Goal: Task Accomplishment & Management: Use online tool/utility

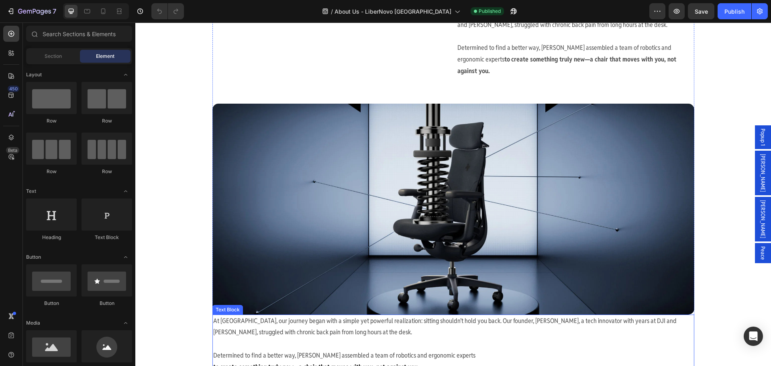
scroll to position [442, 0]
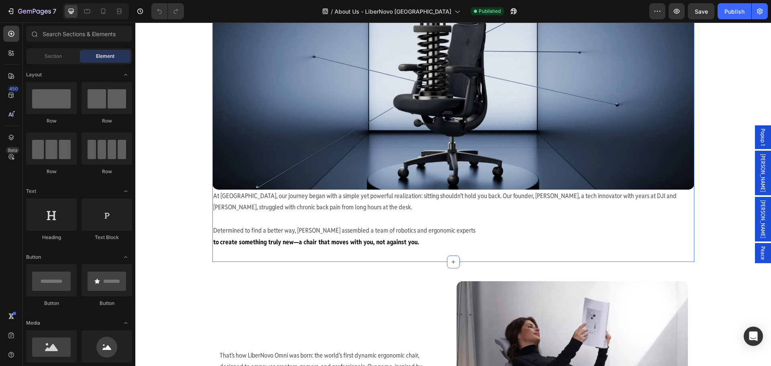
click at [431, 237] on div "Our Story: LiberNovo – Freedom to Innovate Heading At [GEOGRAPHIC_DATA], our jo…" at bounding box center [453, 56] width 482 height 411
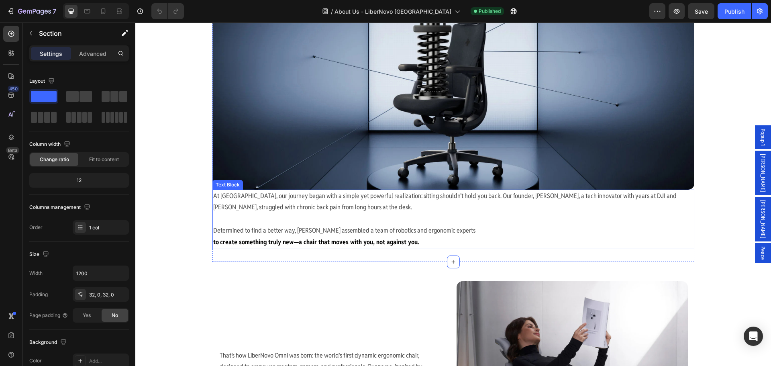
click at [403, 238] on strong "create something truly new—a chair that moves with you, not against you." at bounding box center [319, 242] width 199 height 8
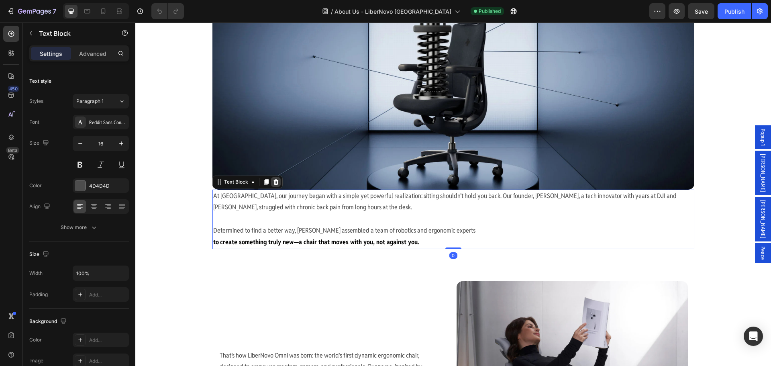
click at [271, 177] on div at bounding box center [276, 182] width 10 height 10
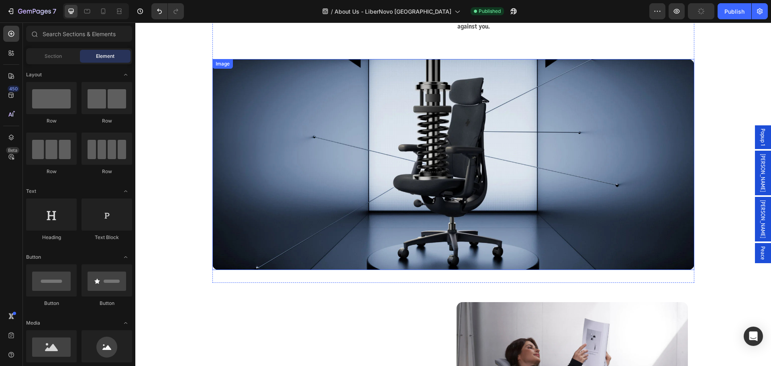
scroll to position [80, 0]
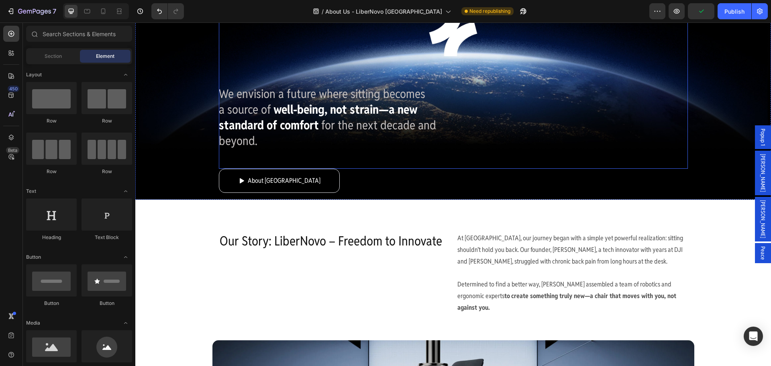
click at [321, 124] on span "for the next decade and" at bounding box center [378, 125] width 115 height 16
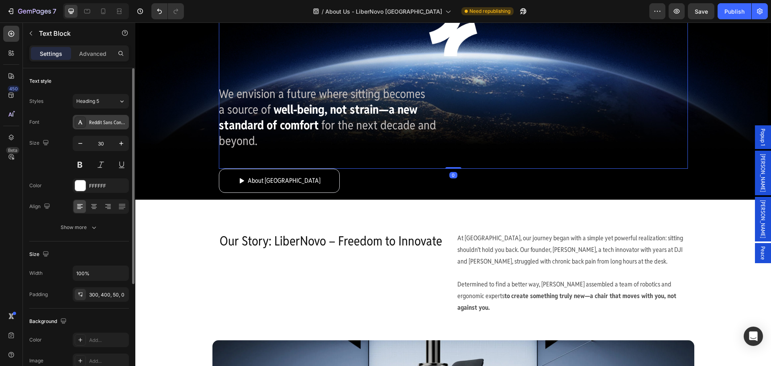
click at [102, 122] on div "Reddit Sans Condensed" at bounding box center [108, 122] width 38 height 7
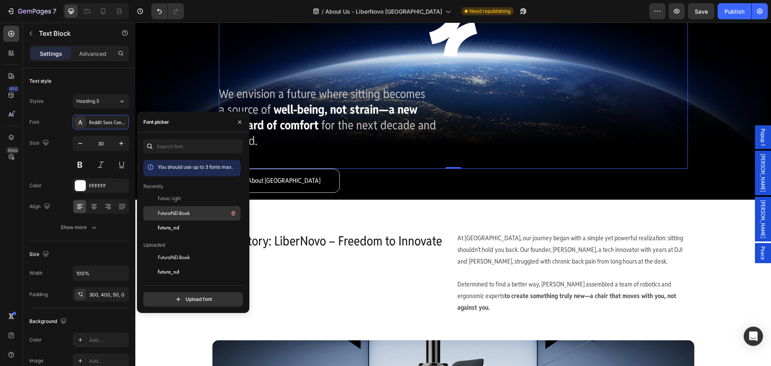
click at [168, 213] on span "FuturaND-Book" at bounding box center [174, 213] width 32 height 7
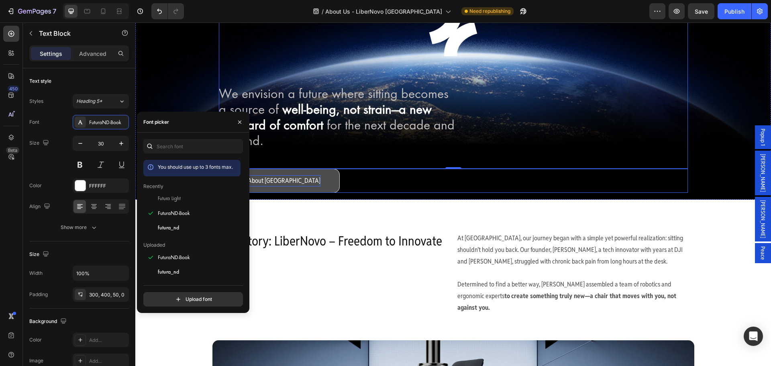
click at [288, 183] on p "About [GEOGRAPHIC_DATA]" at bounding box center [284, 181] width 73 height 12
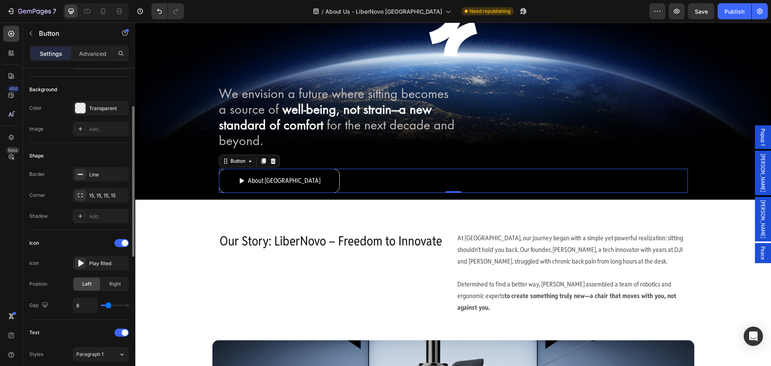
scroll to position [0, 0]
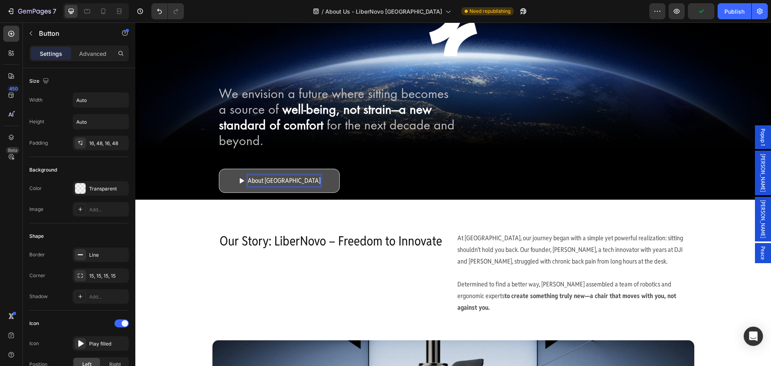
click at [279, 180] on p "About [GEOGRAPHIC_DATA]" at bounding box center [284, 181] width 73 height 12
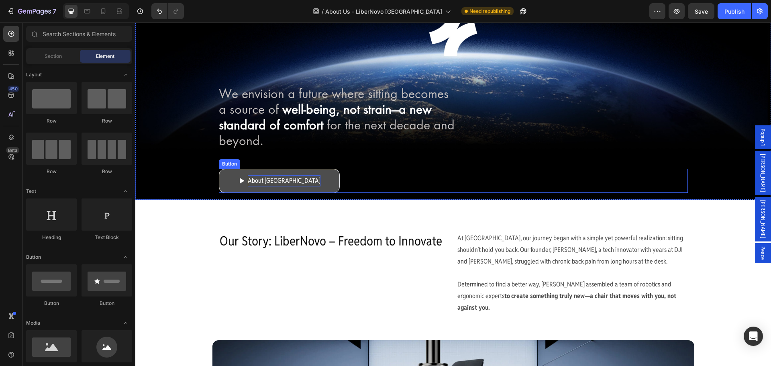
click at [294, 181] on p "About [GEOGRAPHIC_DATA]" at bounding box center [284, 181] width 73 height 12
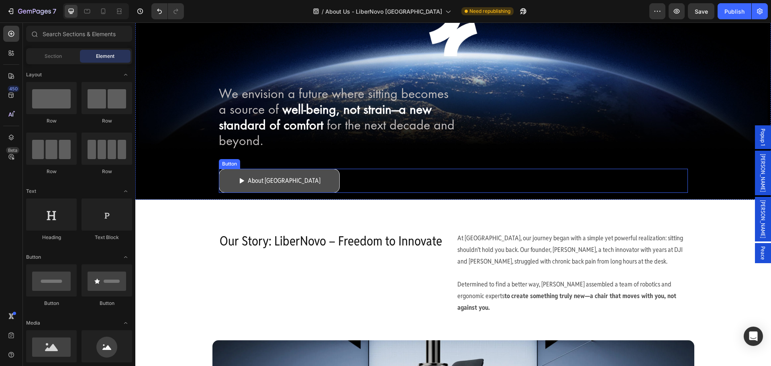
click at [316, 182] on link "About [GEOGRAPHIC_DATA]" at bounding box center [279, 181] width 121 height 24
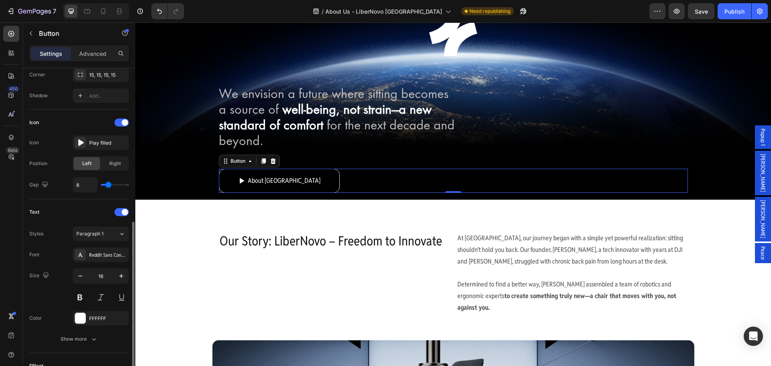
scroll to position [241, 0]
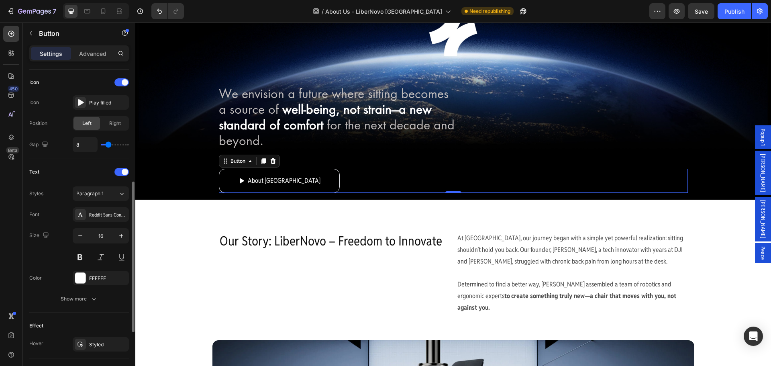
click at [99, 222] on div "Font Reddit Sans Condensed Size 16 Color FFFFFF Show more" at bounding box center [79, 256] width 100 height 99
click at [100, 221] on div "Reddit Sans Condensed" at bounding box center [101, 214] width 56 height 14
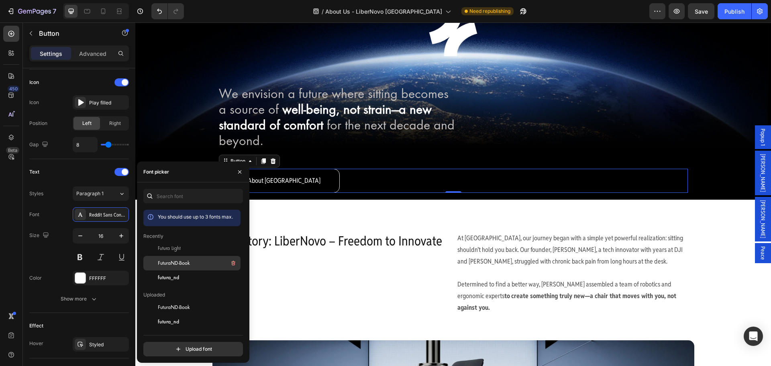
click at [201, 262] on div "FuturaND-Book" at bounding box center [198, 263] width 81 height 10
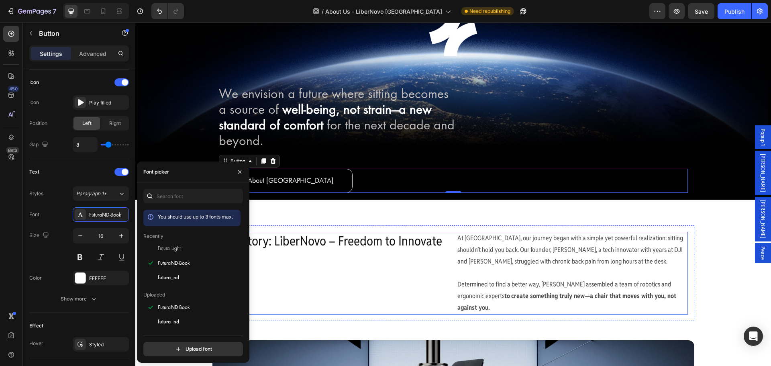
click at [318, 284] on div "Our Story: LiberNovo – Freedom to Innovate Heading" at bounding box center [334, 273] width 231 height 83
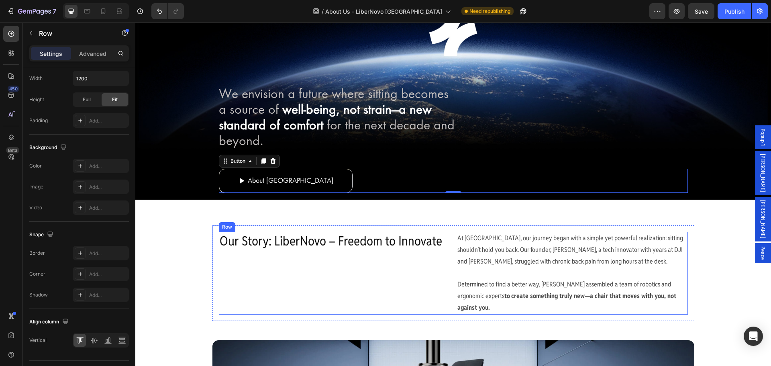
scroll to position [0, 0]
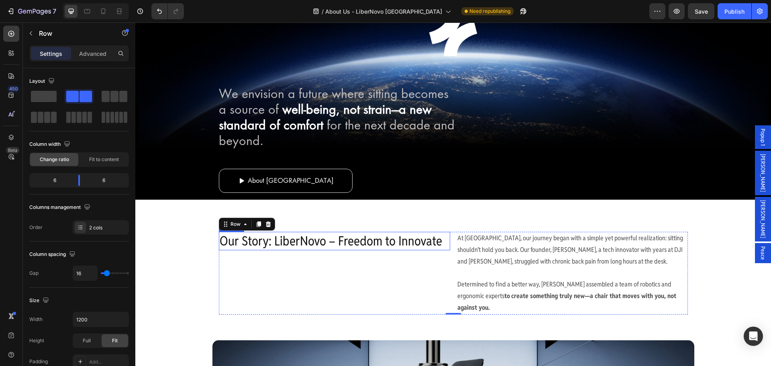
click at [318, 241] on h2 "Our Story: LiberNovo – Freedom to Innovate" at bounding box center [334, 241] width 231 height 18
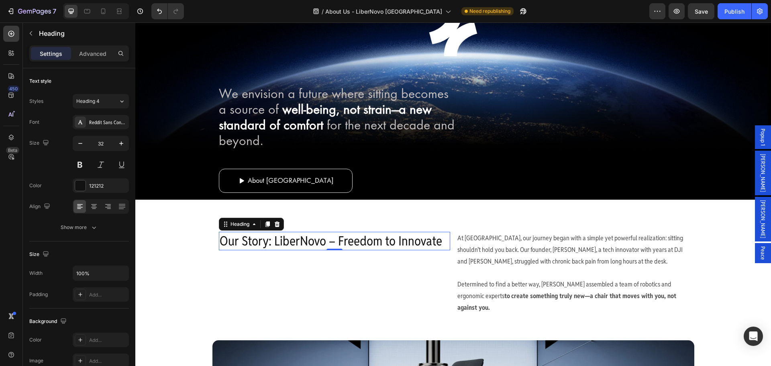
click at [284, 244] on h2 "Our Story: LiberNovo – Freedom to Innovate" at bounding box center [334, 241] width 231 height 18
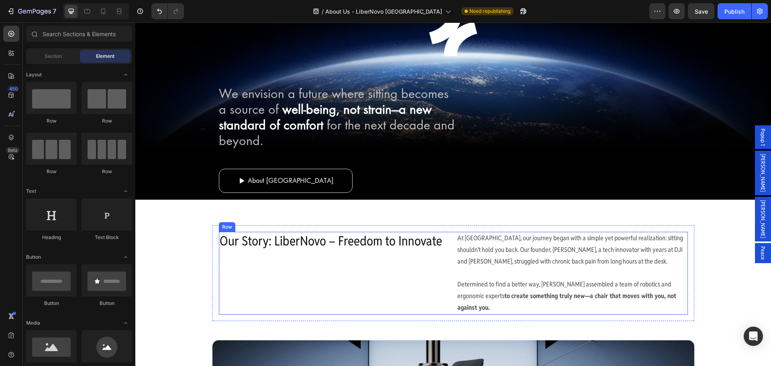
click at [237, 249] on h2 "Our Story: LiberNovo – Freedom to Innovate" at bounding box center [334, 241] width 231 height 18
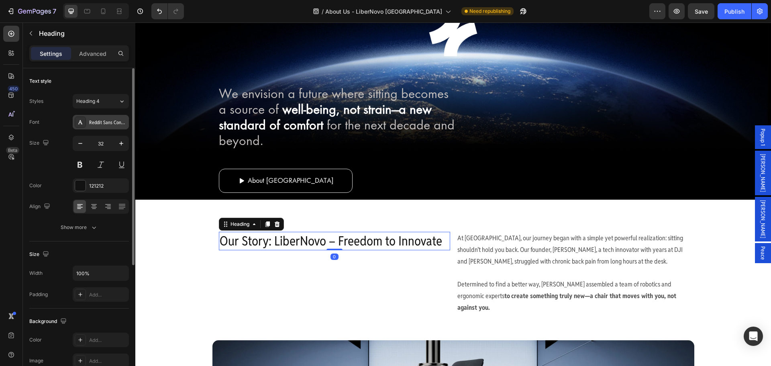
click at [104, 123] on div "Reddit Sans Condensed" at bounding box center [108, 122] width 38 height 7
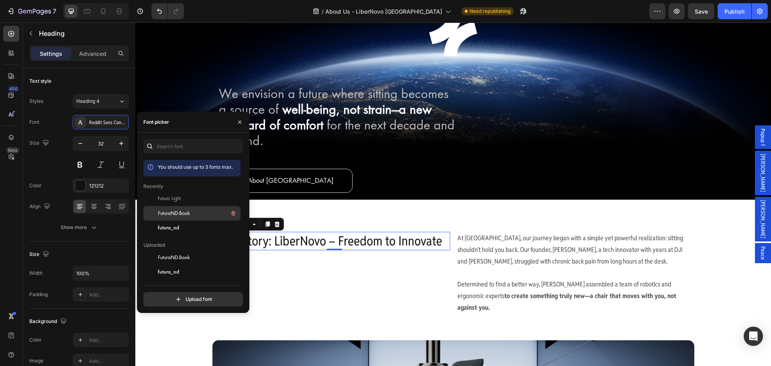
click at [182, 212] on span "FuturaND-Book" at bounding box center [174, 213] width 32 height 7
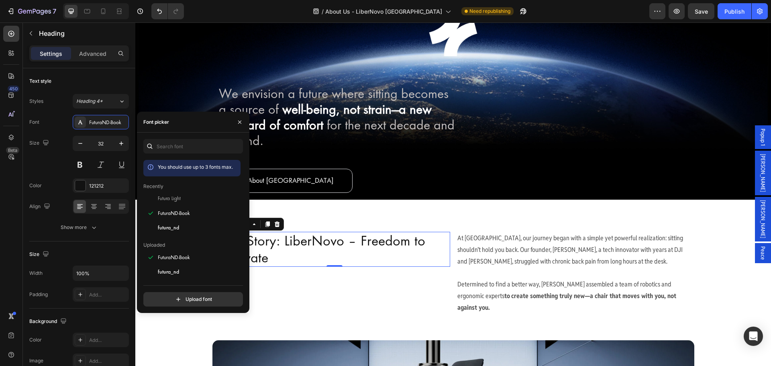
click at [352, 288] on div "Our Story: LiberNovo – Freedom to Innovate Heading 0" at bounding box center [334, 273] width 231 height 83
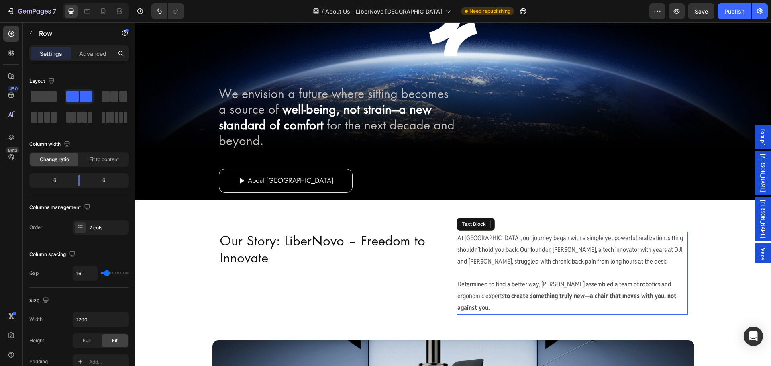
click at [495, 274] on p at bounding box center [572, 273] width 230 height 12
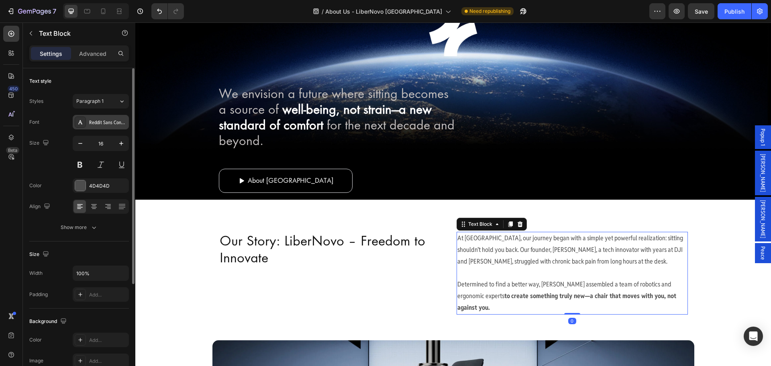
click at [95, 119] on div "Reddit Sans Condensed" at bounding box center [108, 122] width 38 height 7
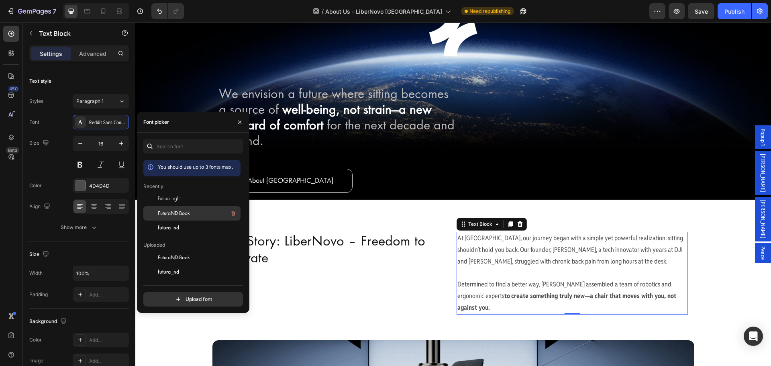
click at [187, 210] on span "FuturaND-Book" at bounding box center [174, 213] width 32 height 7
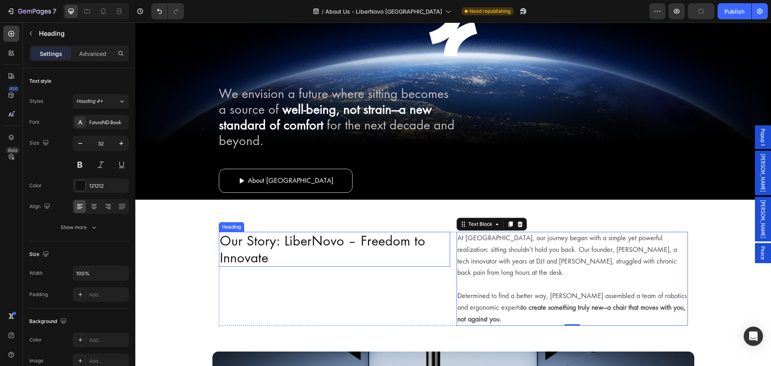
click at [396, 263] on p "Our Story: LiberNovo – Freedom to Innovate" at bounding box center [335, 249] width 230 height 33
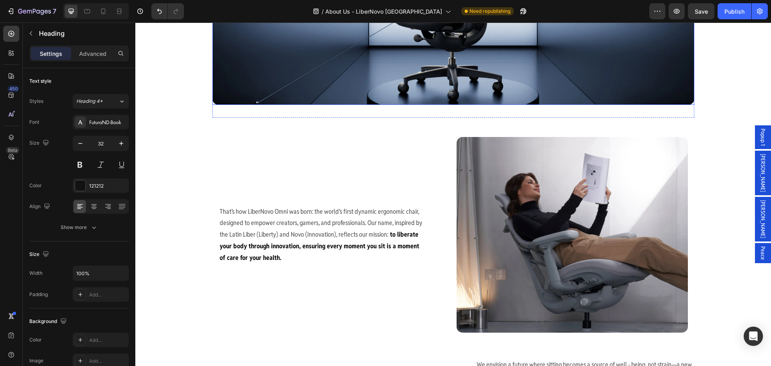
scroll to position [602, 0]
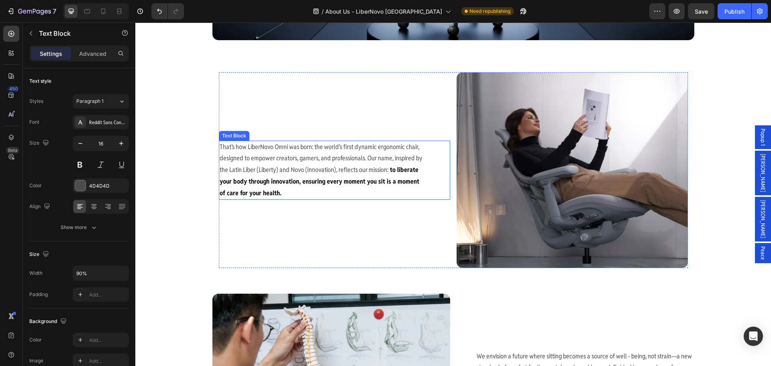
click at [328, 145] on p "That’s how LiberNovo Omni was born: the world’s first dynamic ergonomic chair, …" at bounding box center [323, 170] width 206 height 58
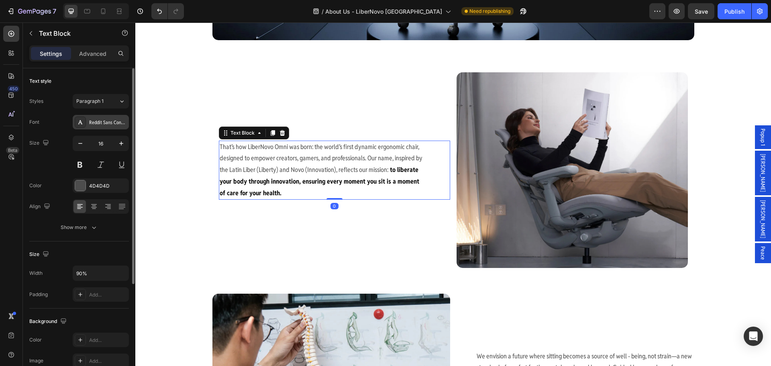
click at [110, 124] on div "Reddit Sans Condensed" at bounding box center [108, 122] width 38 height 7
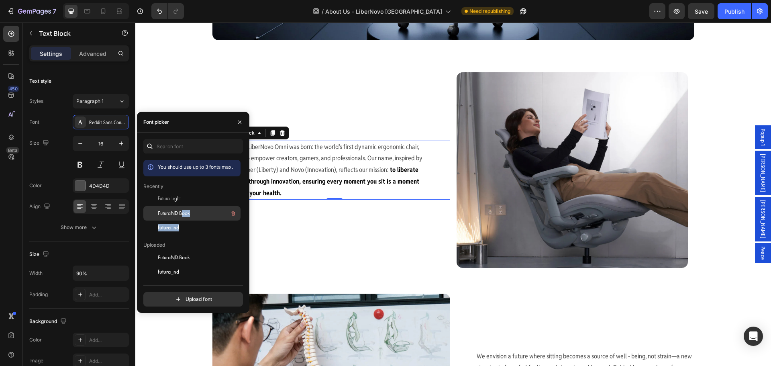
drag, startPoint x: 188, startPoint y: 221, endPoint x: 182, endPoint y: 216, distance: 7.7
click at [182, 216] on span "FuturaND-Book" at bounding box center [174, 213] width 32 height 7
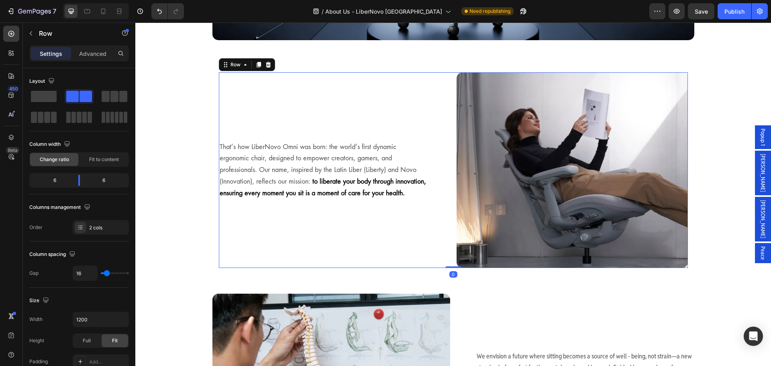
click at [323, 219] on div "That’s how LiberNovo Omni was born: the world’s first dynamic ergonomic chair, …" at bounding box center [334, 169] width 231 height 195
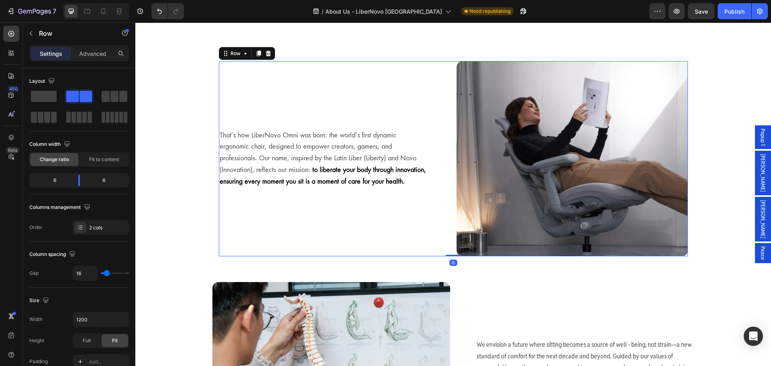
scroll to position [803, 0]
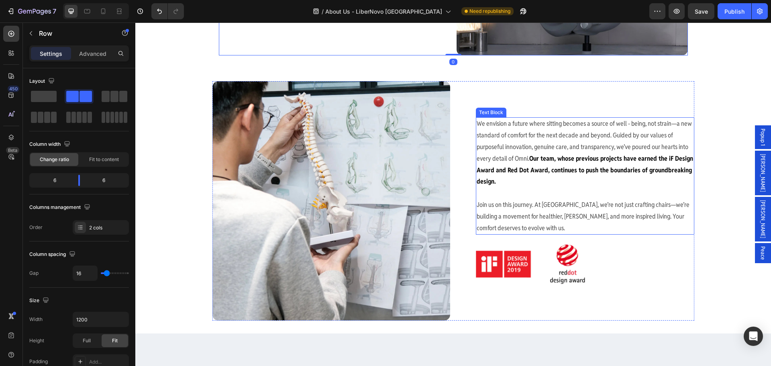
click at [568, 152] on p "We envision a future where sitting becomes a source of well - being, not strain…" at bounding box center [585, 158] width 217 height 81
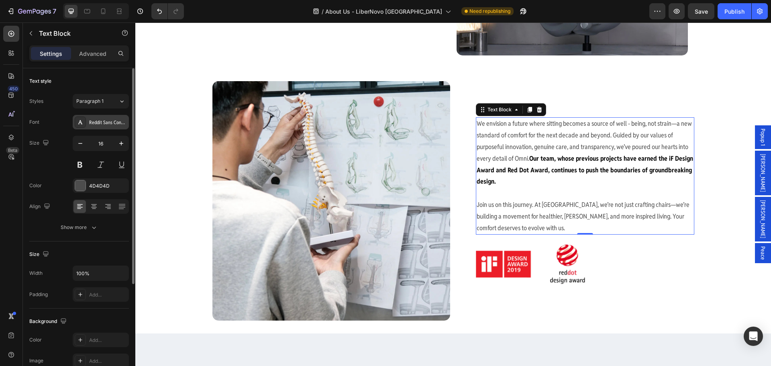
click at [115, 125] on div "Reddit Sans Condensed" at bounding box center [108, 122] width 38 height 7
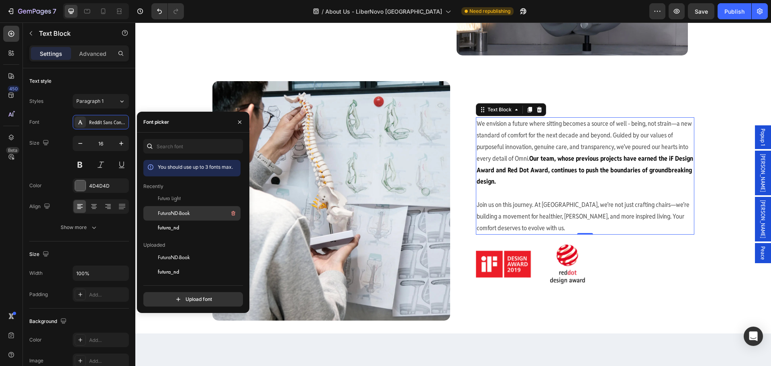
click at [186, 214] on span "FuturaND-Book" at bounding box center [174, 213] width 32 height 7
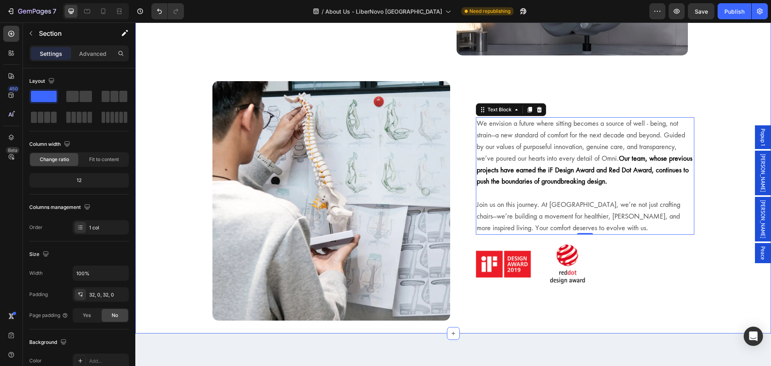
click at [732, 263] on div "That’s how LiberNovo Omni was born: the world’s first dynamic ergonomic chair, …" at bounding box center [453, 87] width 636 height 467
click at [524, 262] on img at bounding box center [530, 264] width 109 height 40
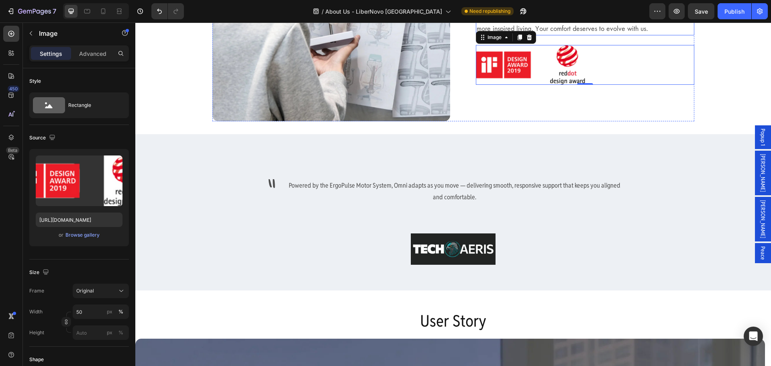
scroll to position [1004, 0]
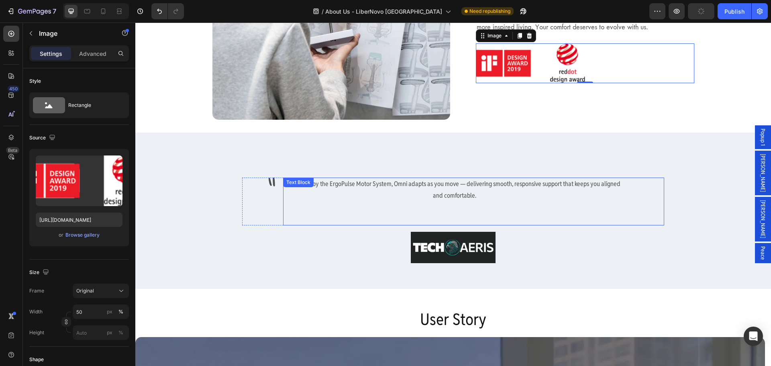
click at [419, 186] on p "Powered by the ErgoPulse Motor System, Omni adapts as you move — delivering smo…" at bounding box center [454, 189] width 341 height 23
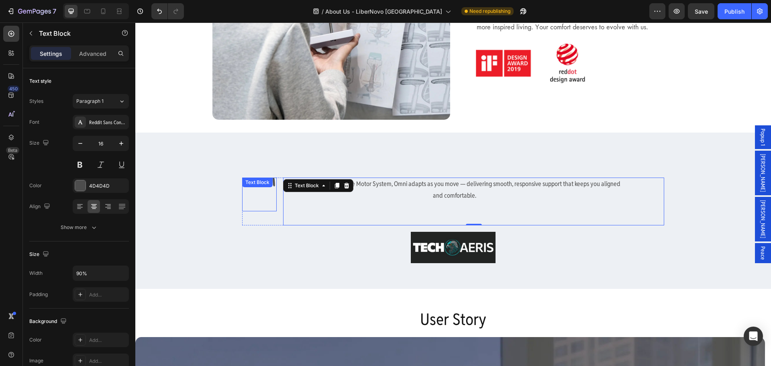
click at [264, 187] on div "" Text Block" at bounding box center [259, 194] width 35 height 34
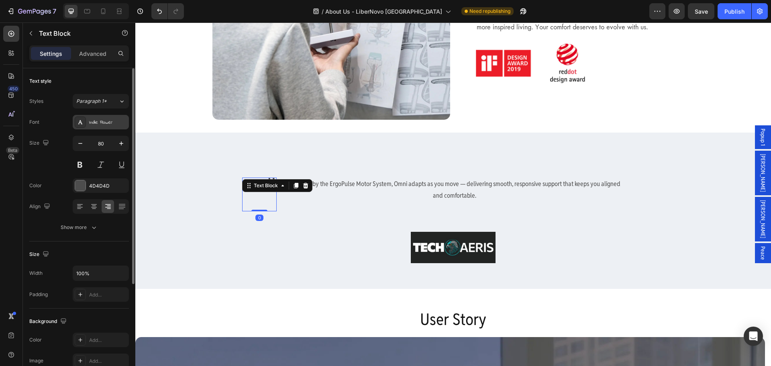
click at [116, 121] on div "Indie Flower" at bounding box center [108, 122] width 38 height 7
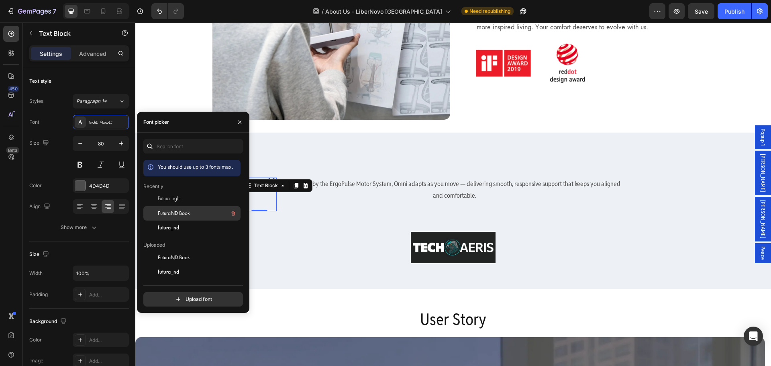
click at [210, 215] on div "FuturaND-Book" at bounding box center [198, 213] width 81 height 10
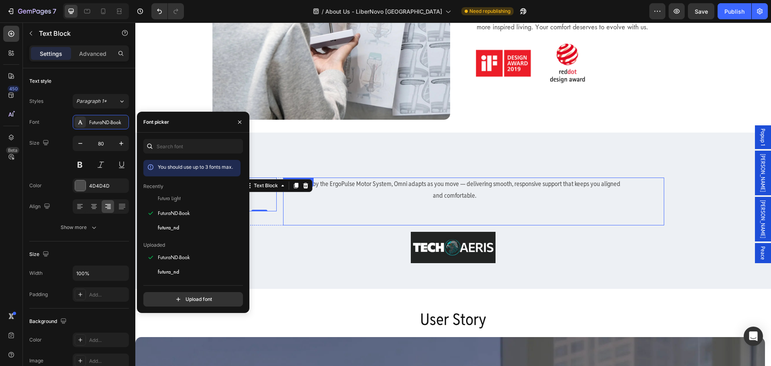
click at [449, 183] on p "Powered by the ErgoPulse Motor System, Omni adapts as you move — delivering smo…" at bounding box center [454, 189] width 341 height 23
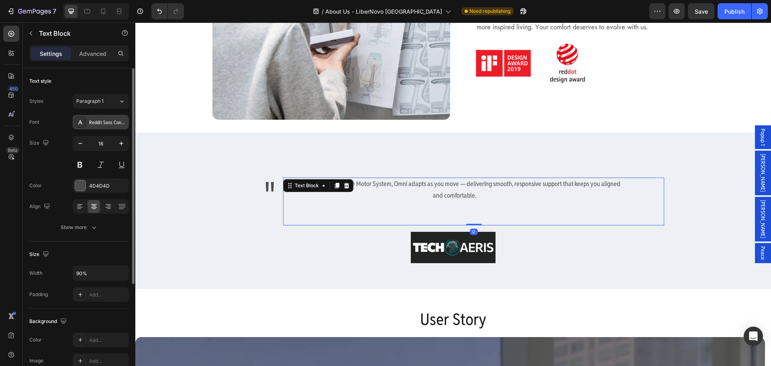
click at [107, 122] on div "Reddit Sans Condensed" at bounding box center [108, 122] width 38 height 7
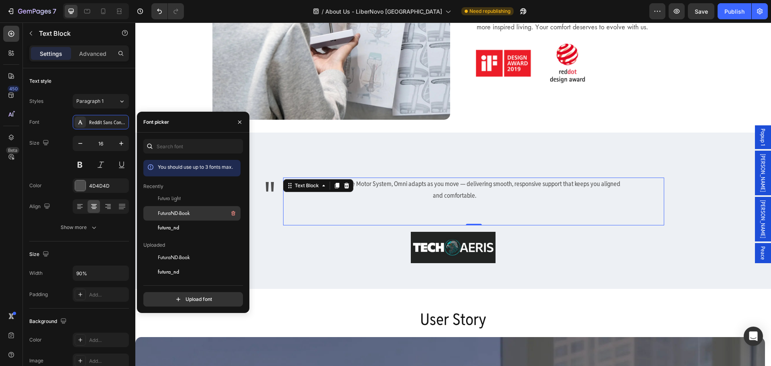
click at [175, 211] on span "FuturaND-Book" at bounding box center [174, 213] width 32 height 7
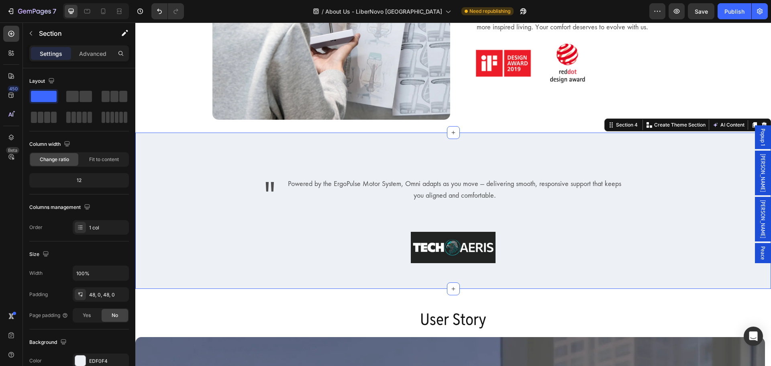
click at [313, 269] on div "" Text Block Powered by the ErgoPulse Motor System, Omni adapts as you move — d…" at bounding box center [453, 211] width 636 height 156
click at [374, 198] on p "Powered by the ErgoPulse Motor System, Omni adapts as you move — delivering smo…" at bounding box center [454, 189] width 341 height 23
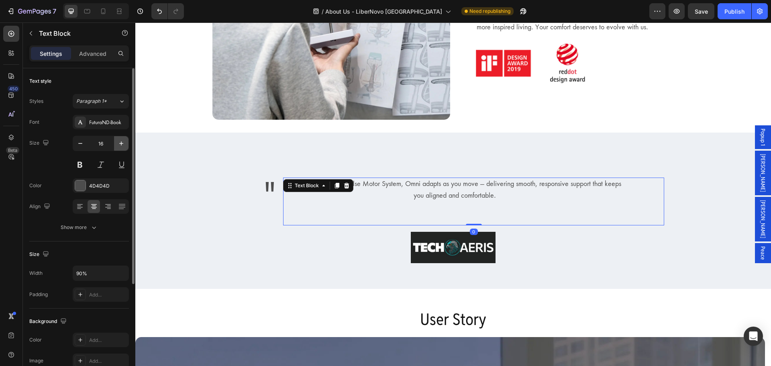
click at [118, 143] on icon "button" at bounding box center [121, 143] width 8 height 8
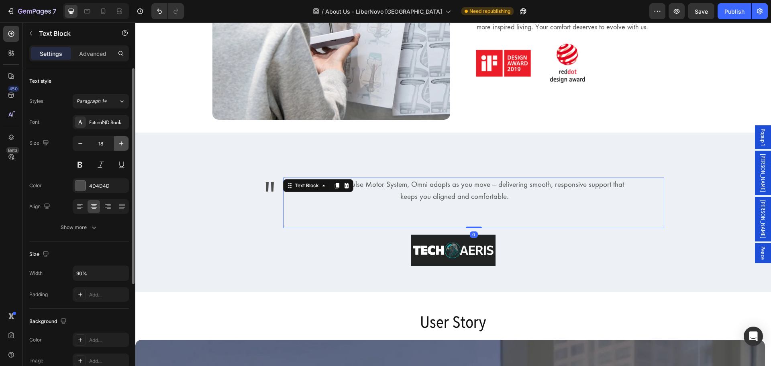
click at [118, 143] on icon "button" at bounding box center [121, 143] width 8 height 8
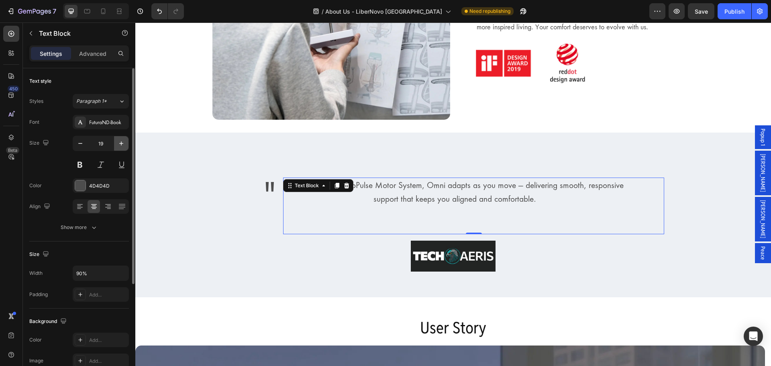
click at [118, 143] on icon "button" at bounding box center [121, 143] width 8 height 8
type input "20"
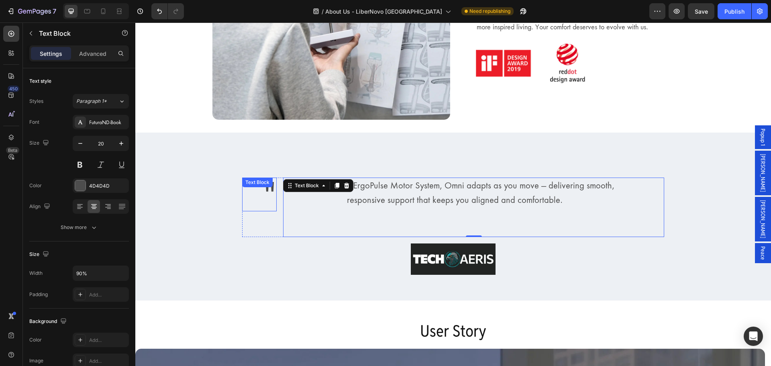
click at [268, 198] on p """ at bounding box center [259, 194] width 33 height 32
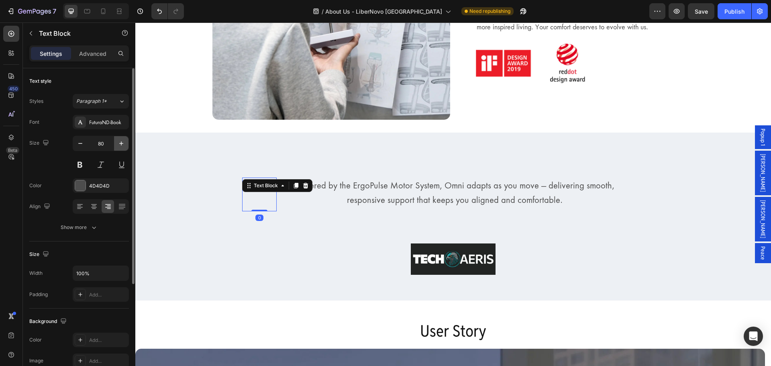
click at [123, 141] on icon "button" at bounding box center [121, 143] width 8 height 8
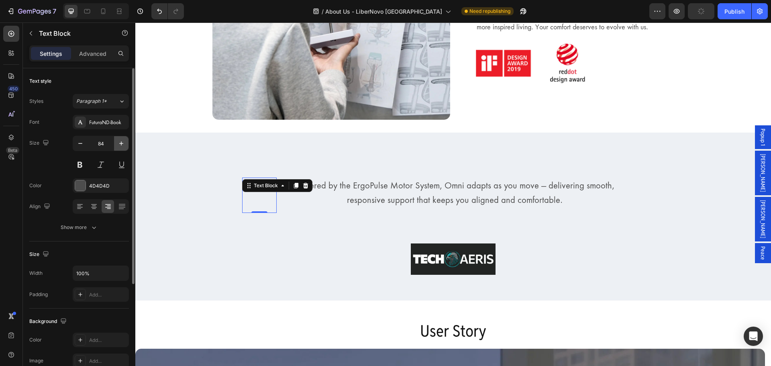
type input "85"
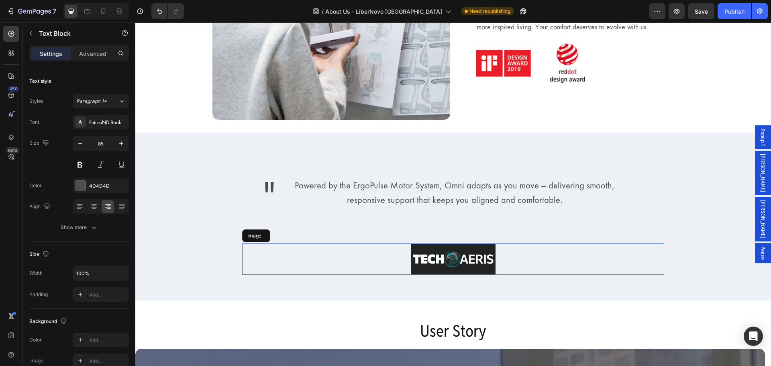
click at [251, 265] on div at bounding box center [453, 258] width 422 height 31
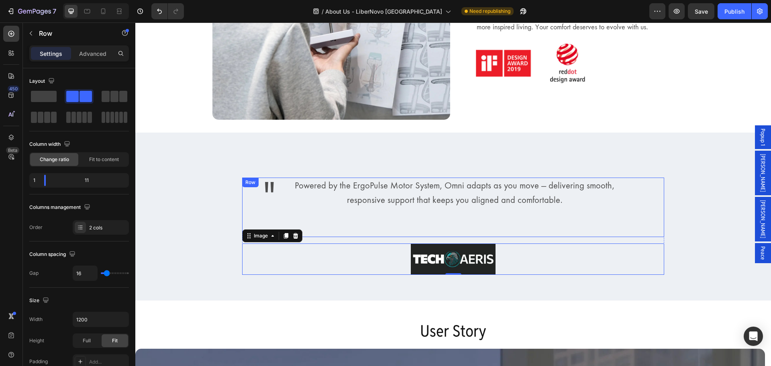
click at [245, 222] on div "" Text Block" at bounding box center [259, 206] width 35 height 59
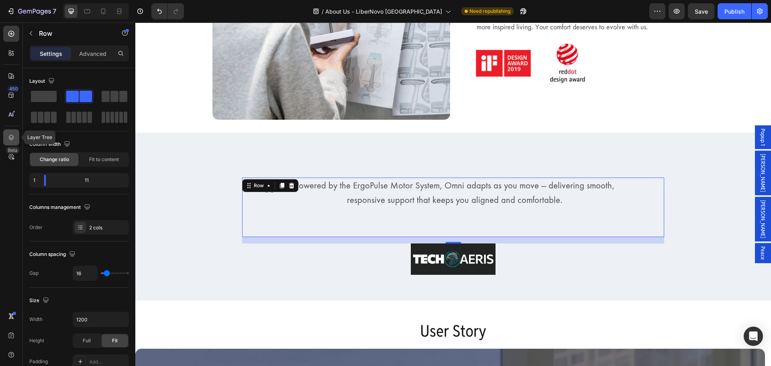
click at [12, 139] on icon at bounding box center [11, 138] width 5 height 6
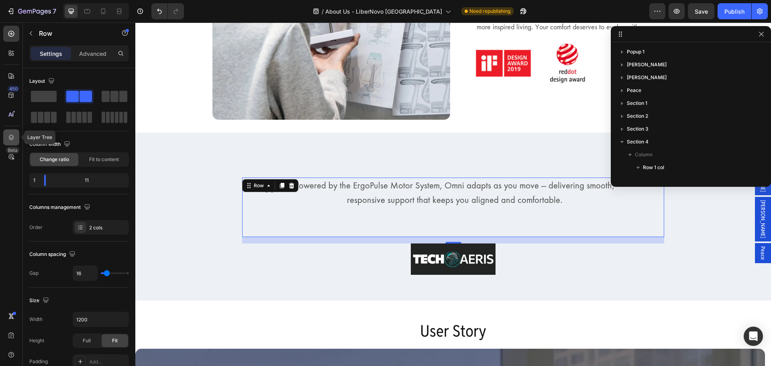
scroll to position [114, 0]
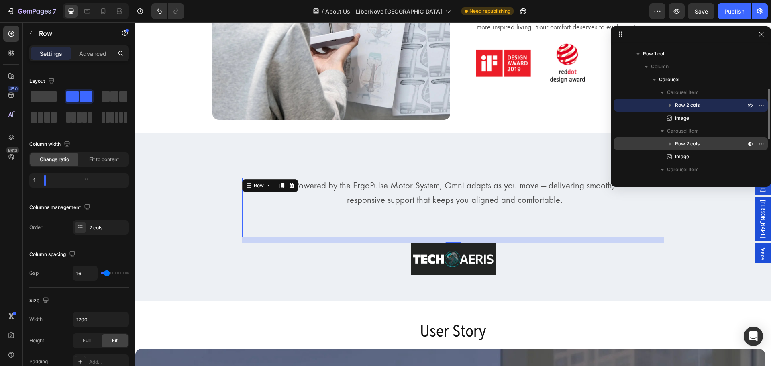
click at [702, 143] on p "Row 2 cols" at bounding box center [711, 144] width 72 height 8
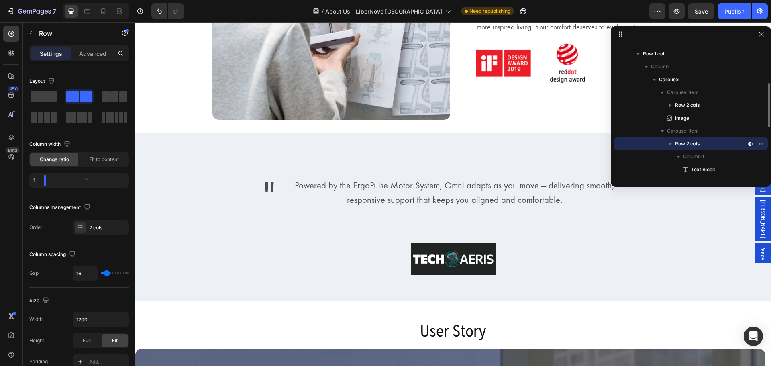
scroll to position [154, 0]
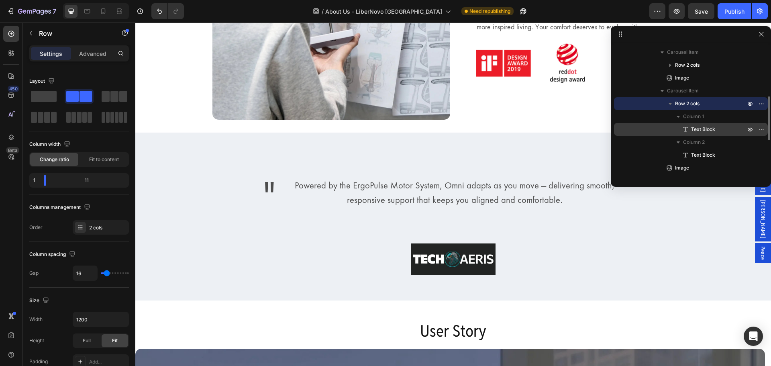
click at [723, 132] on p "Text Block" at bounding box center [709, 129] width 56 height 8
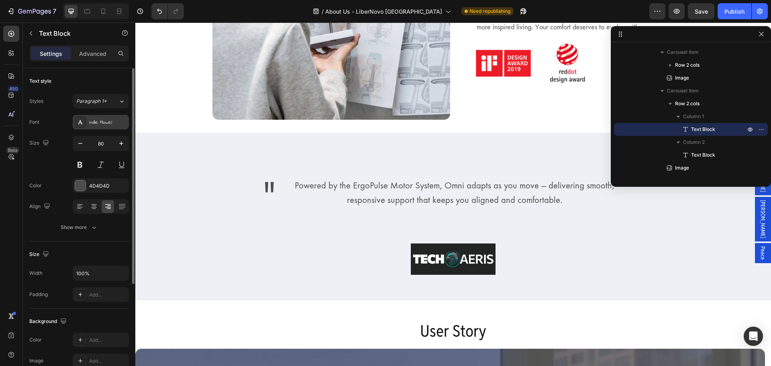
click at [106, 123] on div "Indie Flower" at bounding box center [108, 122] width 38 height 7
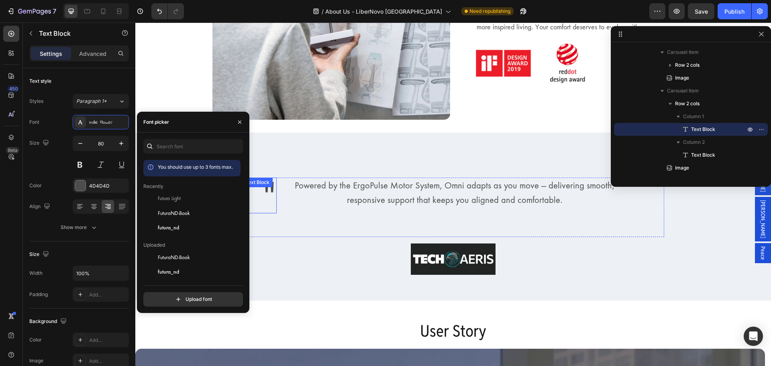
click at [267, 196] on p """ at bounding box center [259, 195] width 33 height 34
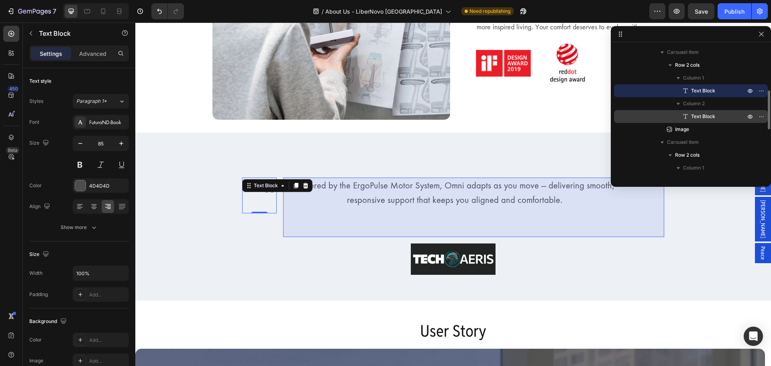
click at [720, 116] on p "Text Block" at bounding box center [709, 116] width 56 height 8
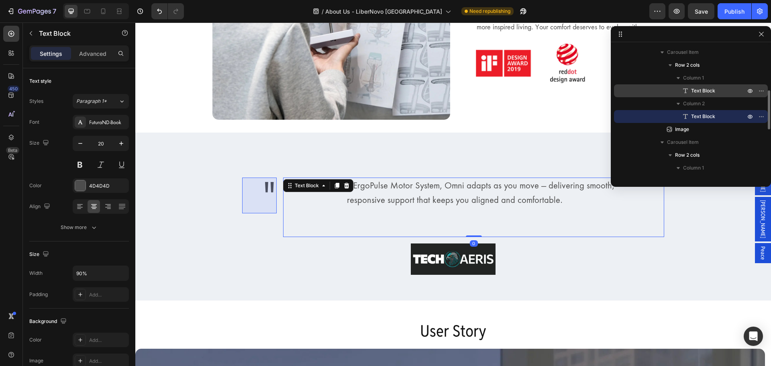
click at [697, 94] on span "Text Block" at bounding box center [703, 91] width 24 height 8
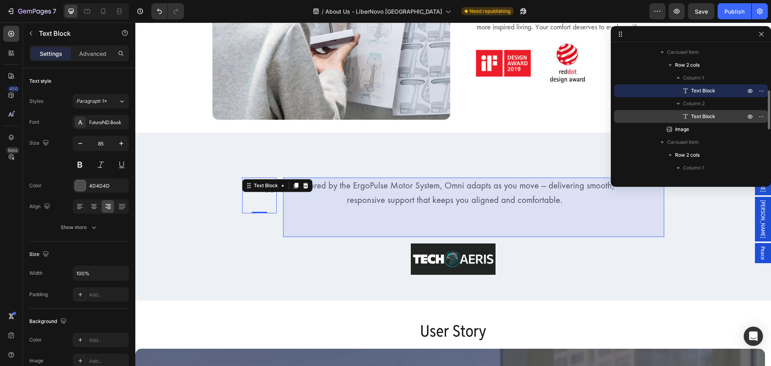
click at [702, 114] on span "Text Block" at bounding box center [703, 116] width 24 height 8
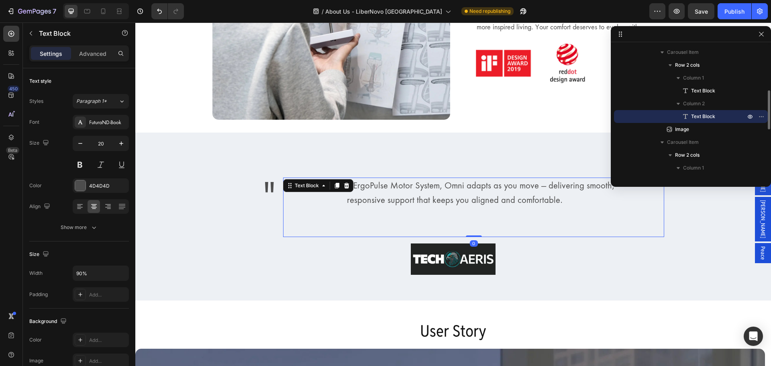
scroll to position [194, 0]
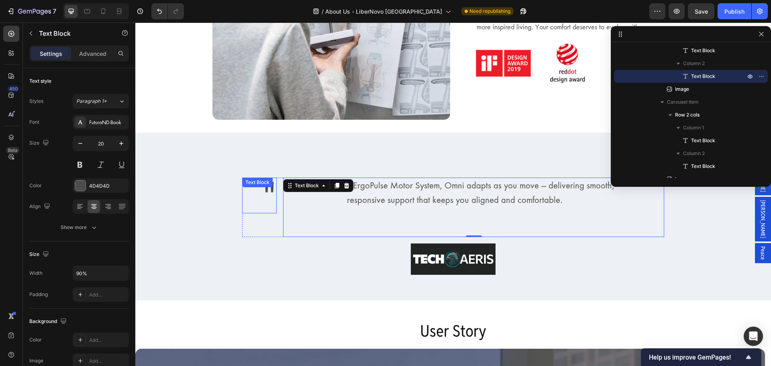
click at [271, 186] on div "" Text Block" at bounding box center [259, 195] width 35 height 36
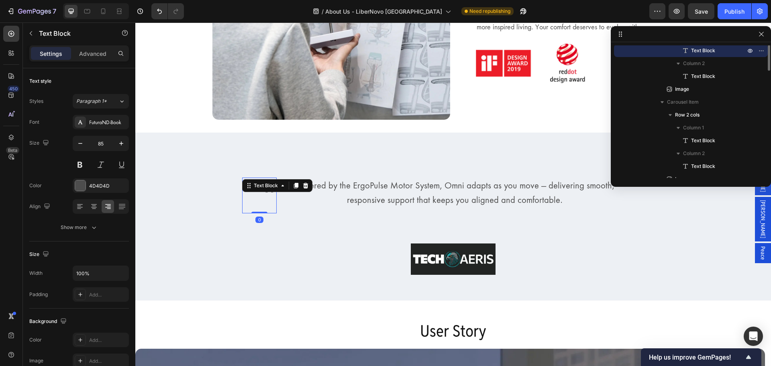
scroll to position [139, 0]
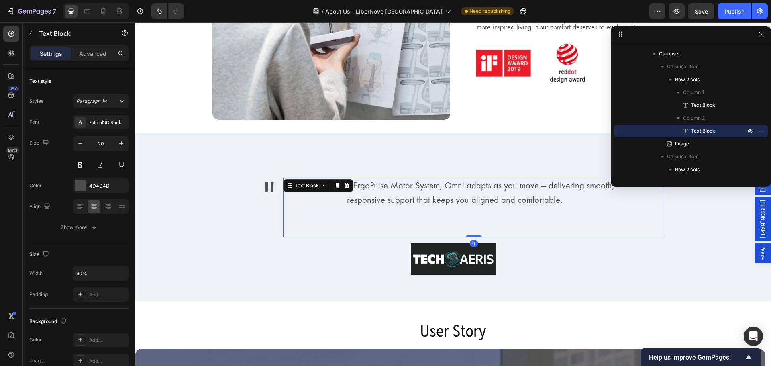
click at [342, 205] on p "Powered by the ErgoPulse Motor System, Omni adapts as you move — delivering smo…" at bounding box center [454, 192] width 341 height 29
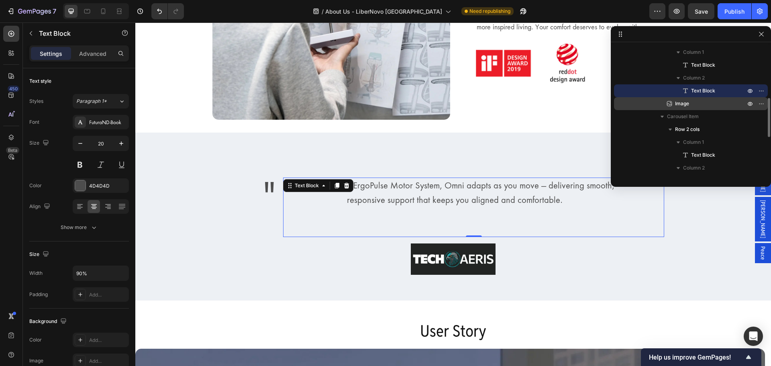
scroll to position [180, 0]
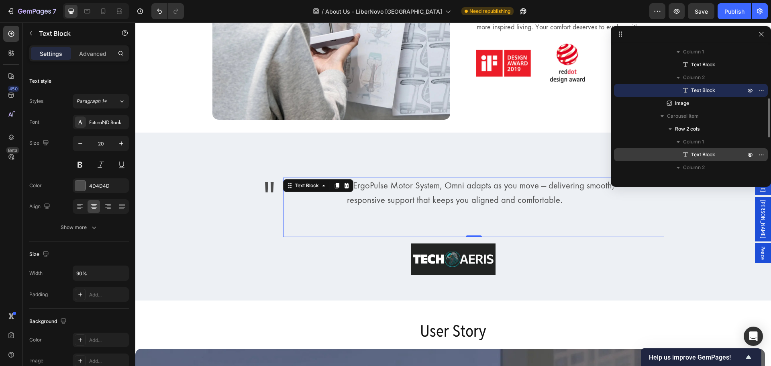
click at [698, 160] on div "Text Block" at bounding box center [690, 154] width 147 height 13
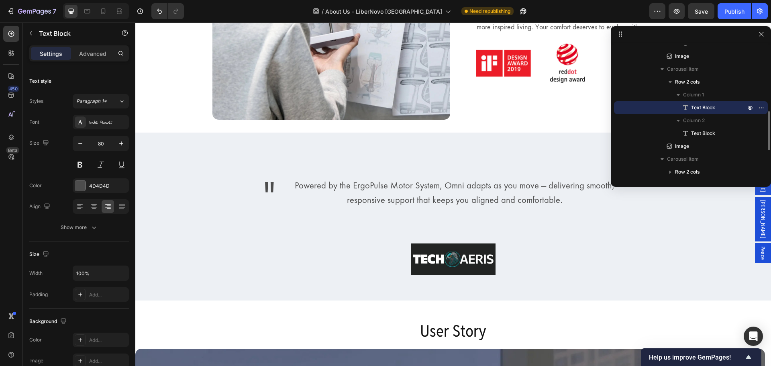
scroll to position [229, 0]
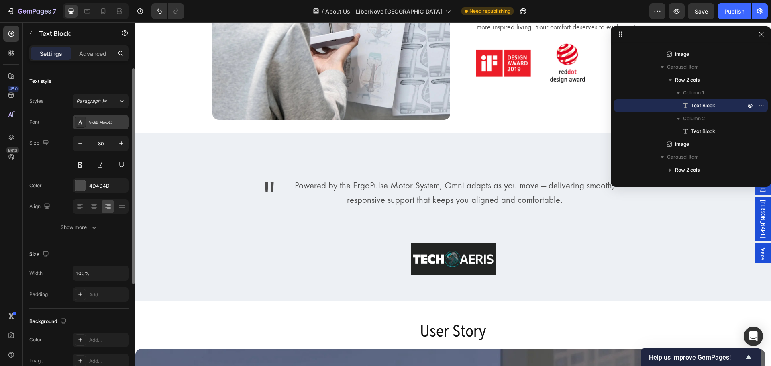
click at [112, 121] on div "Indie Flower" at bounding box center [108, 122] width 38 height 7
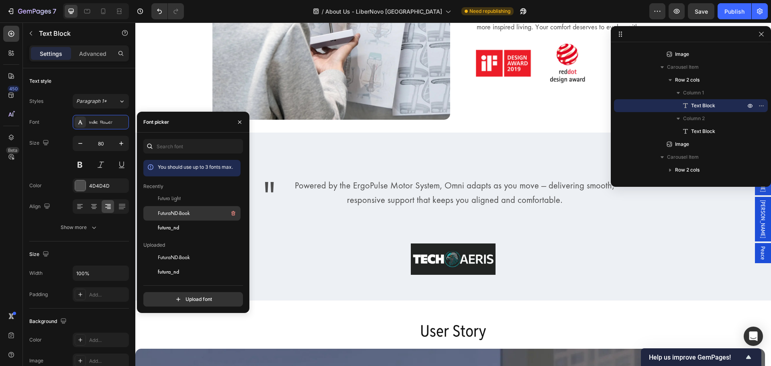
click at [184, 216] on span "FuturaND-Book" at bounding box center [174, 213] width 32 height 7
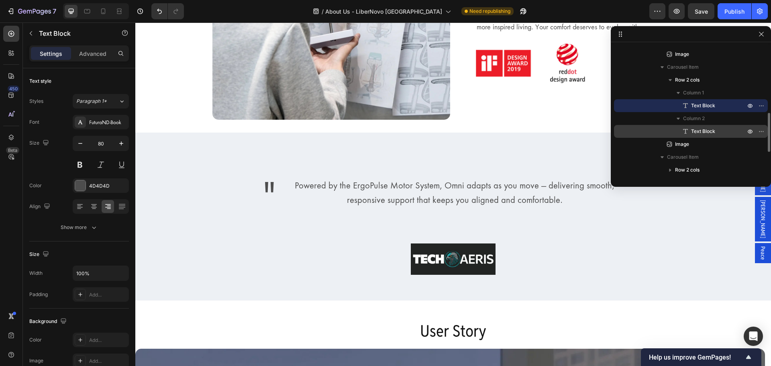
click at [712, 129] on span "Text Block" at bounding box center [703, 131] width 24 height 8
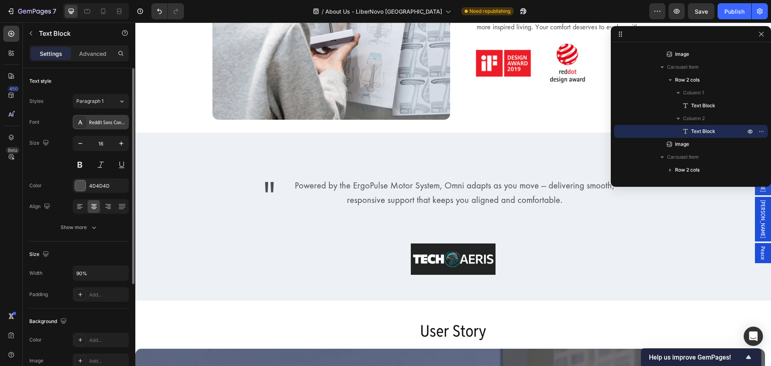
click at [104, 126] on div "Reddit Sans Condensed" at bounding box center [101, 122] width 56 height 14
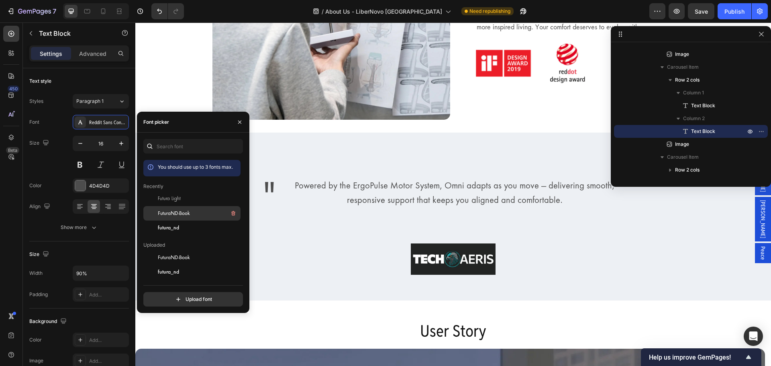
click at [173, 216] on span "FuturaND-Book" at bounding box center [174, 213] width 32 height 7
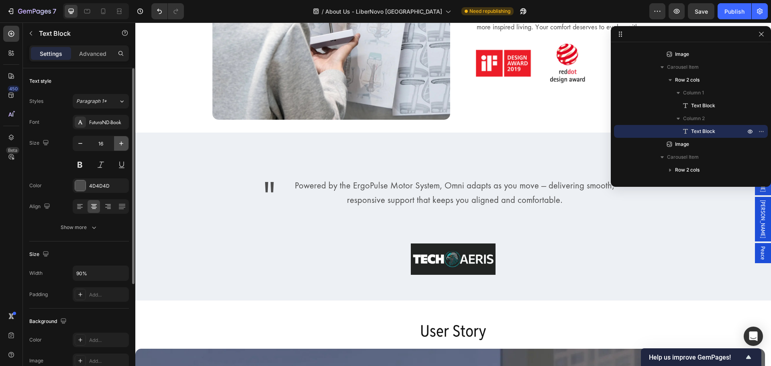
click at [121, 146] on icon "button" at bounding box center [121, 143] width 8 height 8
type input "20"
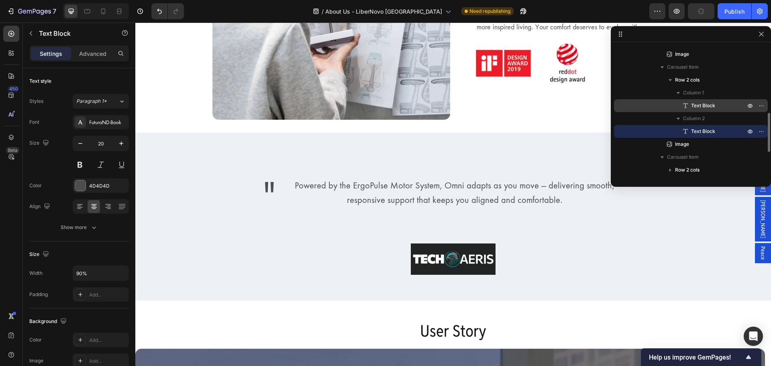
click at [686, 107] on icon at bounding box center [685, 106] width 8 height 8
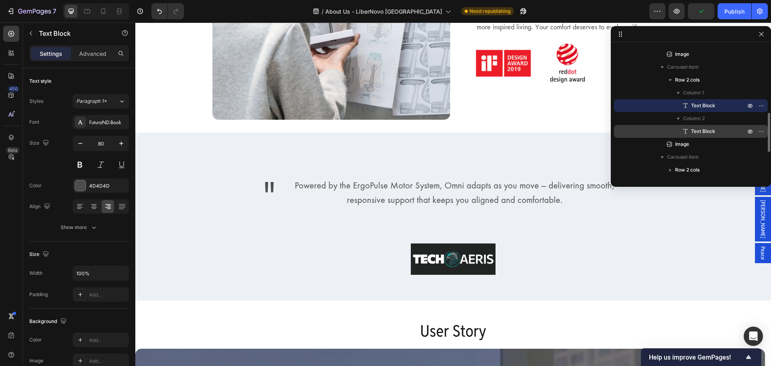
click at [681, 137] on div "Text Block" at bounding box center [690, 131] width 147 height 13
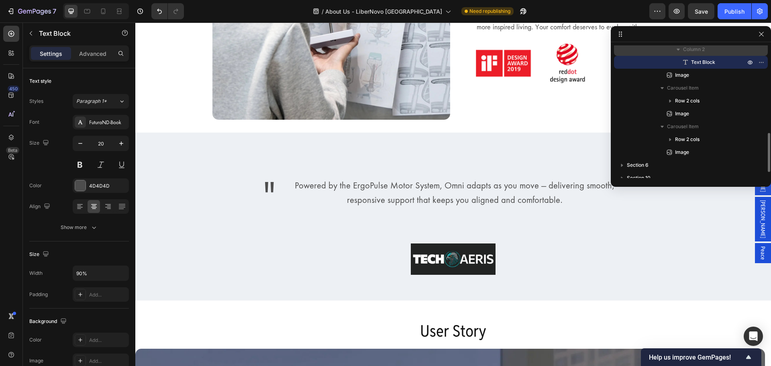
scroll to position [298, 0]
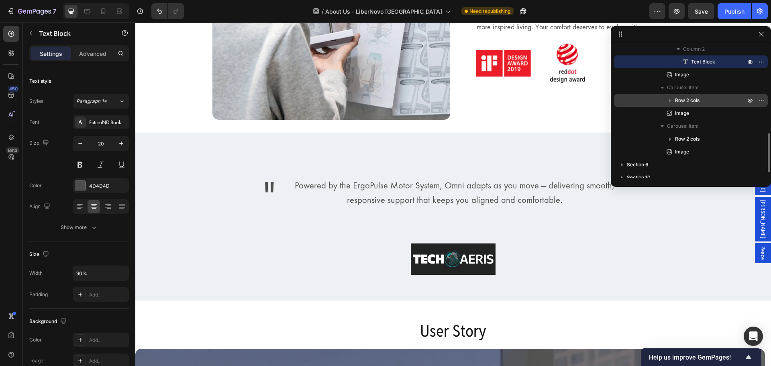
click at [672, 97] on icon "button" at bounding box center [670, 100] width 8 height 8
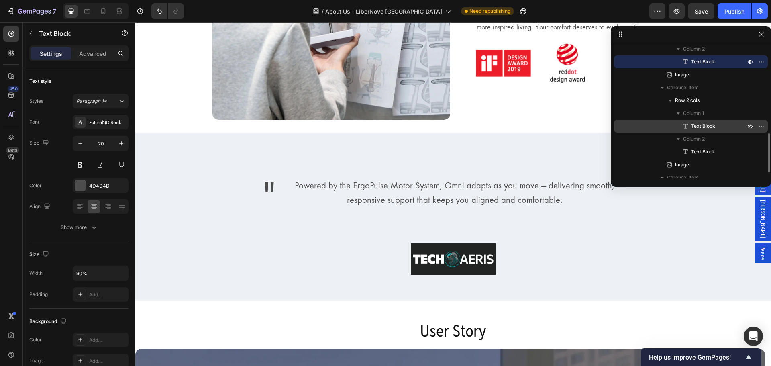
click at [710, 124] on span "Text Block" at bounding box center [703, 126] width 24 height 8
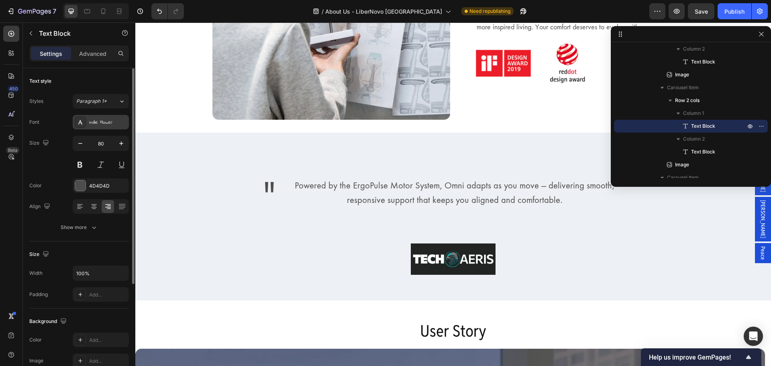
click at [107, 126] on div "Indie Flower" at bounding box center [108, 122] width 38 height 7
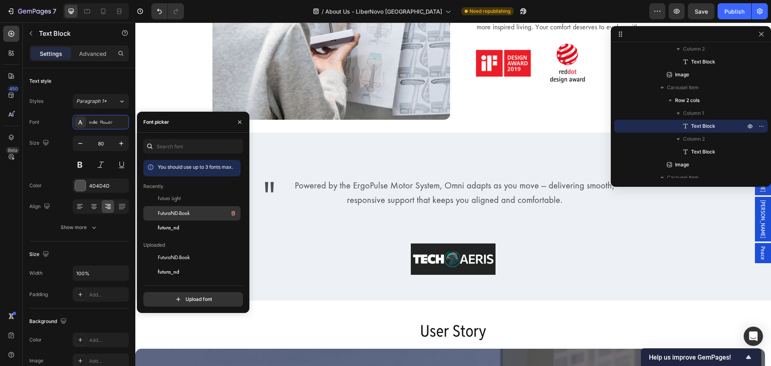
click at [200, 215] on div "FuturaND-Book" at bounding box center [198, 213] width 81 height 10
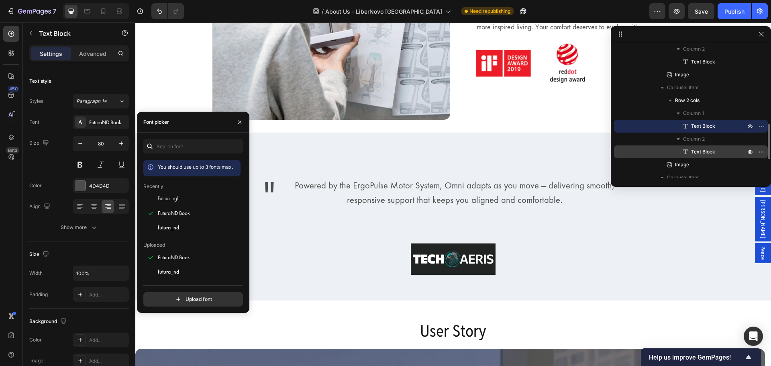
click at [702, 155] on span "Text Block" at bounding box center [703, 152] width 24 height 8
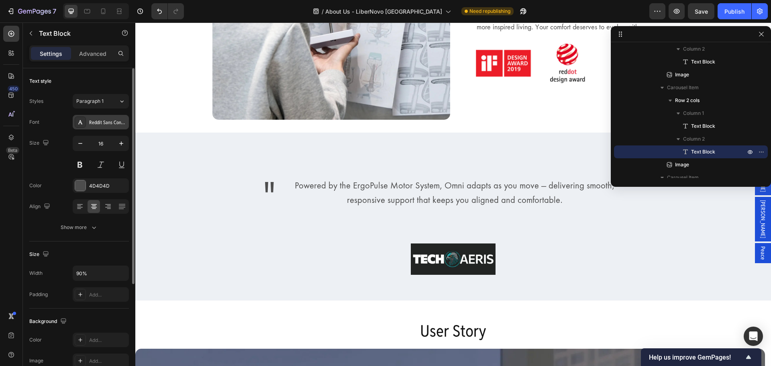
click at [88, 117] on div "Reddit Sans Condensed" at bounding box center [101, 122] width 56 height 14
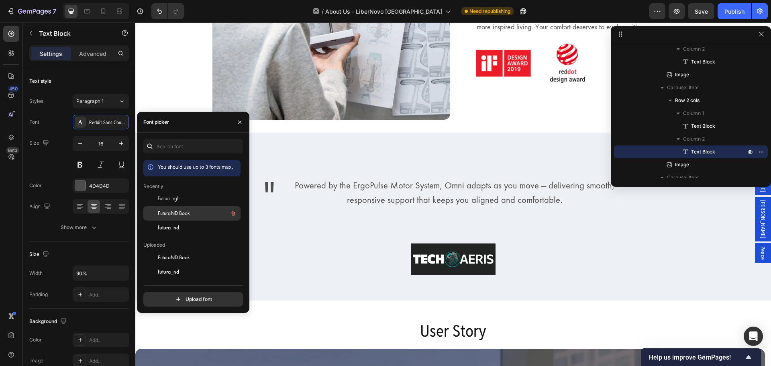
click at [187, 216] on span "FuturaND-Book" at bounding box center [174, 213] width 32 height 7
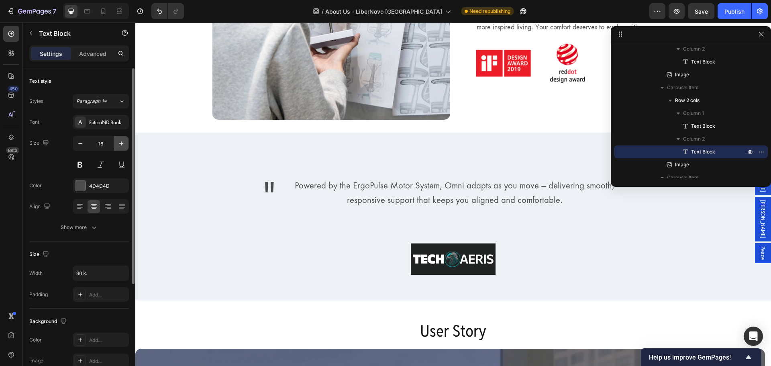
click at [121, 138] on button "button" at bounding box center [121, 143] width 14 height 14
type input "20"
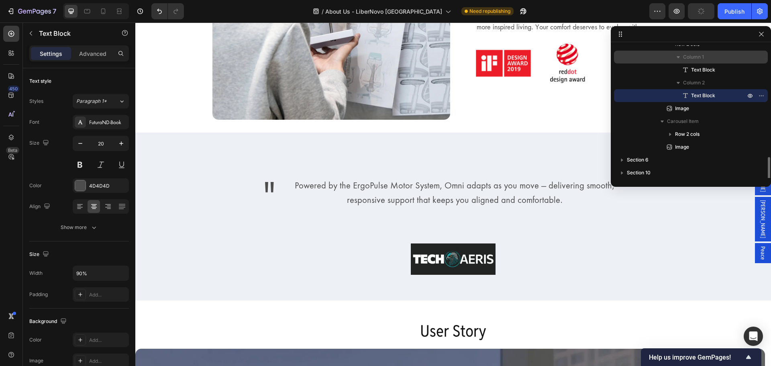
scroll to position [369, 0]
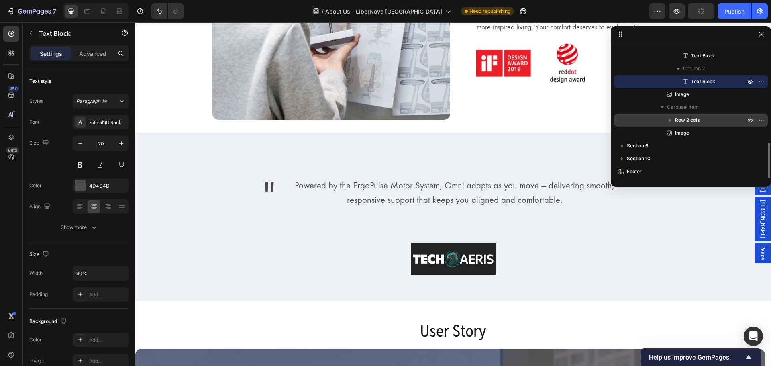
click at [671, 122] on icon "button" at bounding box center [670, 120] width 8 height 8
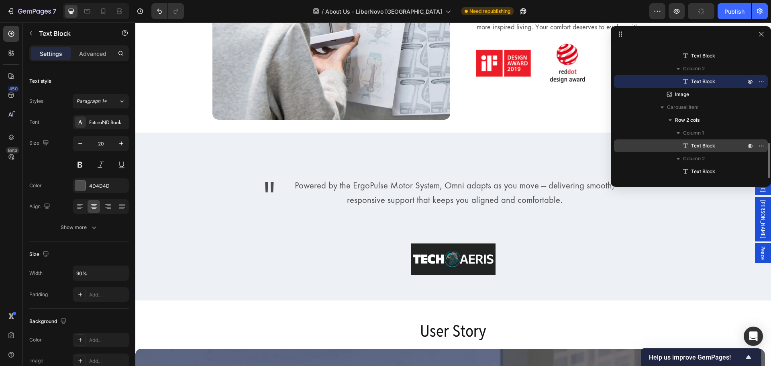
click at [696, 151] on div "Text Block" at bounding box center [690, 145] width 147 height 13
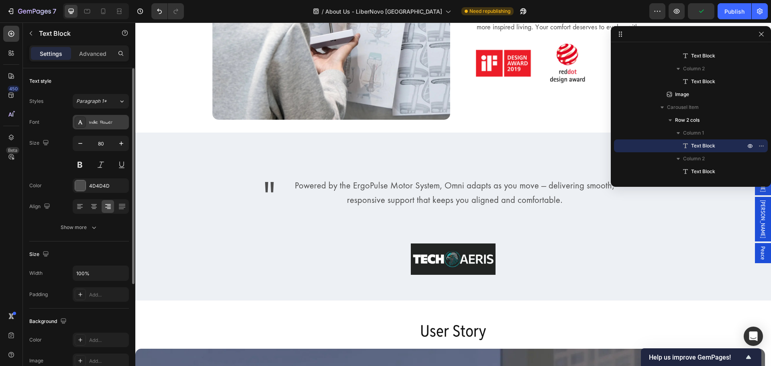
click at [84, 117] on div at bounding box center [80, 121] width 11 height 11
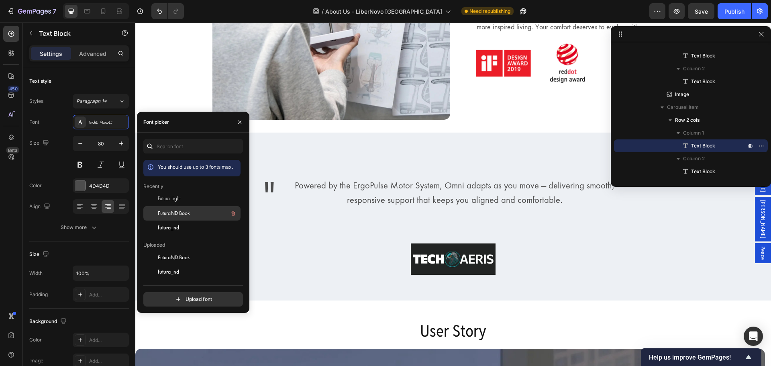
click at [179, 210] on span "FuturaND-Book" at bounding box center [174, 213] width 32 height 7
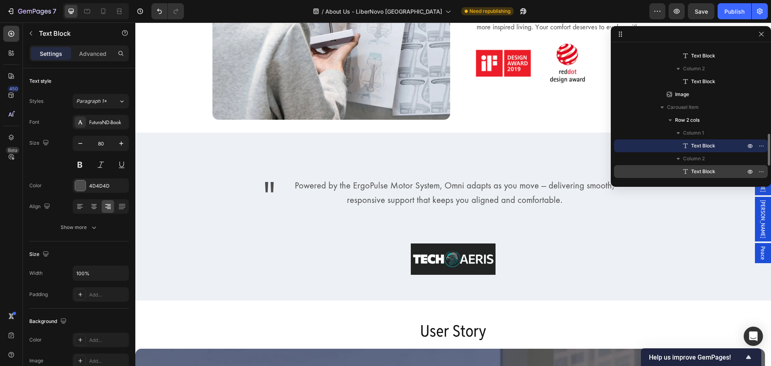
click at [726, 175] on p "Text Block" at bounding box center [709, 171] width 56 height 8
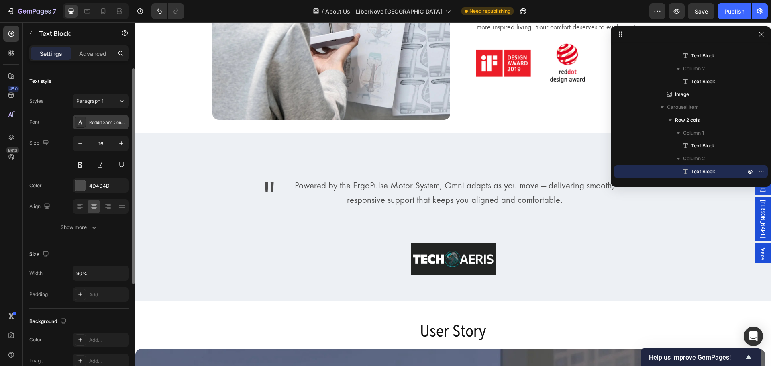
click at [111, 124] on div "Reddit Sans Condensed" at bounding box center [108, 122] width 38 height 7
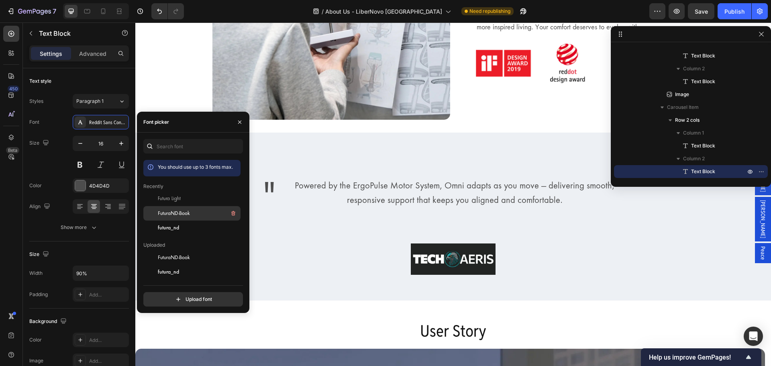
click at [159, 210] on span "FuturaND-Book" at bounding box center [174, 213] width 32 height 7
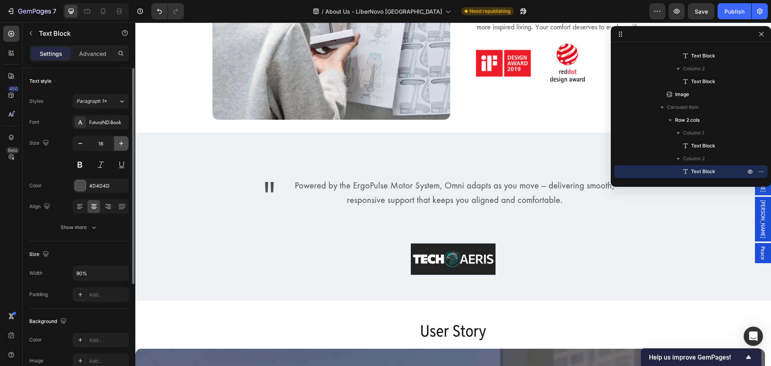
click at [118, 139] on button "button" at bounding box center [121, 143] width 14 height 14
type input "20"
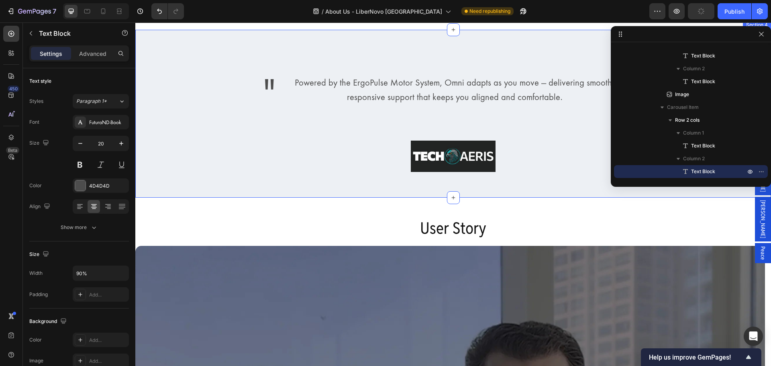
scroll to position [1108, 0]
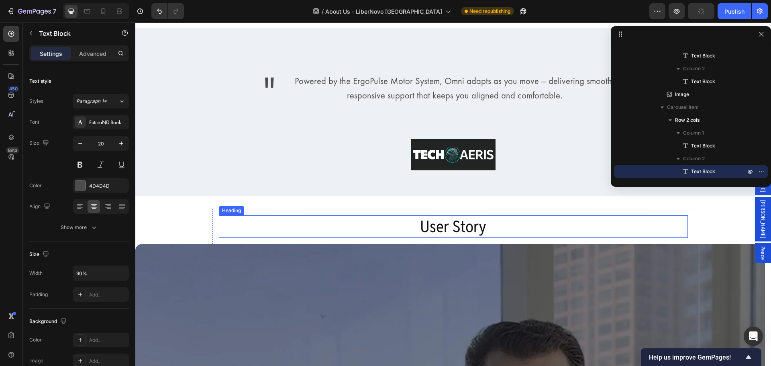
click at [430, 225] on h2 "User Story" at bounding box center [453, 226] width 469 height 22
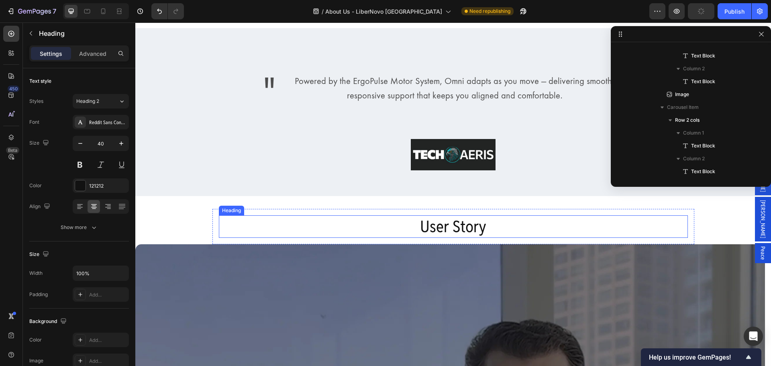
scroll to position [484, 0]
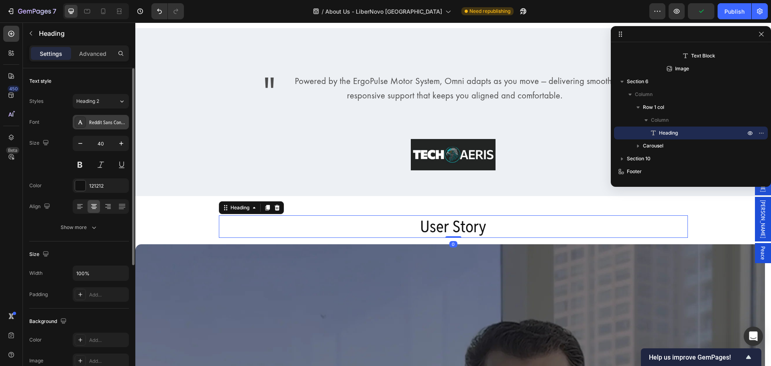
click at [93, 118] on div "Reddit Sans Condensed" at bounding box center [101, 122] width 56 height 14
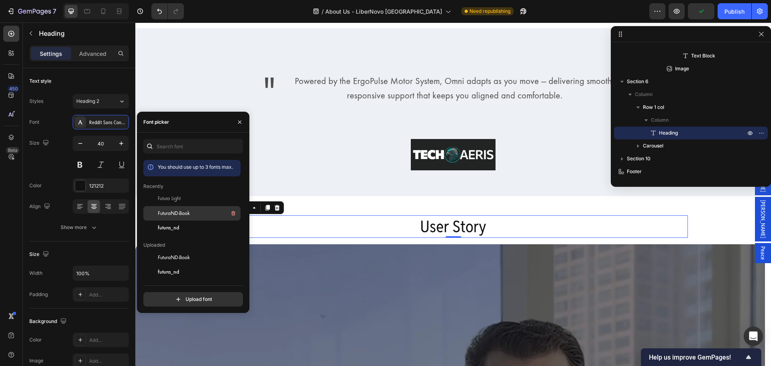
click at [192, 212] on div "FuturaND-Book" at bounding box center [198, 213] width 81 height 10
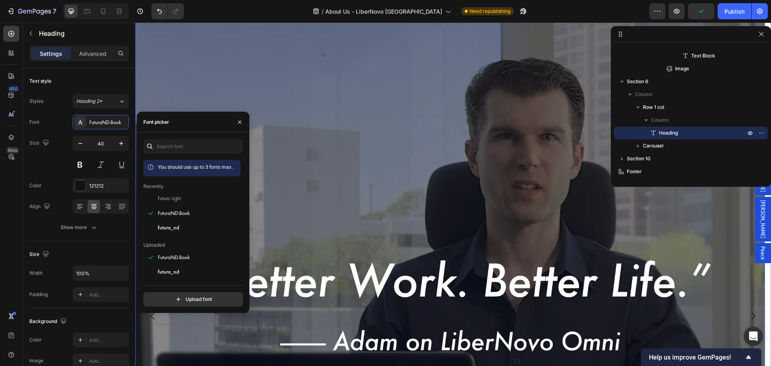
scroll to position [1369, 0]
click at [508, 152] on img at bounding box center [450, 298] width 630 height 630
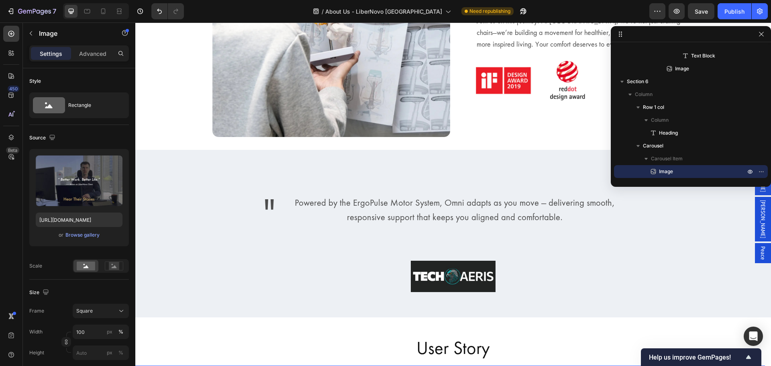
scroll to position [986, 0]
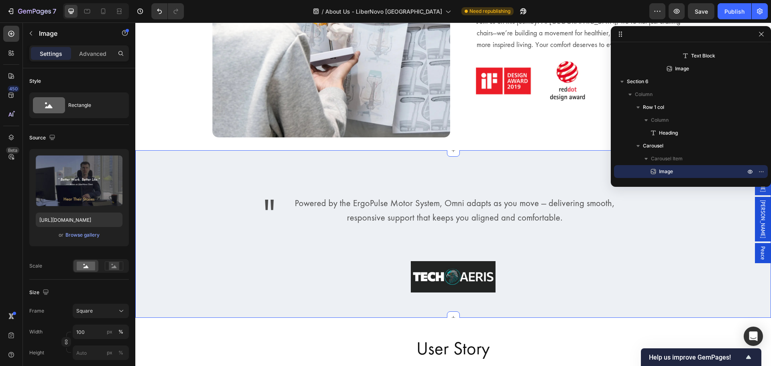
click at [216, 165] on div "" Text Block Powered by the ErgoPulse Motor System, Omni adapts as you move — d…" at bounding box center [453, 234] width 636 height 168
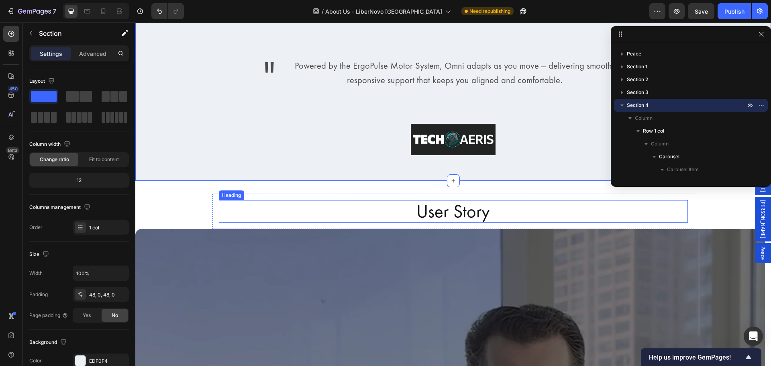
scroll to position [1228, 0]
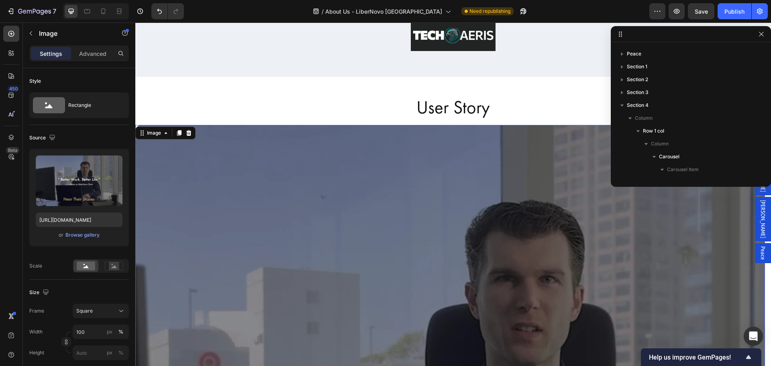
scroll to position [551, 0]
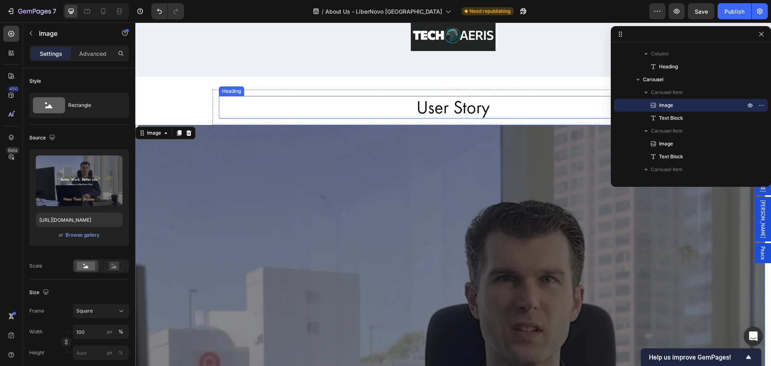
click at [225, 104] on h2 "User Story" at bounding box center [453, 107] width 469 height 22
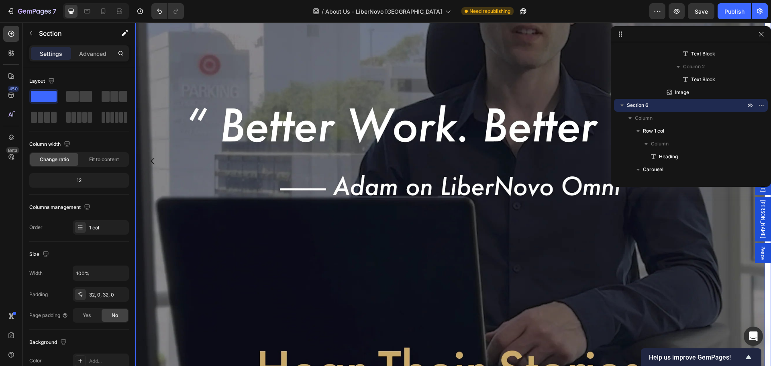
scroll to position [1525, 0]
click at [154, 161] on icon "Carousel Back Arrow" at bounding box center [153, 160] width 10 height 10
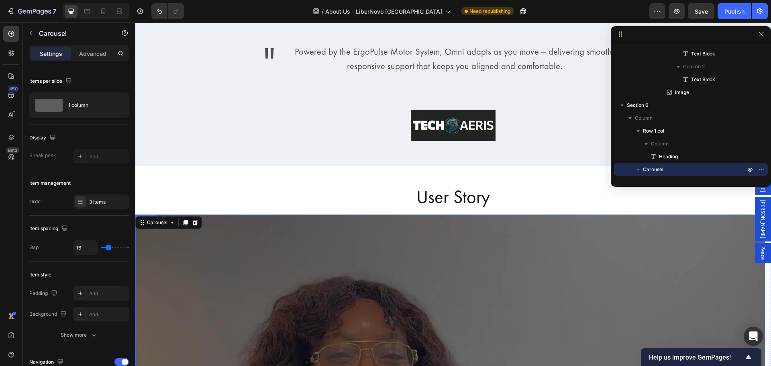
scroll to position [1096, 0]
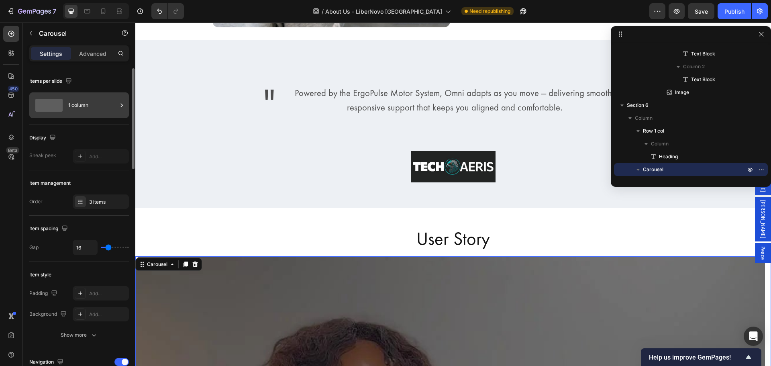
click at [103, 107] on div "1 column" at bounding box center [92, 105] width 49 height 18
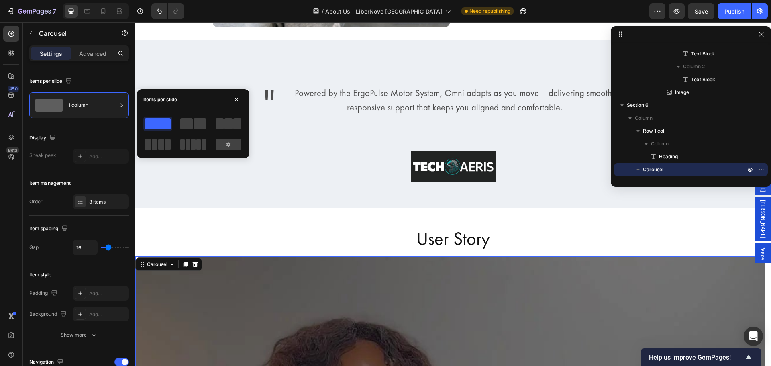
click at [222, 130] on div at bounding box center [228, 123] width 29 height 14
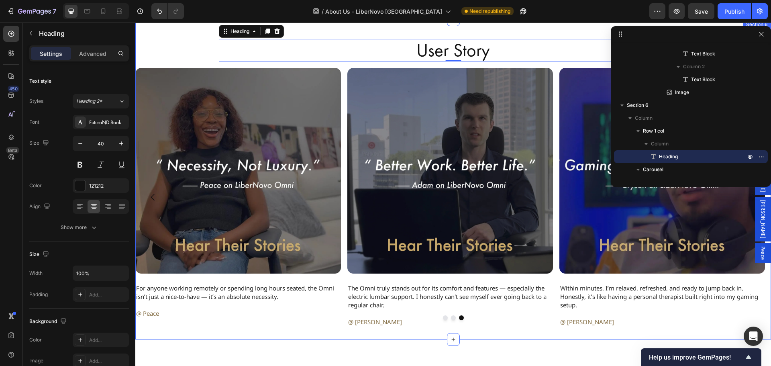
scroll to position [1242, 0]
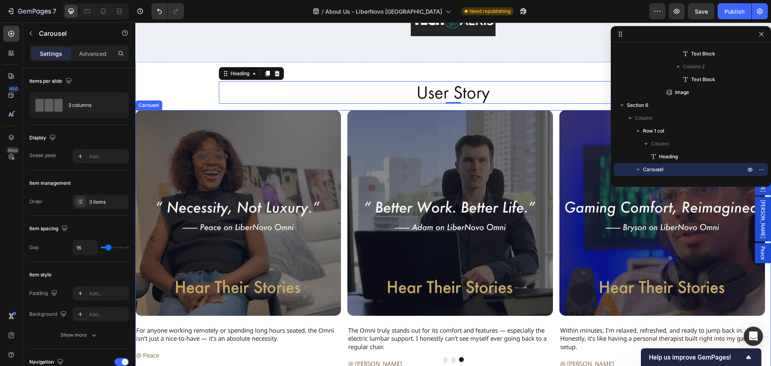
click at [343, 112] on div "Image The Omni truly stands out for its comfort and features — especially the e…" at bounding box center [453, 239] width 636 height 259
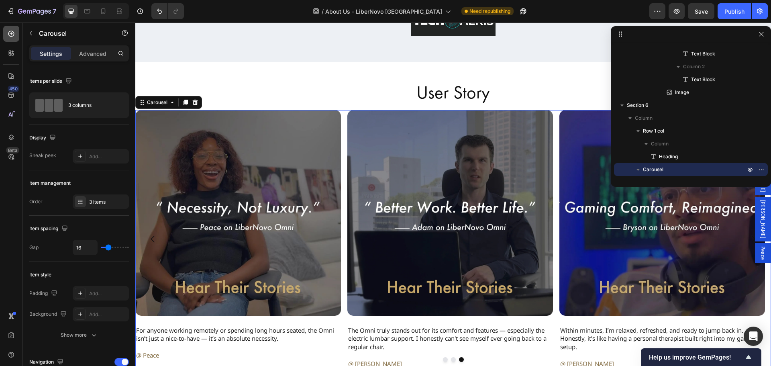
click at [15, 38] on div at bounding box center [11, 34] width 16 height 16
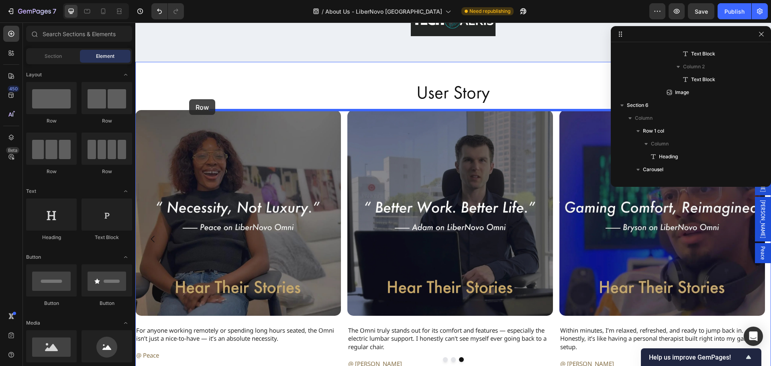
drag, startPoint x: 192, startPoint y: 113, endPoint x: 189, endPoint y: 99, distance: 14.3
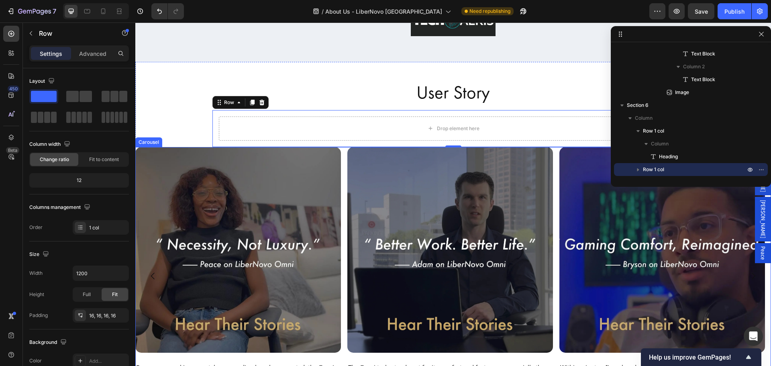
click at [343, 149] on div "Image The Omni truly stands out for its comfort and features — especially the e…" at bounding box center [453, 276] width 636 height 259
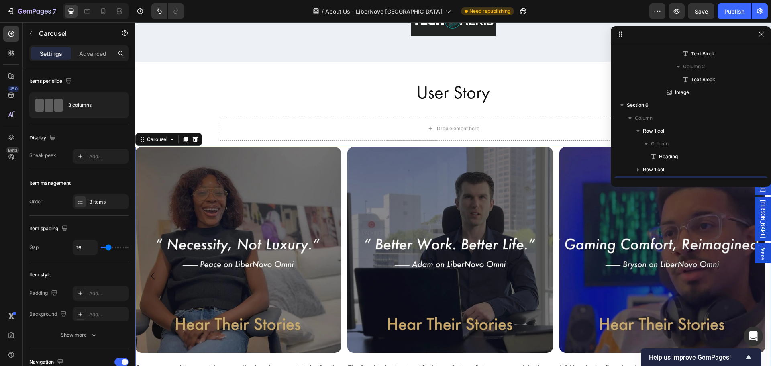
scroll to position [538, 0]
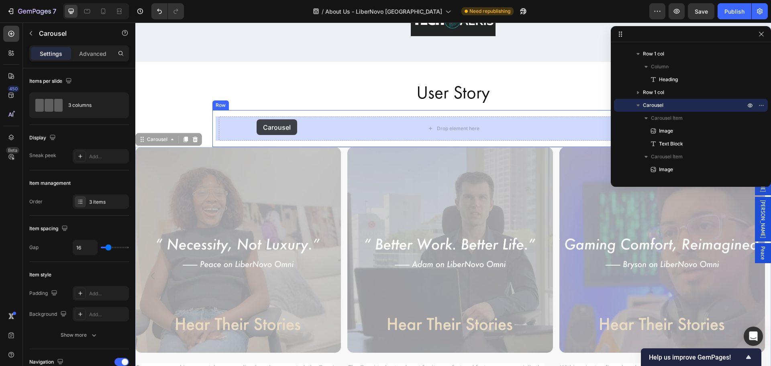
drag, startPoint x: 145, startPoint y: 140, endPoint x: 257, endPoint y: 119, distance: 113.1
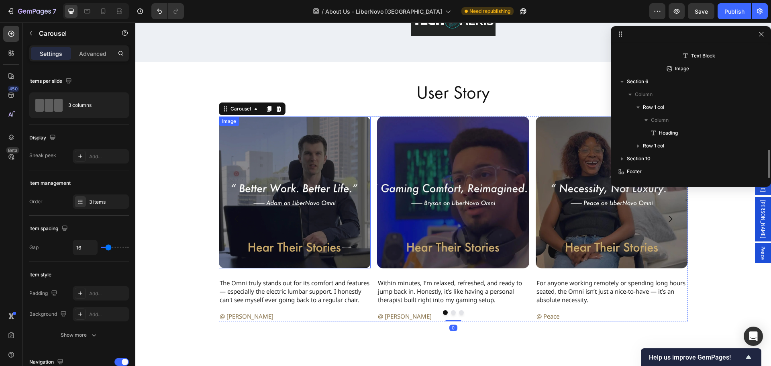
scroll to position [484, 0]
click at [180, 193] on div "User Story Heading Row Image The Omni truly stands out for its comfort and feat…" at bounding box center [453, 201] width 636 height 253
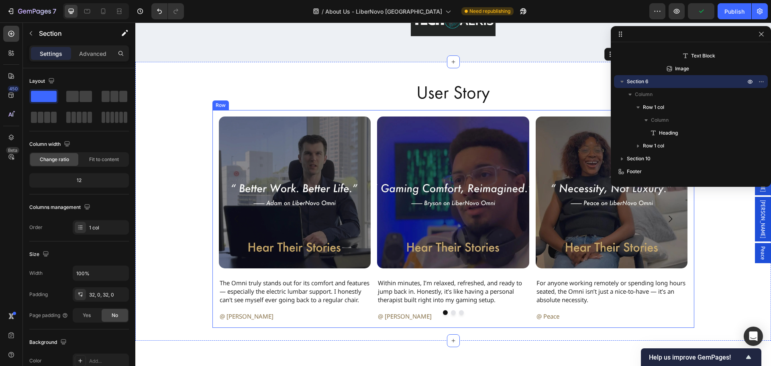
click at [247, 110] on div "Image The Omni truly stands out for its comfort and features — especially the e…" at bounding box center [453, 219] width 482 height 218
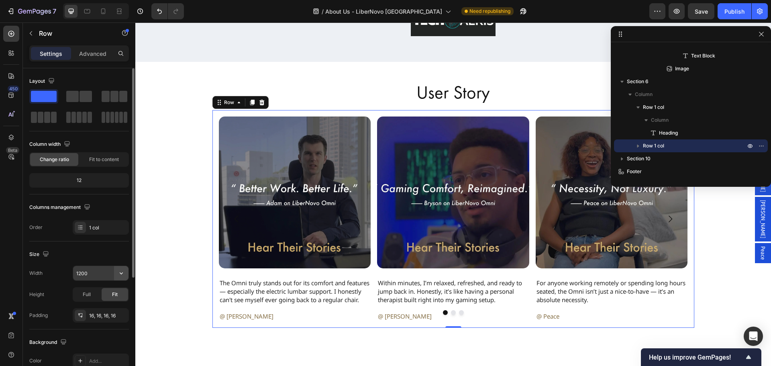
click at [119, 273] on icon "button" at bounding box center [121, 273] width 8 height 8
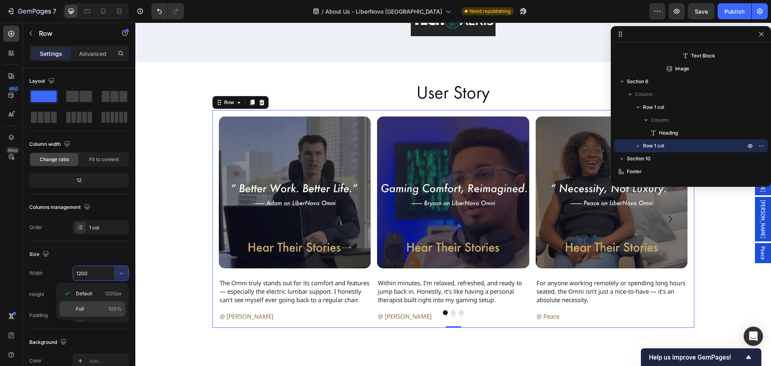
click at [97, 308] on p "Full 100%" at bounding box center [99, 308] width 46 height 7
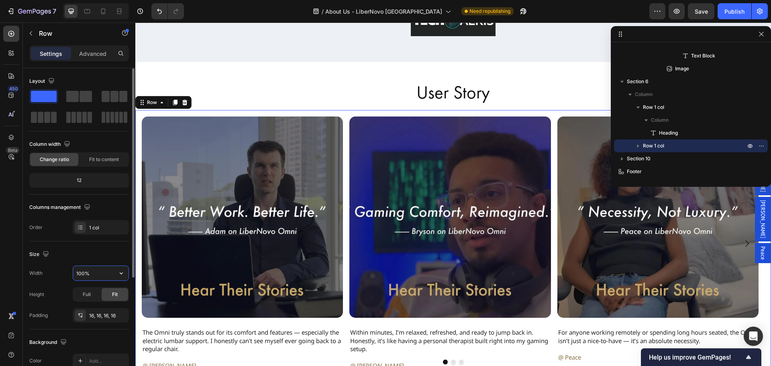
click at [108, 275] on input "100%" at bounding box center [100, 273] width 55 height 14
click at [128, 271] on button "button" at bounding box center [121, 273] width 14 height 14
click at [111, 287] on div "Default 1200px" at bounding box center [92, 293] width 66 height 15
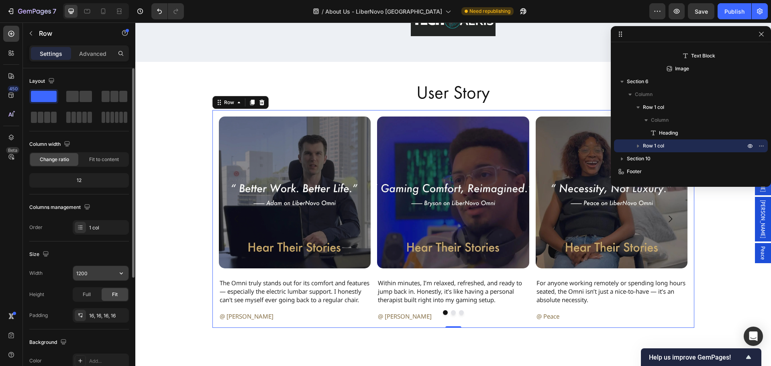
click at [80, 271] on input "1200" at bounding box center [100, 273] width 55 height 14
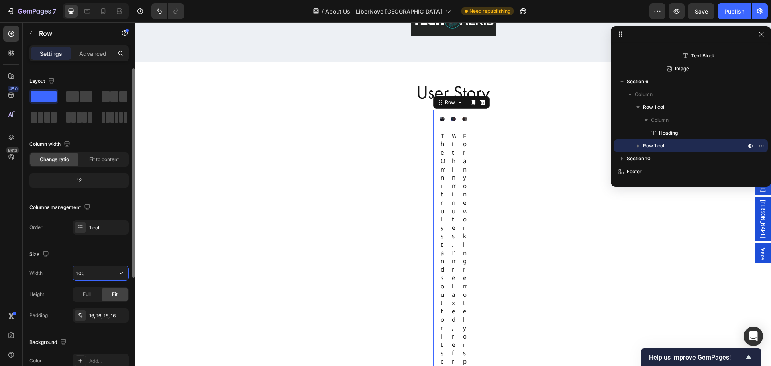
type input "1500"
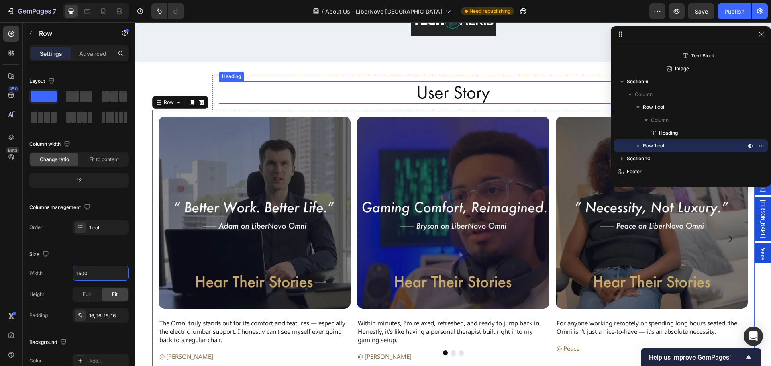
click at [235, 102] on h2 "User Story" at bounding box center [453, 92] width 469 height 22
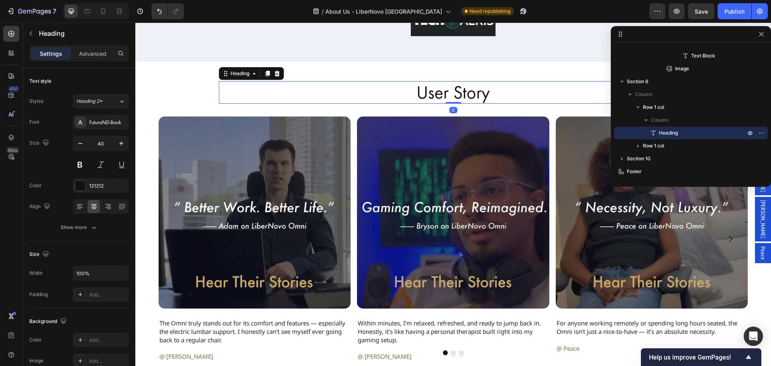
click at [431, 96] on h2 "User Story" at bounding box center [453, 92] width 469 height 22
click at [190, 85] on div "User Story Heading 0 Row Image The Omni truly stands out for its comfort and fe…" at bounding box center [453, 222] width 636 height 294
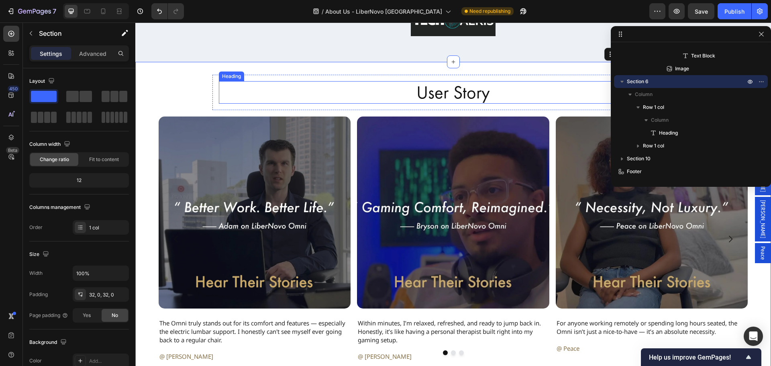
click at [324, 89] on p "User Story" at bounding box center [453, 92] width 467 height 21
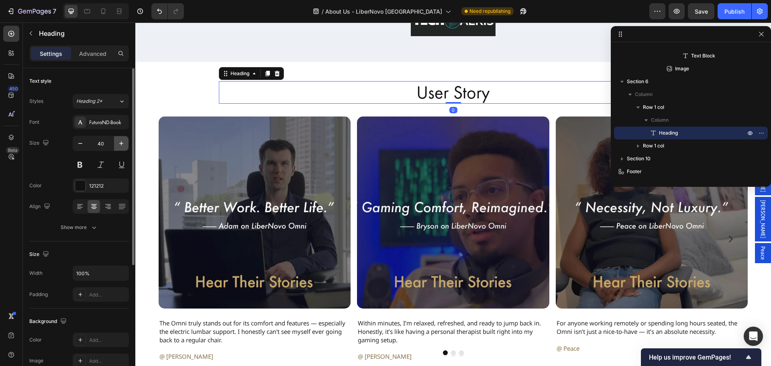
click at [116, 145] on button "button" at bounding box center [121, 143] width 14 height 14
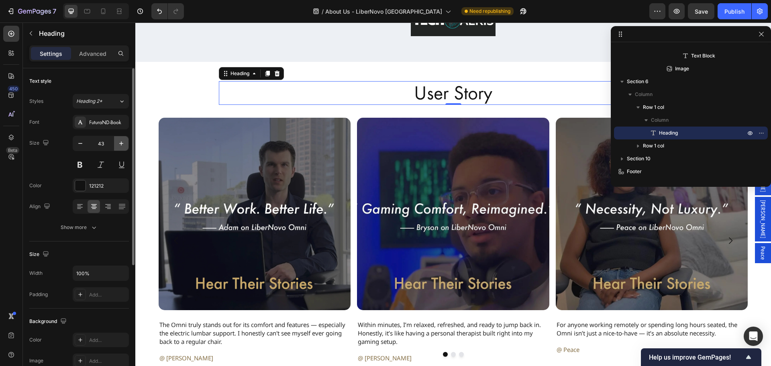
click at [116, 145] on button "button" at bounding box center [121, 143] width 14 height 14
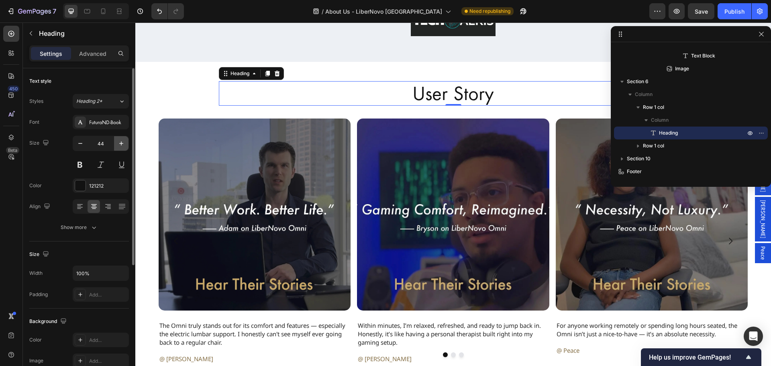
type input "45"
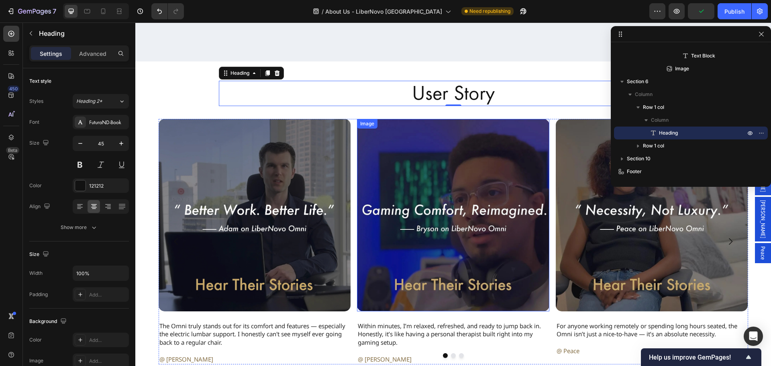
scroll to position [1296, 0]
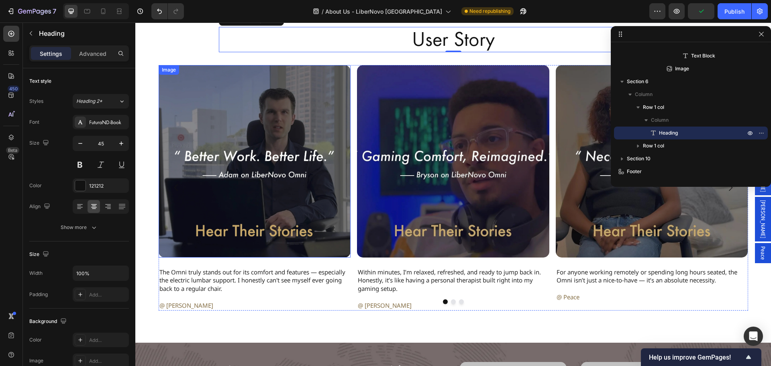
click at [286, 155] on img at bounding box center [255, 161] width 192 height 192
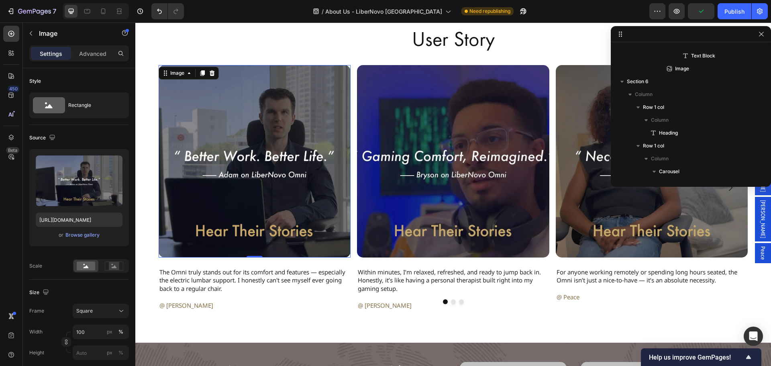
scroll to position [576, 0]
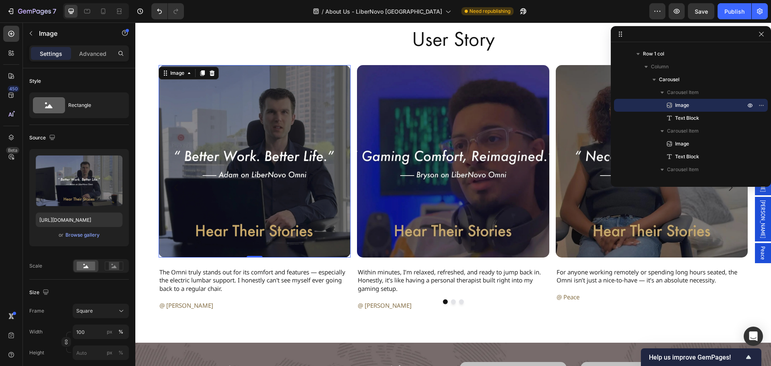
click at [251, 234] on img at bounding box center [255, 161] width 192 height 192
click at [231, 272] on span "The Omni truly stands out for its comfort and features — especially the electri…" at bounding box center [252, 280] width 186 height 25
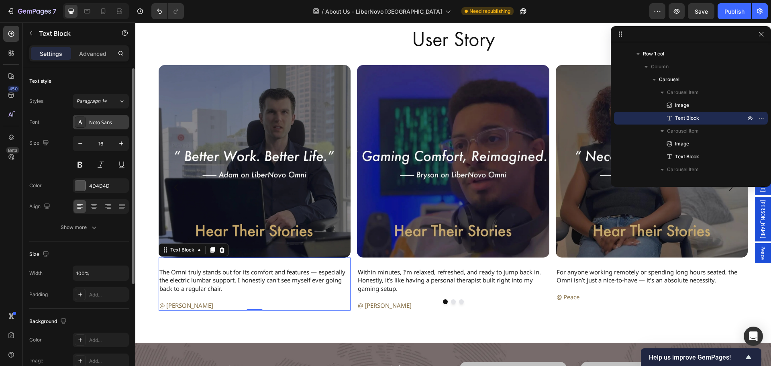
click at [115, 124] on div "Noto Sans" at bounding box center [108, 122] width 38 height 7
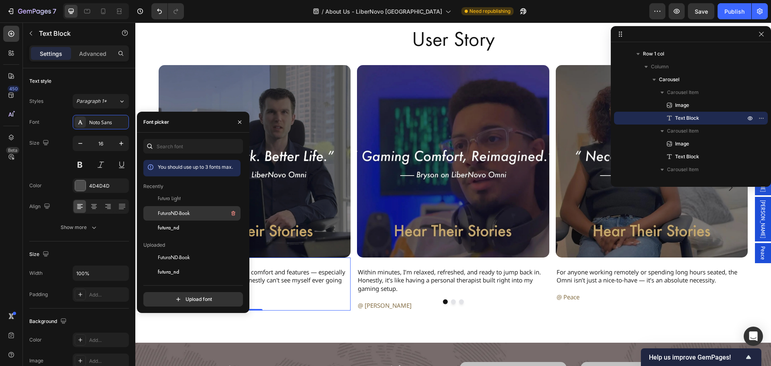
click at [163, 209] on div "FuturaND-Book" at bounding box center [198, 213] width 81 height 10
click at [397, 279] on span "Within minutes, I’m relaxed, refreshed, and ready to jump back in. Honestly, it…" at bounding box center [449, 280] width 183 height 25
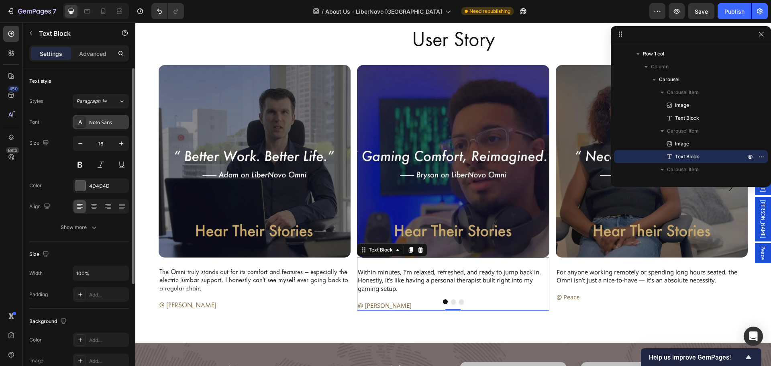
click at [94, 123] on div "Noto Sans" at bounding box center [108, 122] width 38 height 7
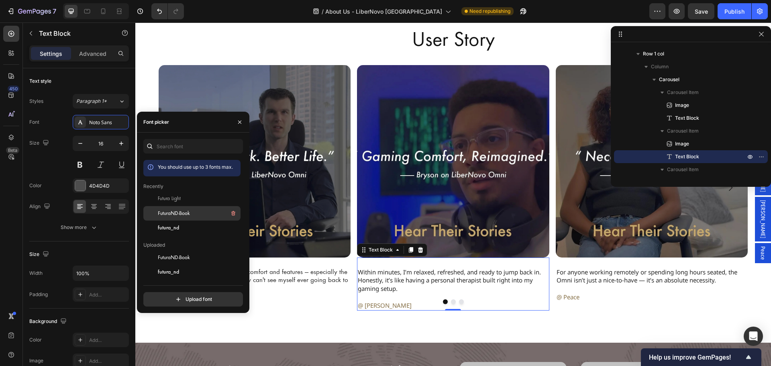
click at [167, 210] on span "FuturaND-Book" at bounding box center [174, 213] width 32 height 7
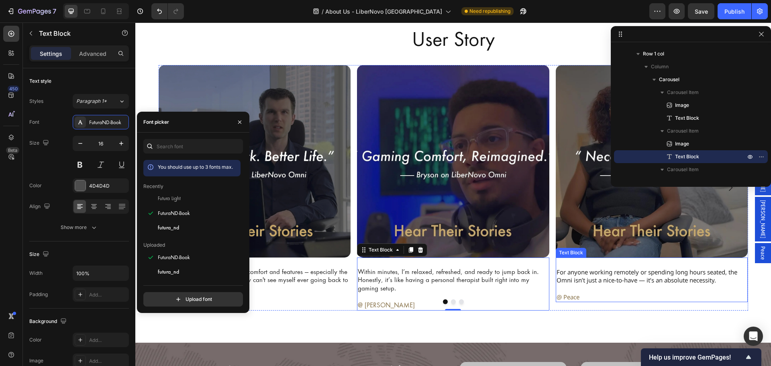
click at [582, 285] on p at bounding box center [652, 288] width 191 height 8
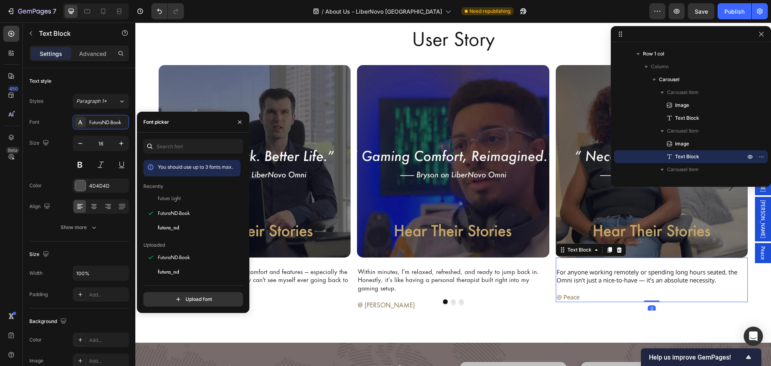
scroll to position [626, 0]
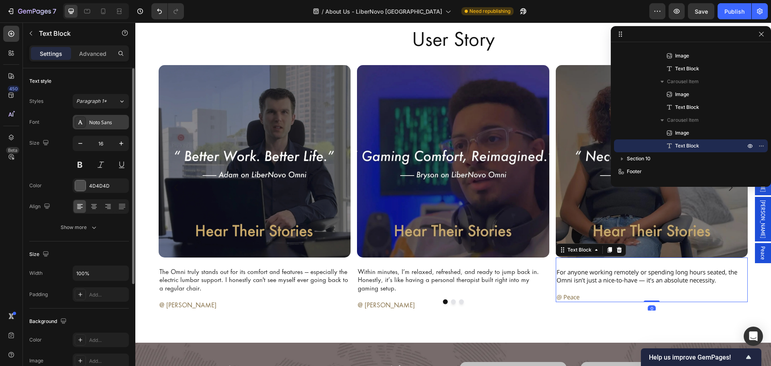
click at [104, 119] on div "Noto Sans" at bounding box center [108, 122] width 38 height 7
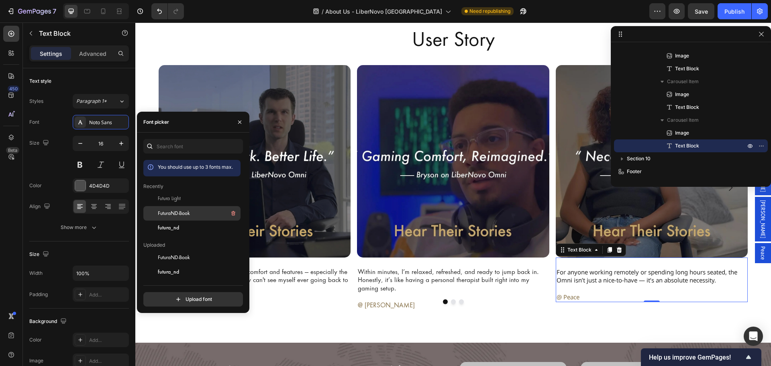
click at [172, 218] on div "FuturaND-Book" at bounding box center [191, 213] width 97 height 14
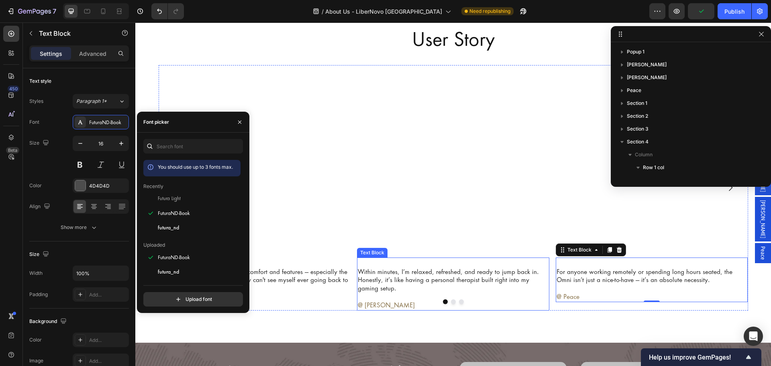
scroll to position [626, 0]
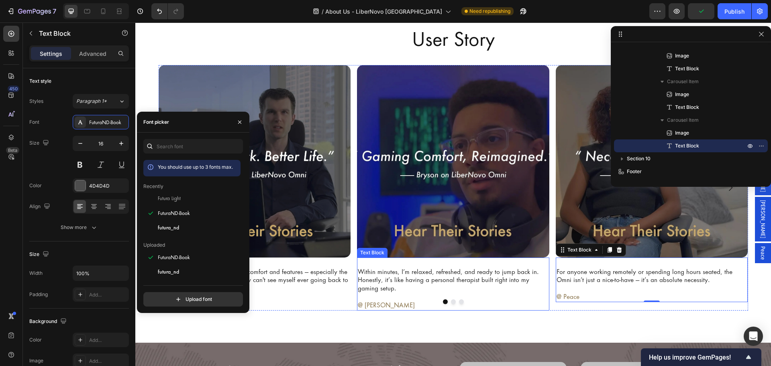
click at [447, 285] on p "Within minutes, I’m relaxed, refreshed, and ready to jump back in. Honestly, it…" at bounding box center [453, 280] width 191 height 25
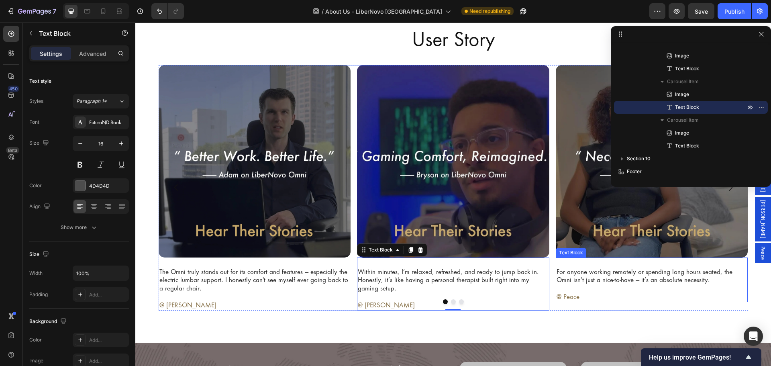
click at [682, 279] on span "For anyone working remotely or spending long hours seated, the Omni isn’t just …" at bounding box center [645, 276] width 176 height 16
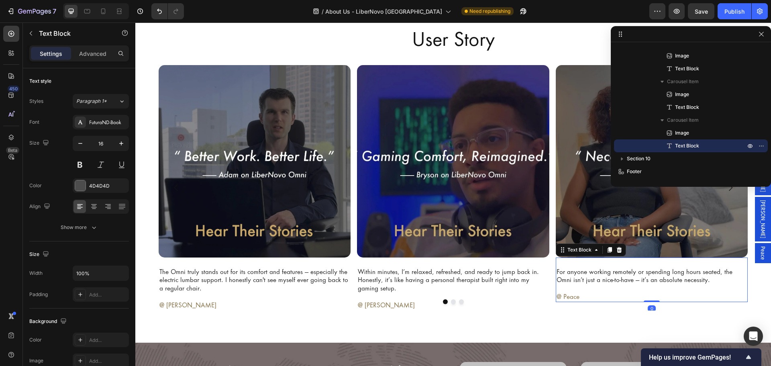
click at [682, 279] on span "For anyone working remotely or spending long hours seated, the Omni isn’t just …" at bounding box center [645, 276] width 176 height 16
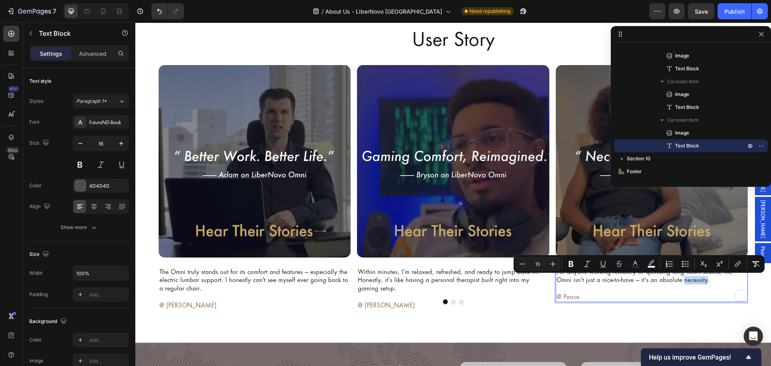
click at [685, 281] on span "For anyone working remotely or spending long hours seated, the Omni isn’t just …" at bounding box center [645, 276] width 176 height 16
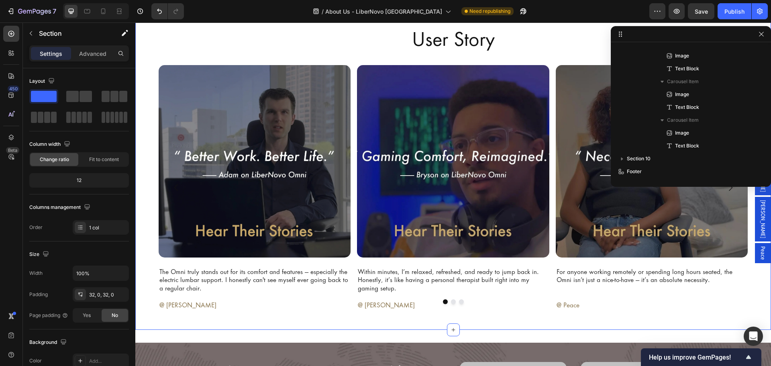
click at [503, 320] on div "User Story Heading Row Image The Omni truly stands out for its comfort and feat…" at bounding box center [453, 169] width 636 height 322
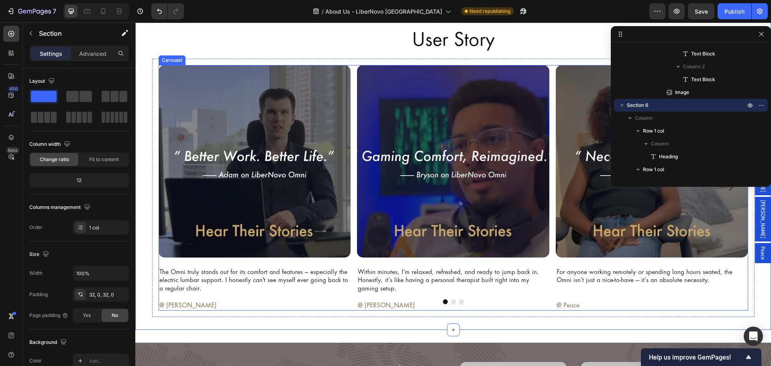
click at [451, 303] on button "Dot" at bounding box center [453, 301] width 5 height 5
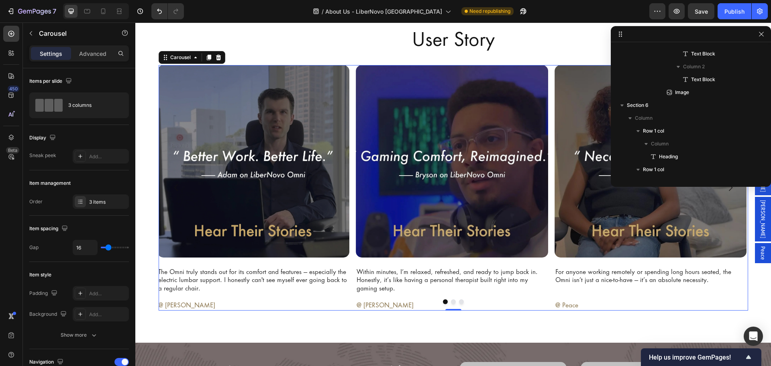
scroll to position [551, 0]
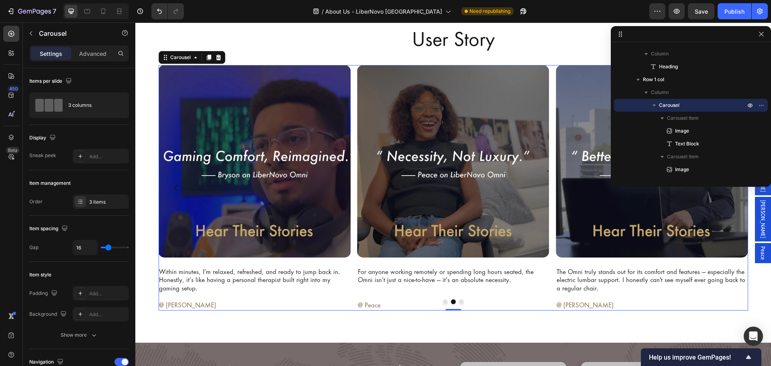
click at [443, 301] on button "Dot" at bounding box center [445, 301] width 5 height 5
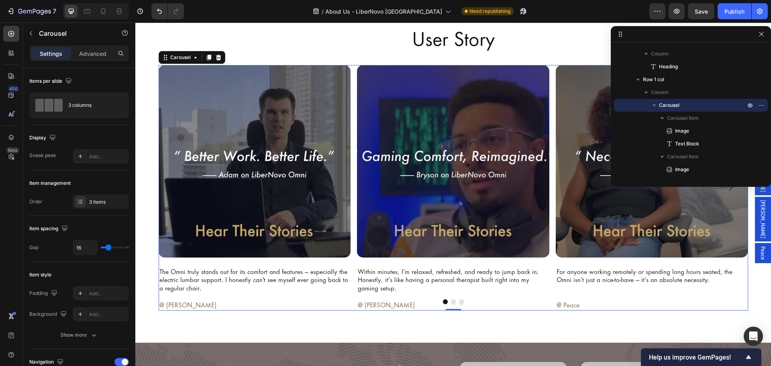
click at [451, 302] on button "Dot" at bounding box center [453, 301] width 5 height 5
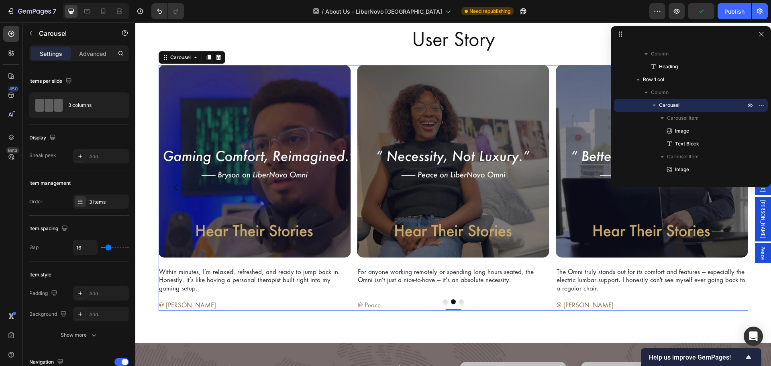
click at [459, 301] on button "Dot" at bounding box center [461, 301] width 5 height 5
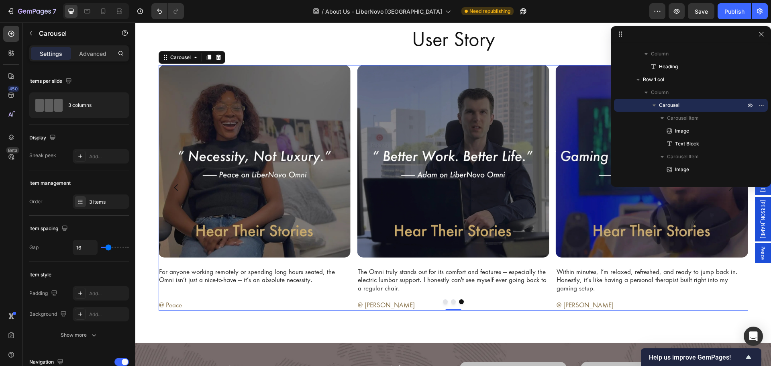
click at [443, 301] on button "Dot" at bounding box center [445, 301] width 5 height 5
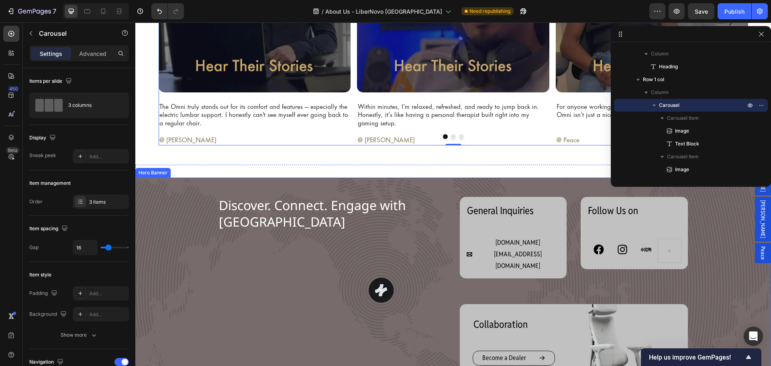
scroll to position [1588, 0]
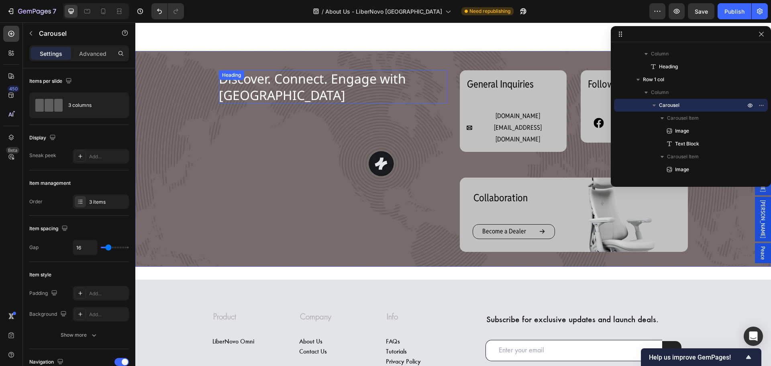
click at [378, 79] on span "Discover. Connect. Engage with [GEOGRAPHIC_DATA]" at bounding box center [312, 87] width 187 height 34
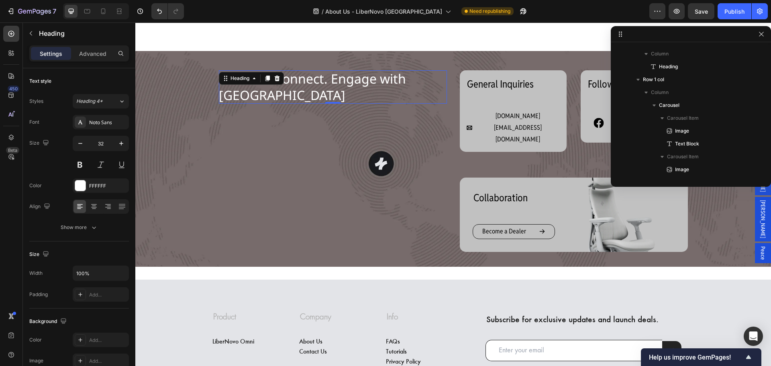
scroll to position [716, 0]
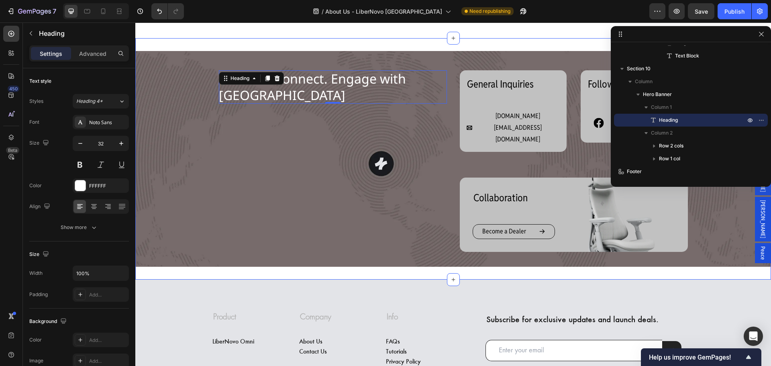
click at [202, 273] on div "Discover. Connect. Engage with LiberNovo Heading 0 General Inquiries Heading Li…" at bounding box center [453, 158] width 636 height 241
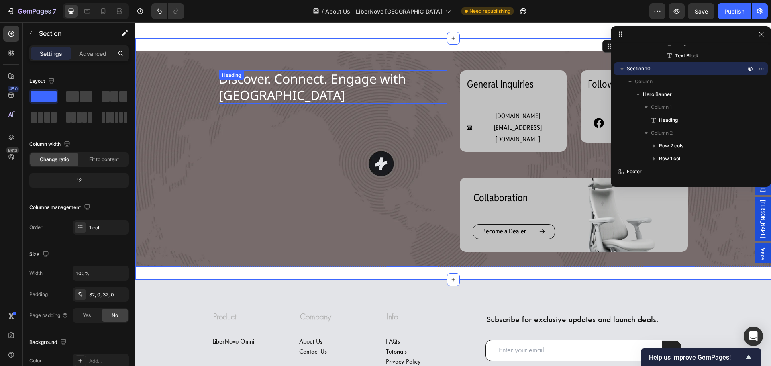
click at [290, 78] on span "Discover. Connect. Engage with [GEOGRAPHIC_DATA]" at bounding box center [312, 87] width 187 height 34
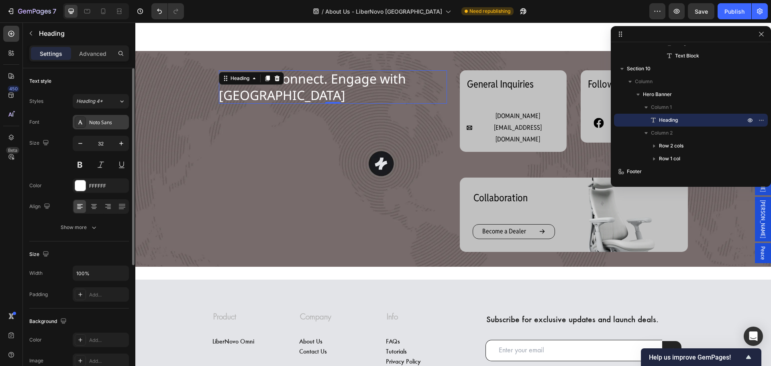
click at [113, 120] on div "Noto Sans" at bounding box center [108, 122] width 38 height 7
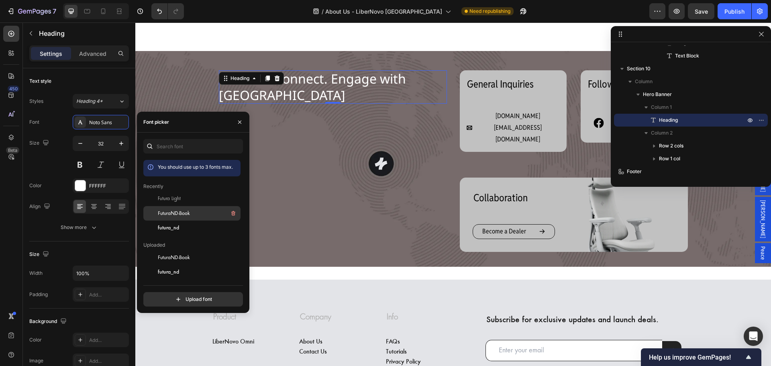
click at [174, 217] on div "FuturaND-Book" at bounding box center [198, 213] width 81 height 10
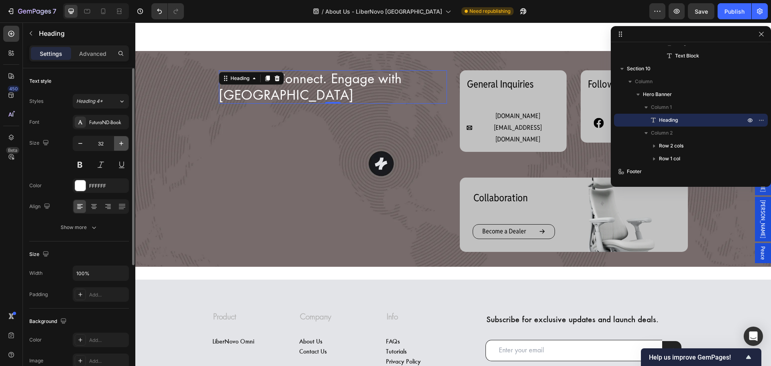
click at [119, 144] on icon "button" at bounding box center [121, 143] width 8 height 8
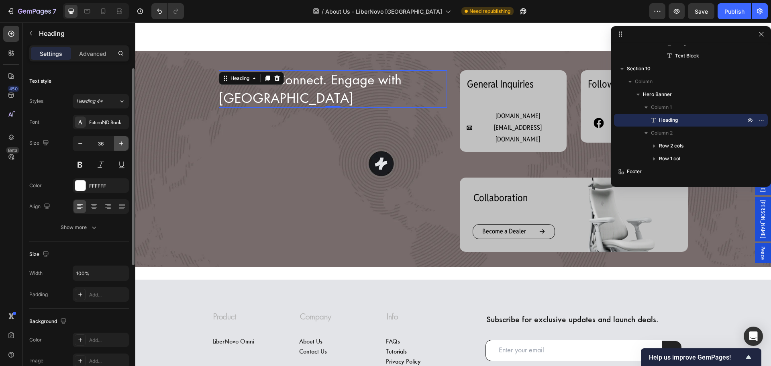
click at [119, 144] on icon "button" at bounding box center [121, 143] width 8 height 8
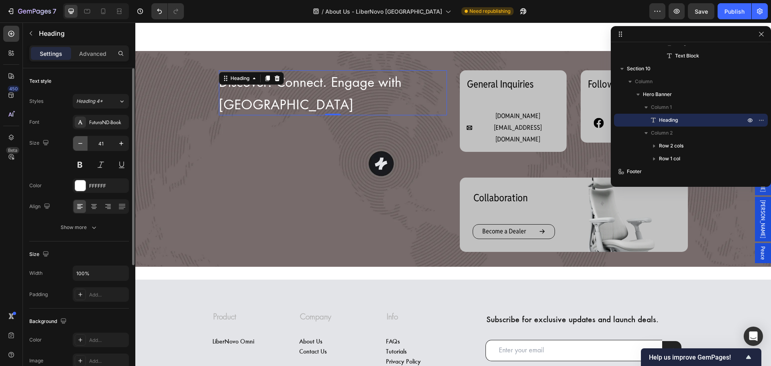
click at [82, 145] on icon "button" at bounding box center [80, 143] width 8 height 8
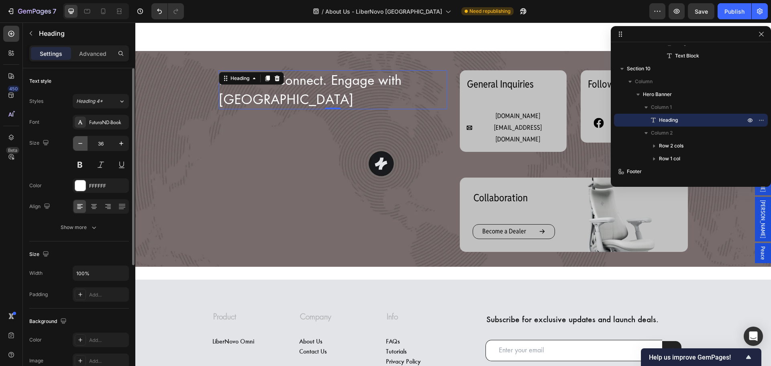
click at [82, 145] on icon "button" at bounding box center [80, 143] width 8 height 8
type input "33"
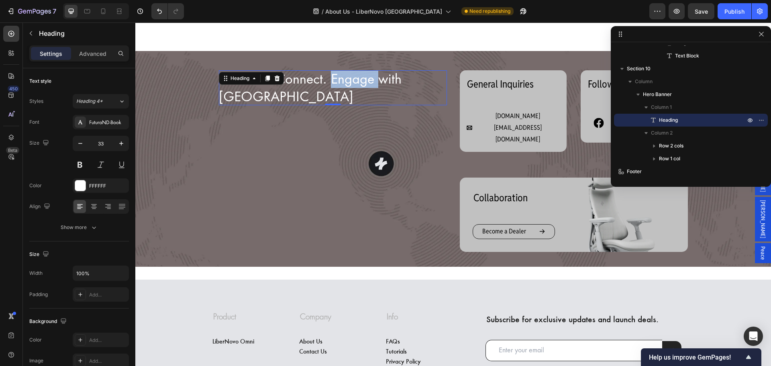
click at [325, 82] on span "Discover. Connect. Engage with [GEOGRAPHIC_DATA]" at bounding box center [310, 88] width 183 height 34
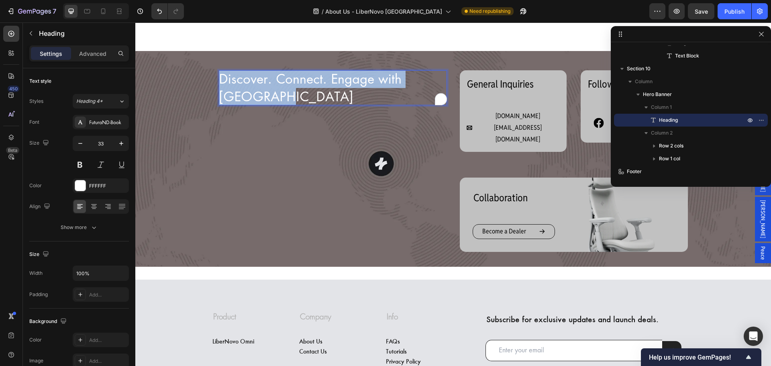
click at [325, 82] on span "Discover. Connect. Engage with [GEOGRAPHIC_DATA]" at bounding box center [310, 88] width 183 height 34
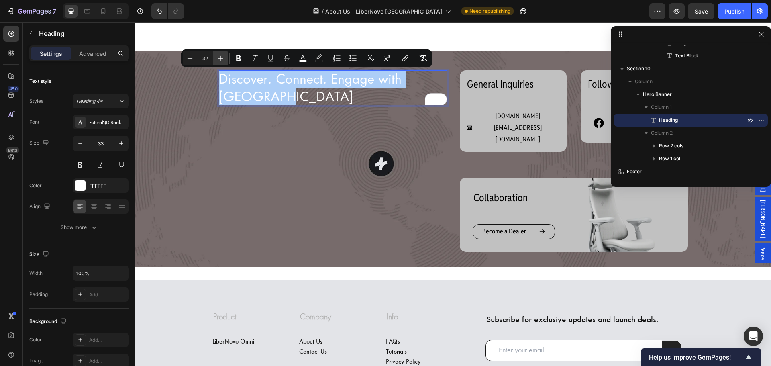
click at [222, 58] on icon "Editor contextual toolbar" at bounding box center [220, 58] width 5 height 5
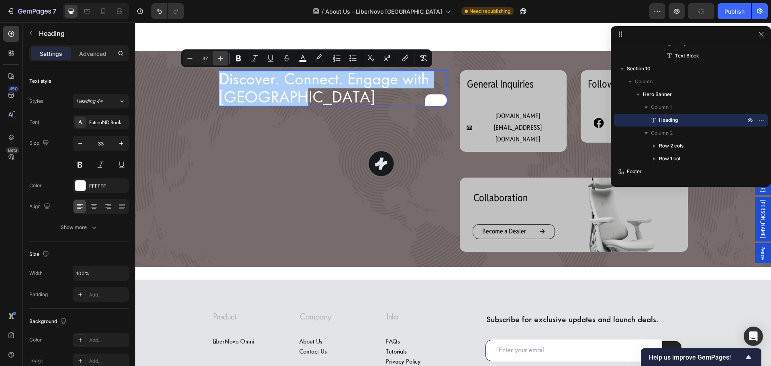
click at [222, 58] on icon "Editor contextual toolbar" at bounding box center [220, 58] width 5 height 5
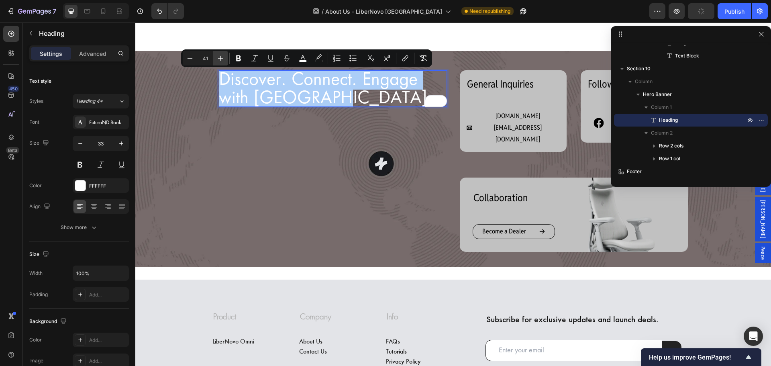
click at [222, 58] on icon "Editor contextual toolbar" at bounding box center [220, 58] width 5 height 5
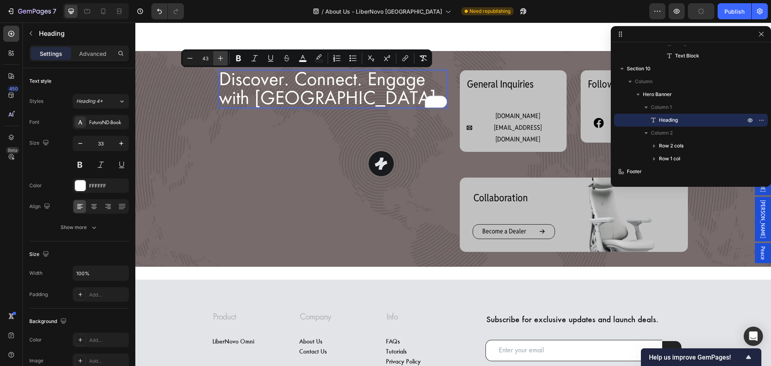
click at [222, 58] on icon "Editor contextual toolbar" at bounding box center [220, 58] width 5 height 5
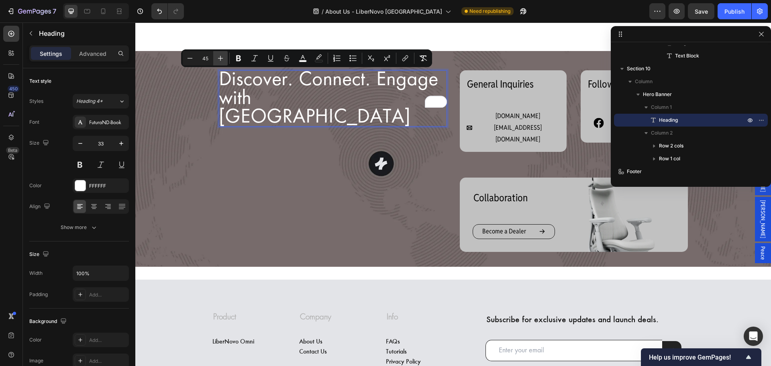
click at [222, 58] on icon "Editor contextual toolbar" at bounding box center [220, 58] width 5 height 5
click at [191, 59] on icon "Editor contextual toolbar" at bounding box center [190, 58] width 8 height 8
type input "45"
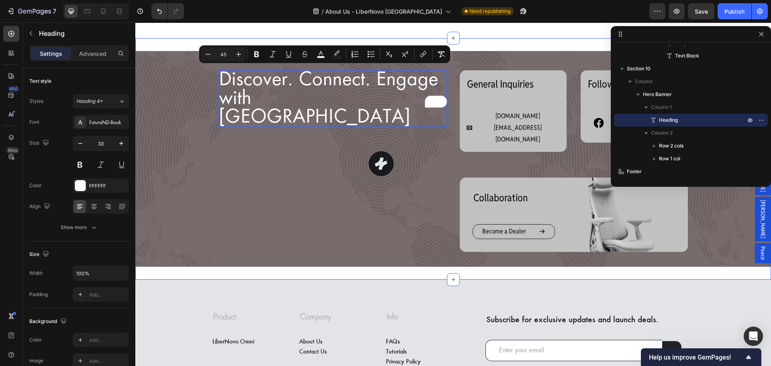
click at [349, 274] on div "Discover. Connect. Engage with LiberNovo Heading 0 General Inquiries Heading Li…" at bounding box center [453, 158] width 636 height 241
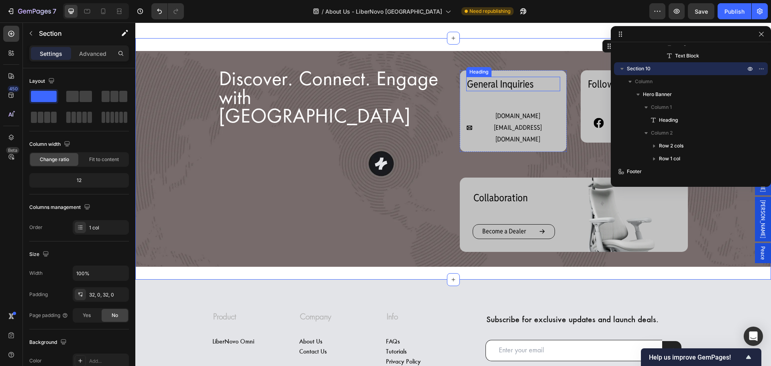
click at [501, 90] on span "General Inquiries" at bounding box center [500, 84] width 67 height 13
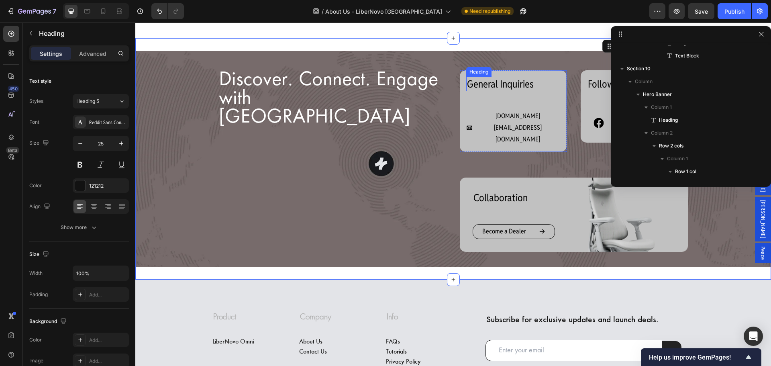
scroll to position [806, 0]
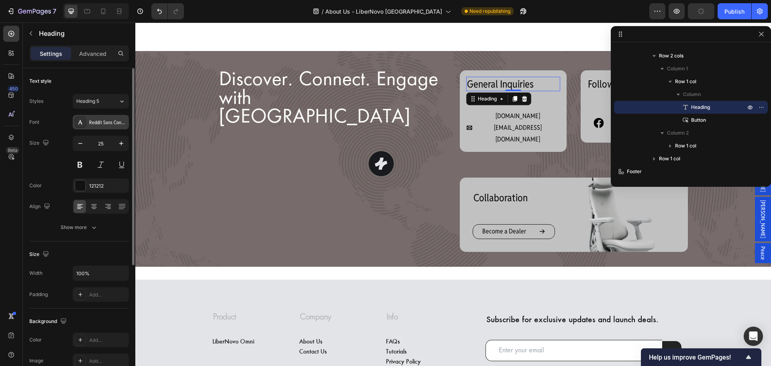
click at [120, 120] on div "Reddit Sans Condensed" at bounding box center [108, 122] width 38 height 7
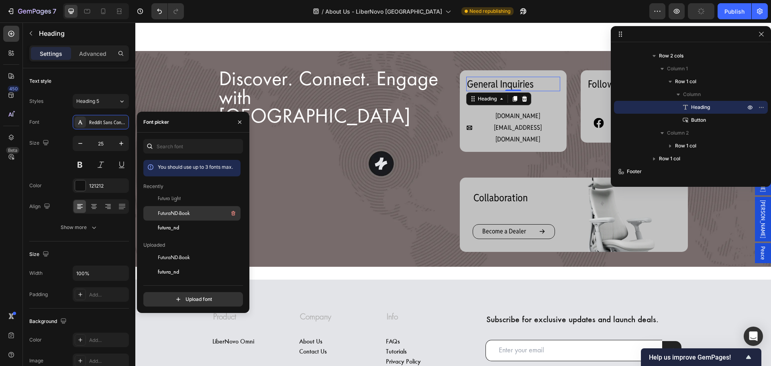
click at [196, 212] on div "FuturaND-Book" at bounding box center [198, 213] width 81 height 10
click at [589, 84] on span "Follow Us on" at bounding box center [613, 84] width 50 height 13
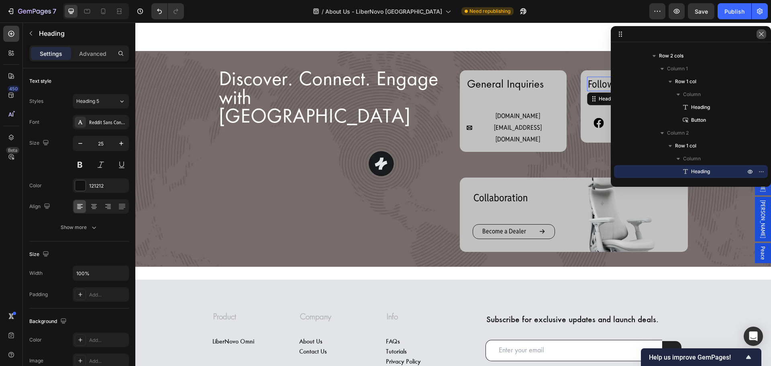
click at [765, 33] on button "button" at bounding box center [762, 34] width 10 height 10
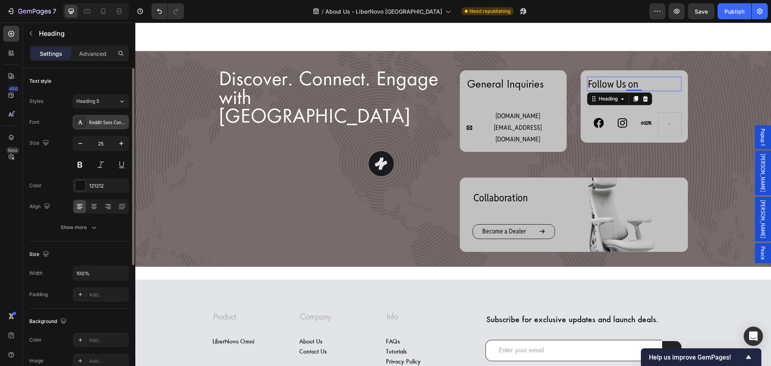
click at [124, 123] on div "Reddit Sans Condensed" at bounding box center [108, 122] width 38 height 7
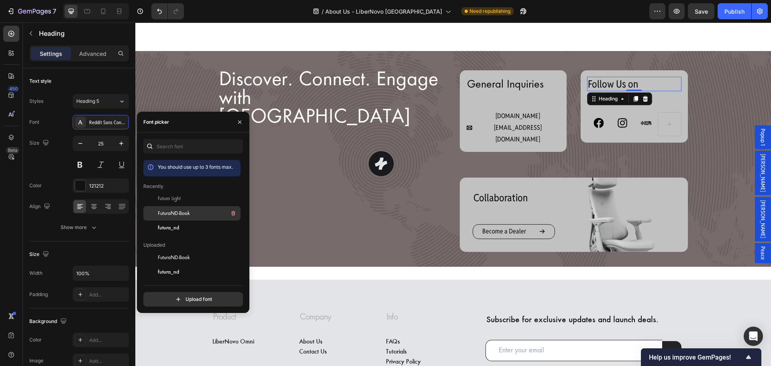
click at [176, 210] on span "FuturaND-Book" at bounding box center [174, 213] width 32 height 7
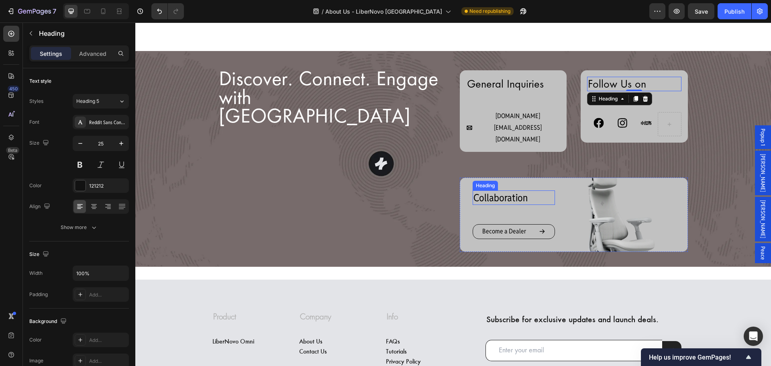
click at [483, 192] on span "Collaboration" at bounding box center [500, 197] width 54 height 13
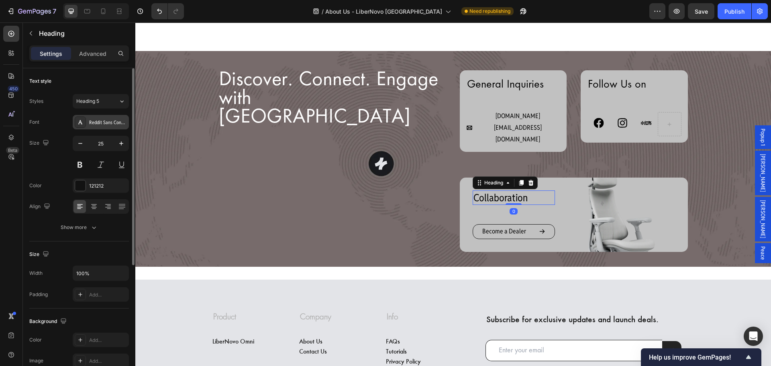
click at [90, 124] on div "Reddit Sans Condensed" at bounding box center [108, 122] width 38 height 7
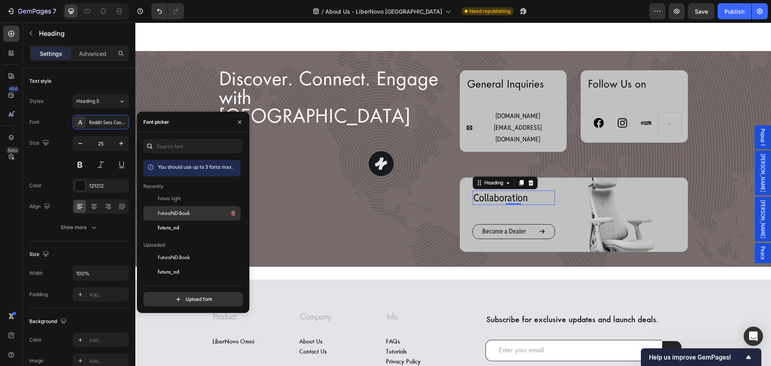
click at [160, 215] on span "FuturaND-Book" at bounding box center [174, 213] width 32 height 7
click at [526, 114] on p "[DOMAIN_NAME][EMAIL_ADDRESS][DOMAIN_NAME]" at bounding box center [518, 127] width 85 height 35
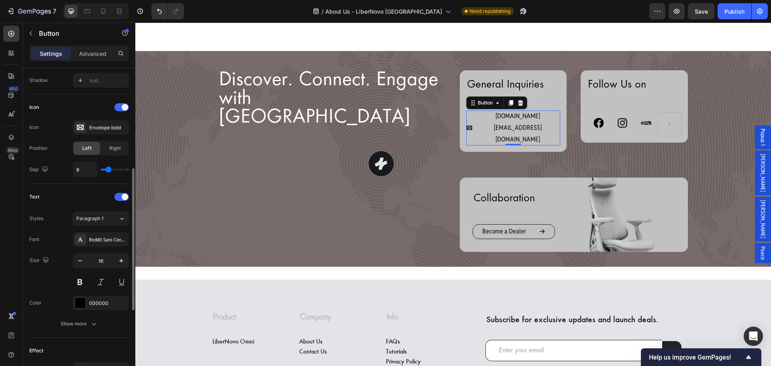
scroll to position [220, 0]
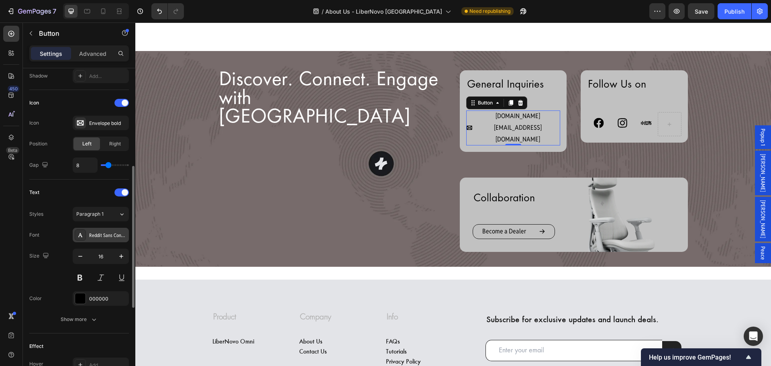
click at [103, 237] on div "Reddit Sans Condensed" at bounding box center [108, 235] width 38 height 7
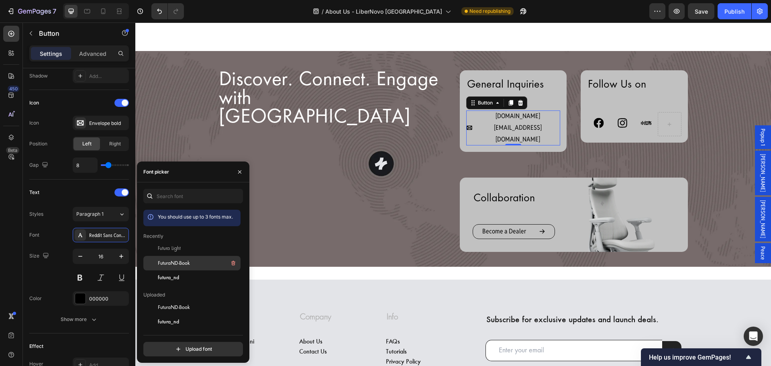
click at [175, 265] on span "FuturaND-Book" at bounding box center [174, 262] width 32 height 7
click at [506, 226] on p "Become a Dealer" at bounding box center [504, 232] width 44 height 12
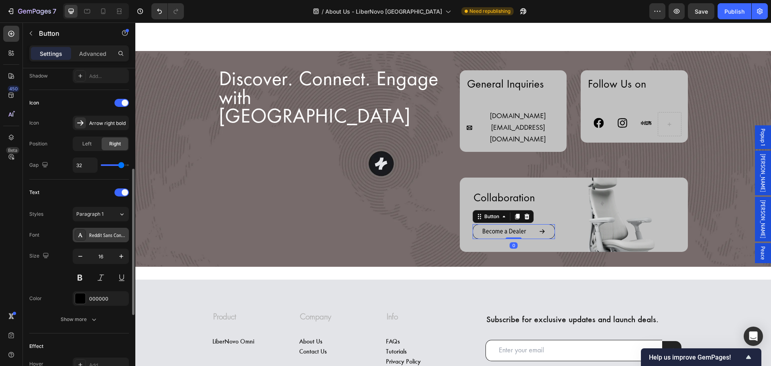
click at [113, 230] on div "Reddit Sans Condensed" at bounding box center [101, 235] width 56 height 14
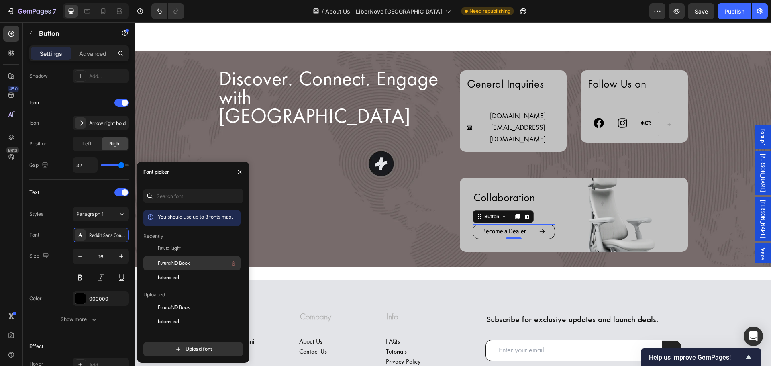
click at [176, 261] on span "FuturaND-Book" at bounding box center [174, 262] width 32 height 7
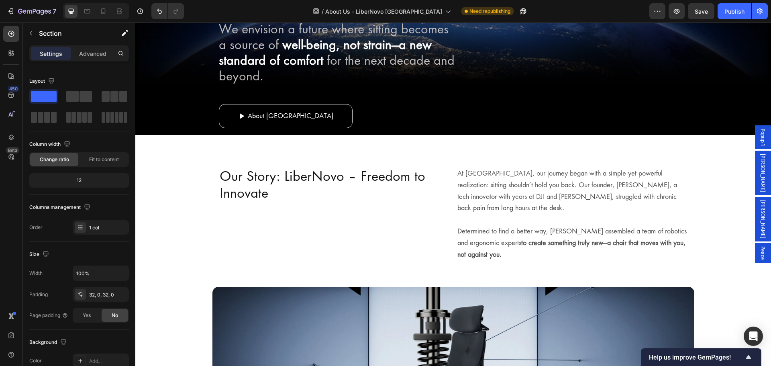
scroll to position [145, 0]
click at [708, 12] on button "Save" at bounding box center [701, 11] width 27 height 16
click at [733, 11] on div "Publish" at bounding box center [734, 11] width 20 height 8
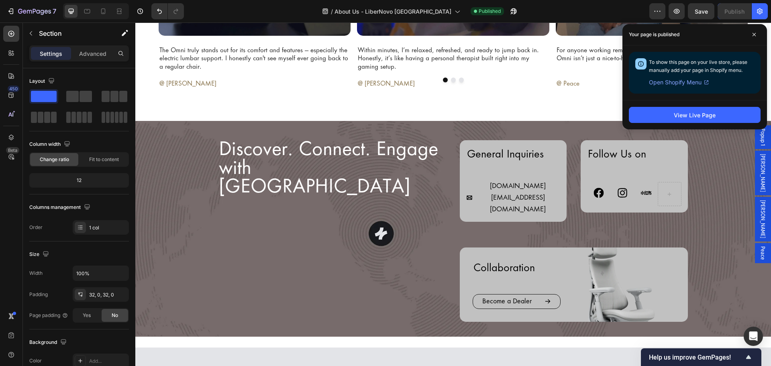
scroll to position [1524, 0]
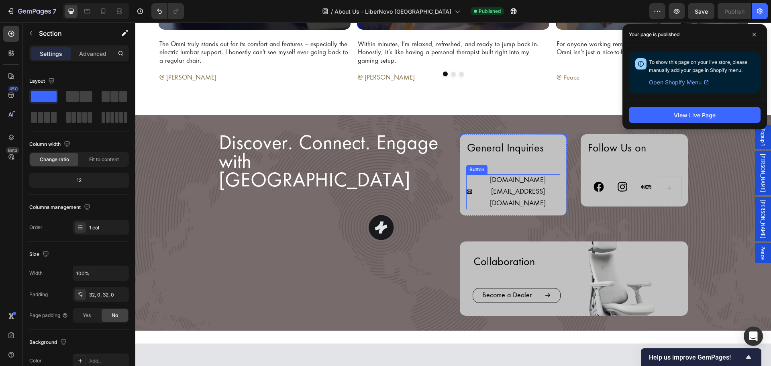
click at [506, 179] on p "[DOMAIN_NAME][EMAIL_ADDRESS][DOMAIN_NAME]" at bounding box center [518, 191] width 85 height 35
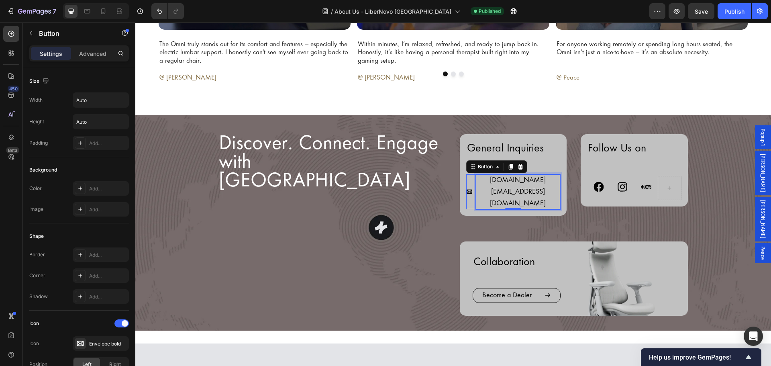
click at [552, 181] on p "[DOMAIN_NAME][EMAIL_ADDRESS][DOMAIN_NAME]" at bounding box center [518, 191] width 85 height 35
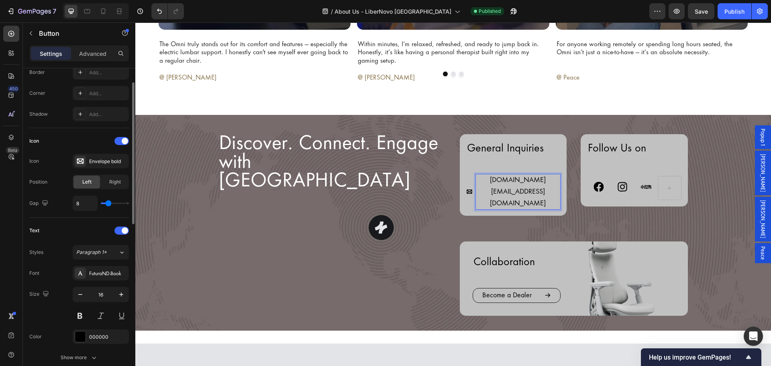
scroll to position [183, 0]
click at [75, 296] on button "button" at bounding box center [80, 293] width 14 height 14
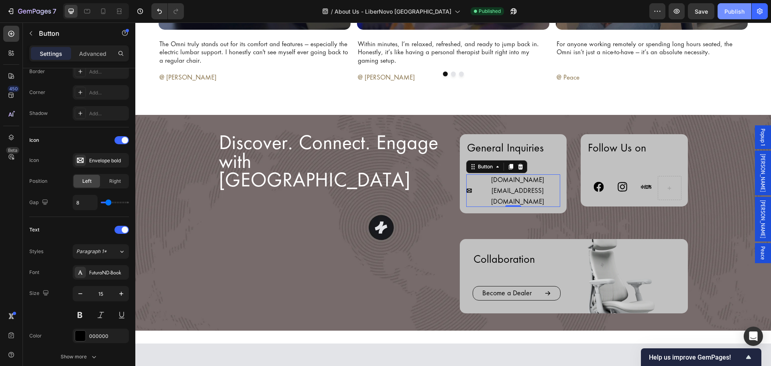
drag, startPoint x: 735, startPoint y: 9, endPoint x: 739, endPoint y: 14, distance: 5.7
click at [739, 14] on div "Publish" at bounding box center [734, 11] width 20 height 8
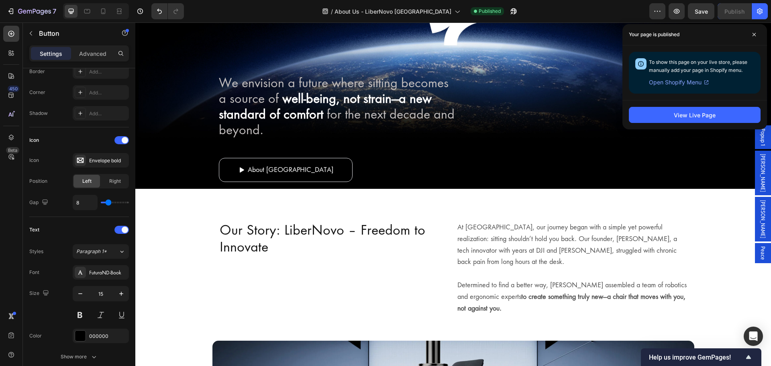
scroll to position [14, 0]
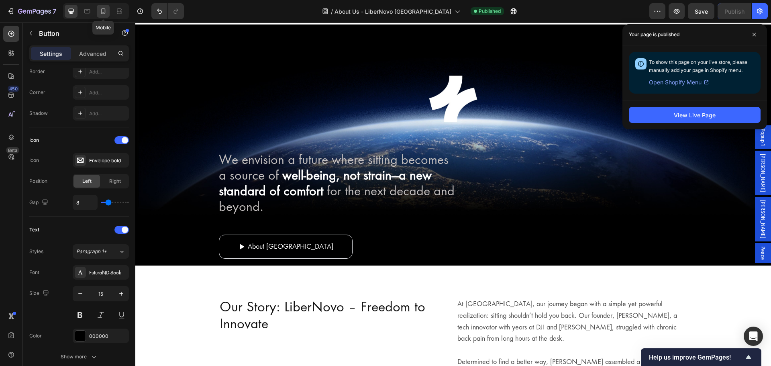
click at [104, 12] on icon at bounding box center [103, 11] width 8 height 8
type input "14"
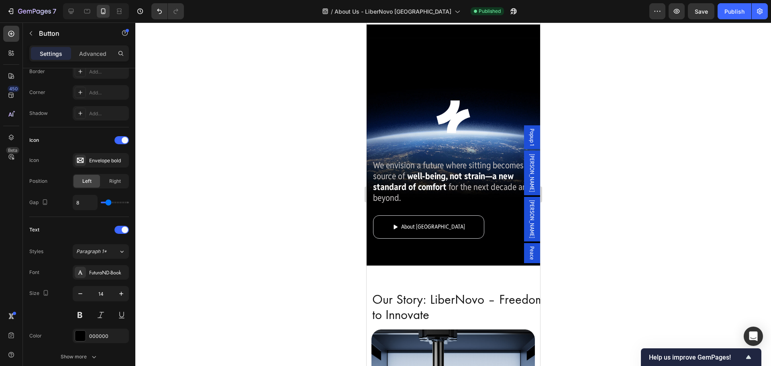
click at [567, 165] on div at bounding box center [453, 193] width 636 height 343
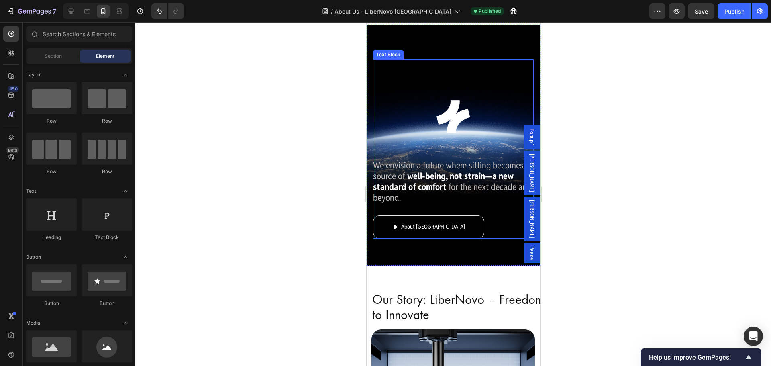
click at [434, 175] on strong "well-being, not strain—a new standard of comfort" at bounding box center [443, 181] width 141 height 22
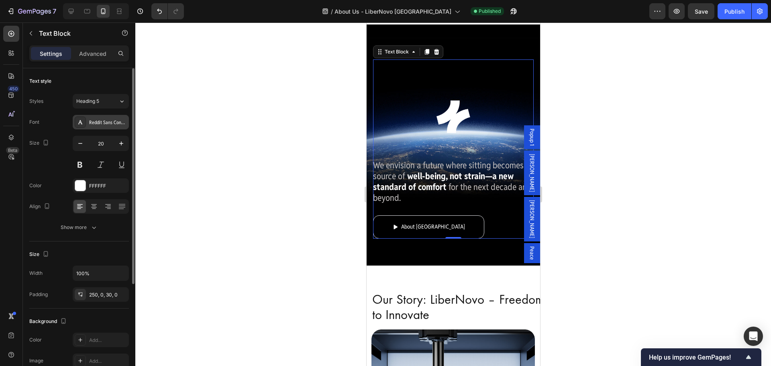
click at [91, 129] on div "Reddit Sans Condensed" at bounding box center [101, 122] width 56 height 14
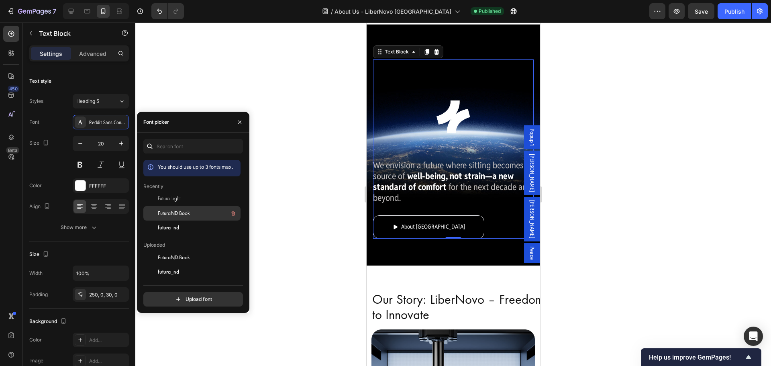
click at [159, 217] on div "FuturaND-Book" at bounding box center [198, 213] width 81 height 10
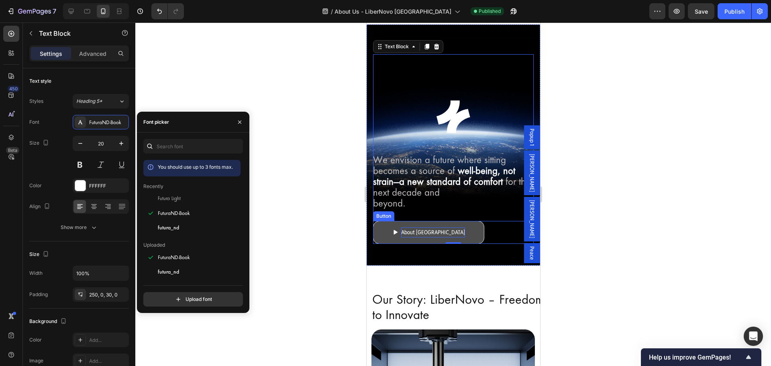
click at [408, 233] on p "About [GEOGRAPHIC_DATA]" at bounding box center [433, 232] width 64 height 10
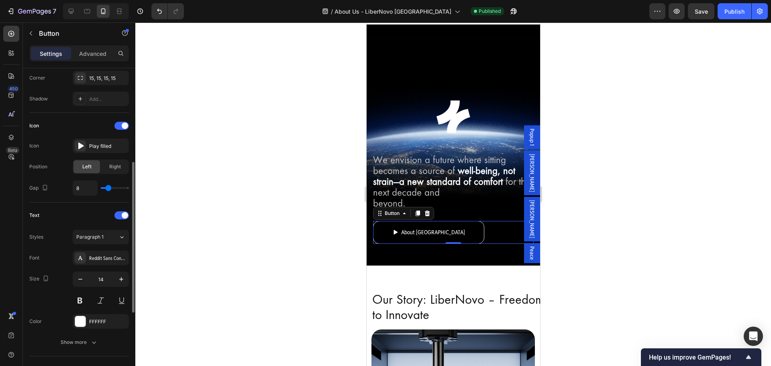
scroll to position [198, 0]
click at [108, 259] on div "Reddit Sans Condensed" at bounding box center [108, 257] width 38 height 7
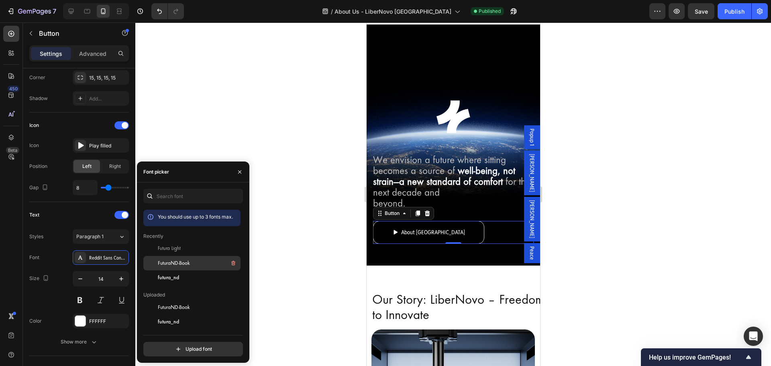
click at [173, 264] on span "FuturaND-Book" at bounding box center [174, 262] width 32 height 7
click at [318, 265] on div at bounding box center [453, 193] width 636 height 343
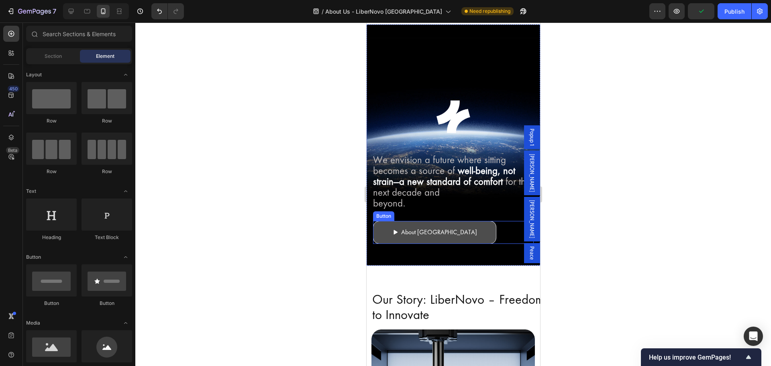
scroll to position [123, 0]
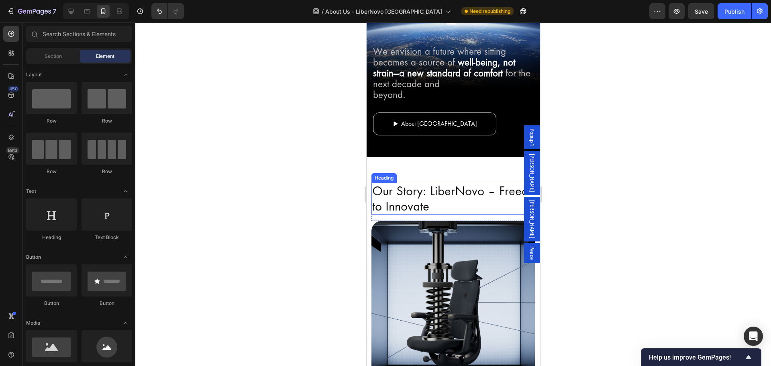
click at [414, 192] on h2 "Our Story: LiberNovo – Freedom to Innovate" at bounding box center [457, 199] width 173 height 32
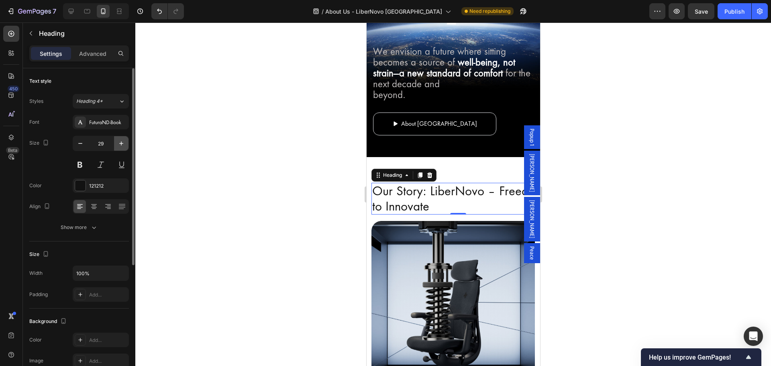
click at [122, 146] on icon "button" at bounding box center [121, 143] width 8 height 8
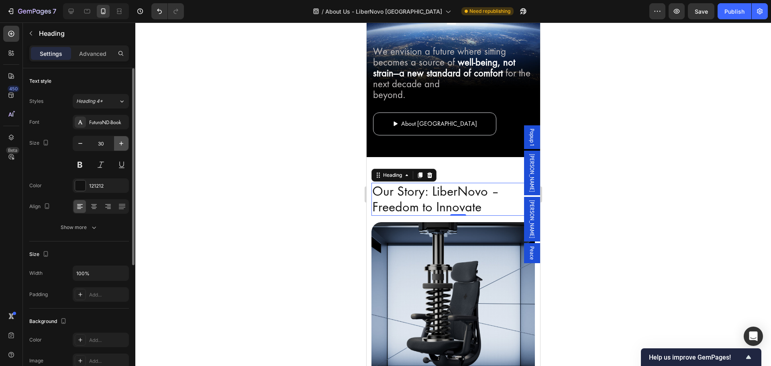
click at [122, 146] on icon "button" at bounding box center [121, 143] width 8 height 8
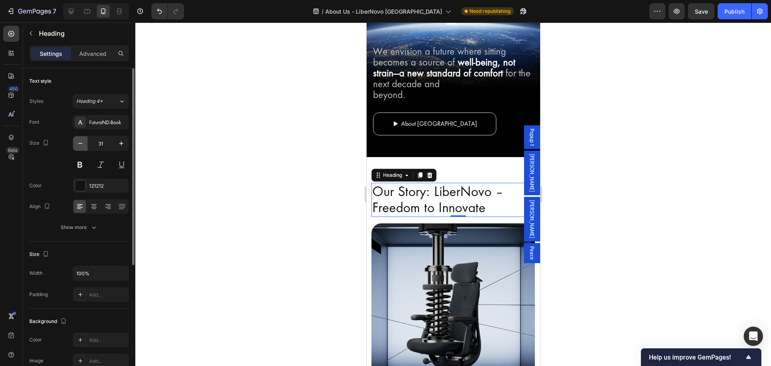
click at [75, 144] on button "button" at bounding box center [80, 143] width 14 height 14
type input "30"
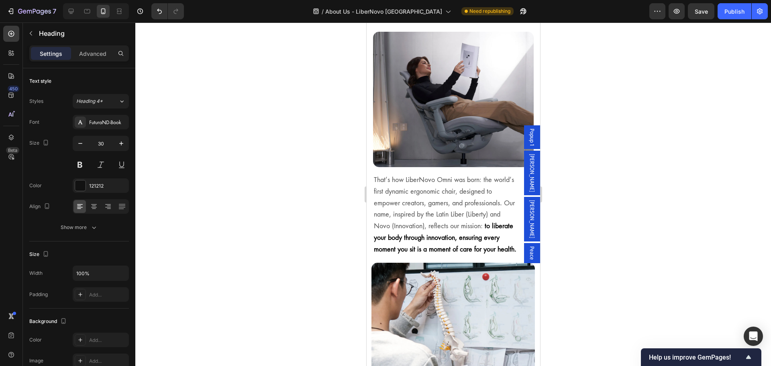
scroll to position [536, 0]
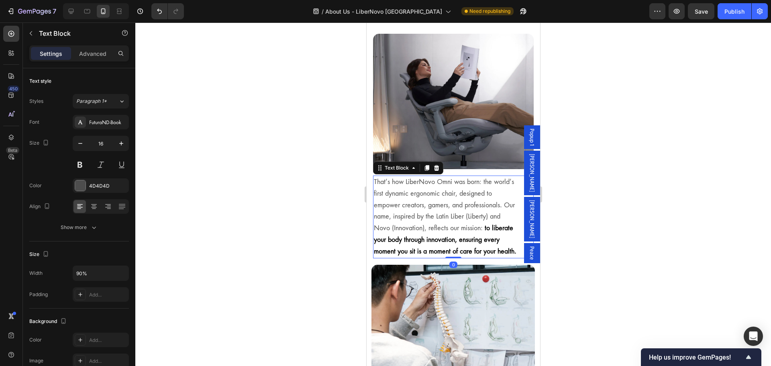
click at [400, 195] on p "That’s how LiberNovo Omni was born: the world’s first dynamic ergonomic chair, …" at bounding box center [444, 216] width 143 height 81
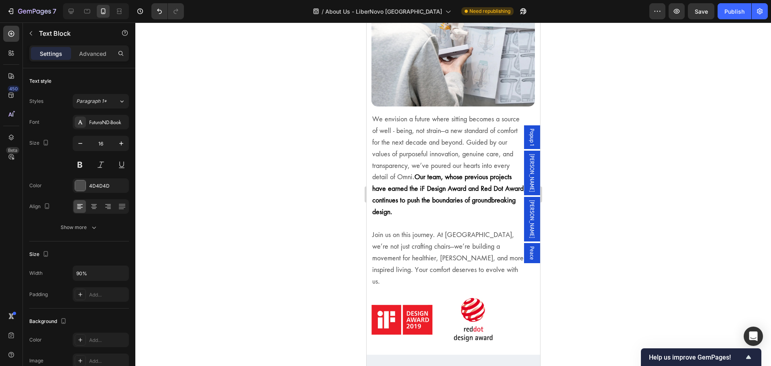
scroll to position [859, 0]
click at [420, 200] on strong "Our team, whose previous projects have earned the iF Design Award and Red Dot A…" at bounding box center [448, 193] width 153 height 43
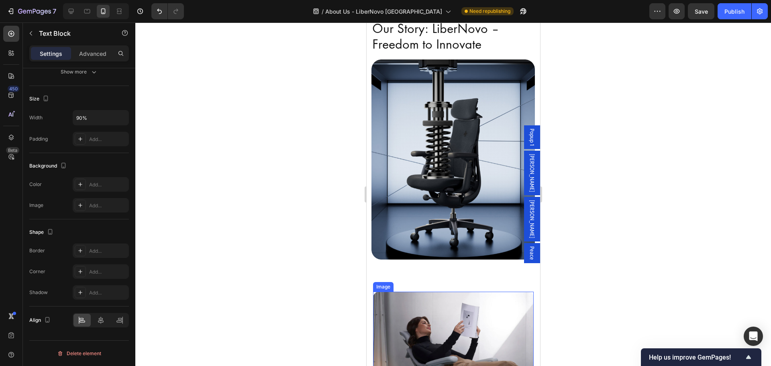
scroll to position [188, 0]
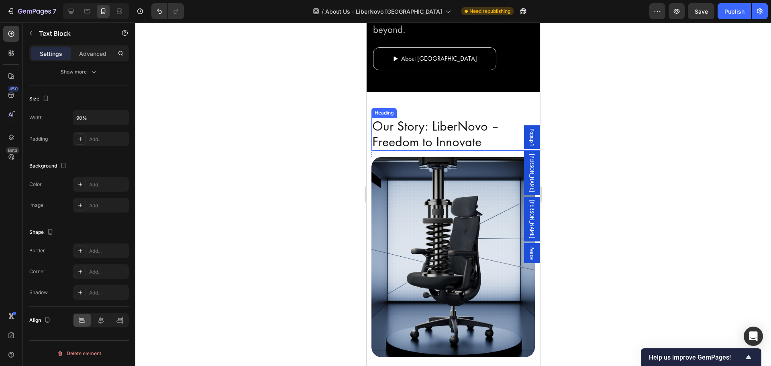
click at [415, 142] on h2 "Our Story: LiberNovo – Freedom to Innovate" at bounding box center [457, 134] width 173 height 33
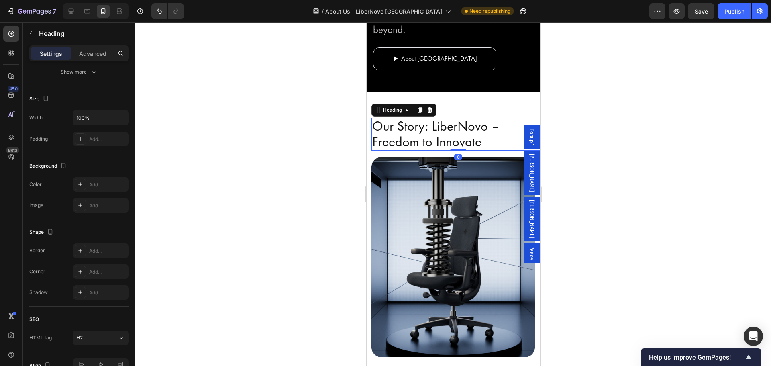
scroll to position [0, 0]
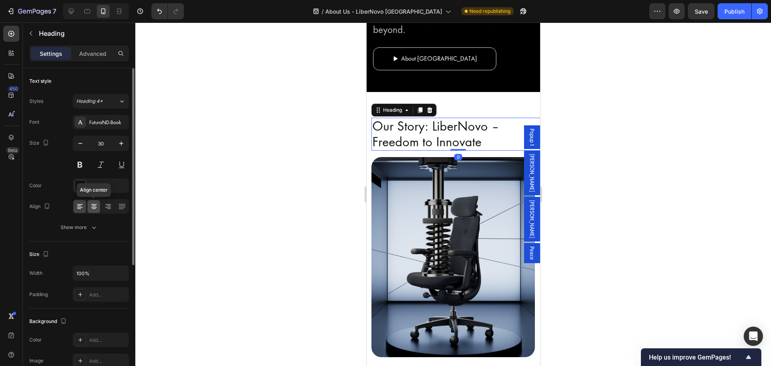
click at [94, 208] on icon at bounding box center [94, 208] width 4 height 1
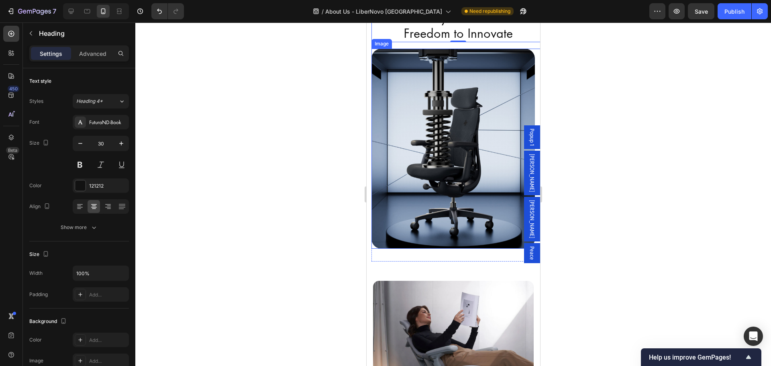
scroll to position [297, 0]
click at [595, 266] on div at bounding box center [453, 193] width 636 height 343
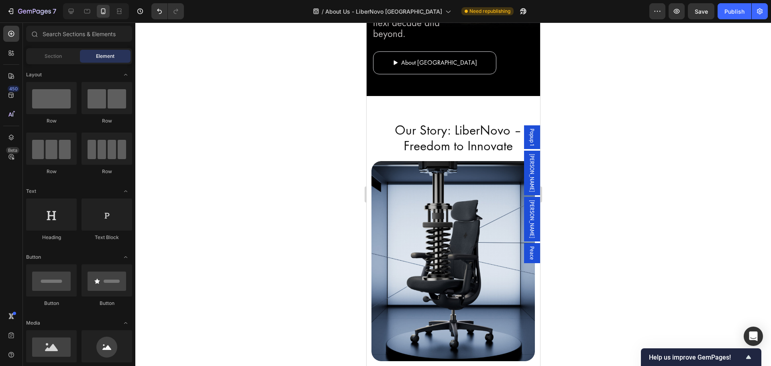
scroll to position [184, 0]
click at [394, 151] on h2 "Our Story: LiberNovo – Freedom to Innovate" at bounding box center [457, 138] width 173 height 33
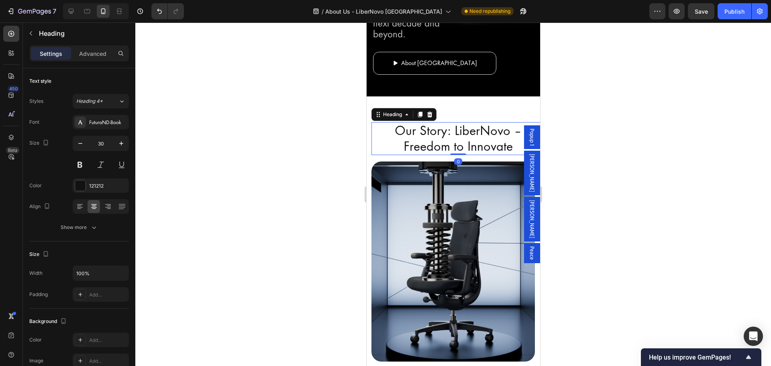
click at [371, 132] on h2 "Our Story: LiberNovo – Freedom to Innovate" at bounding box center [457, 138] width 173 height 33
click at [452, 114] on div at bounding box center [457, 109] width 11 height 11
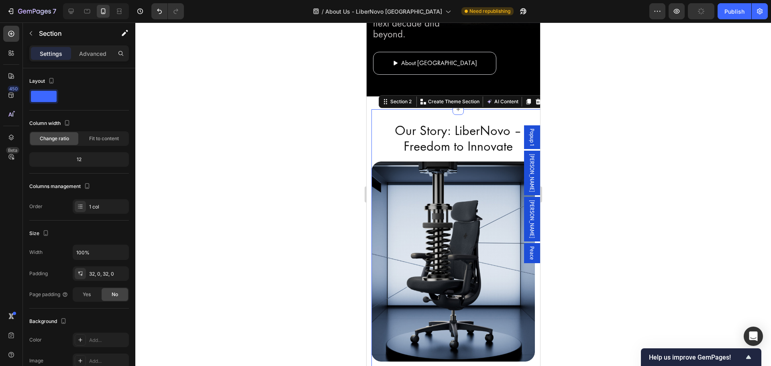
click at [443, 117] on div "Our Story: LiberNovo – Freedom to Innovate Heading At LiberNovo, our journey be…" at bounding box center [457, 241] width 173 height 265
click at [85, 56] on p "Advanced" at bounding box center [92, 53] width 27 height 8
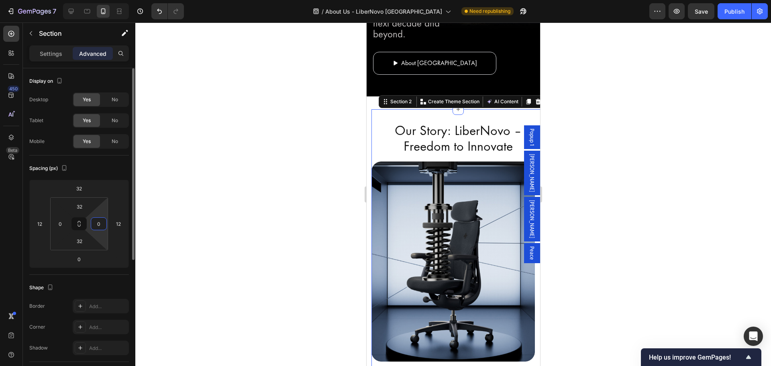
drag, startPoint x: 104, startPoint y: 222, endPoint x: 96, endPoint y: 221, distance: 8.9
click at [96, 221] on input "0" at bounding box center [99, 224] width 12 height 12
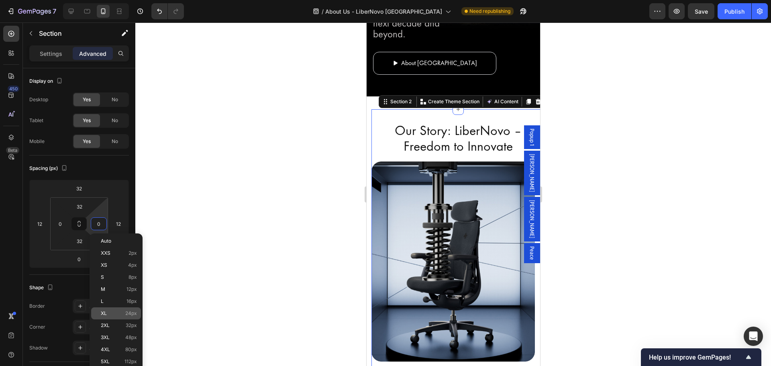
click at [108, 314] on p "XL 24px" at bounding box center [119, 313] width 36 height 6
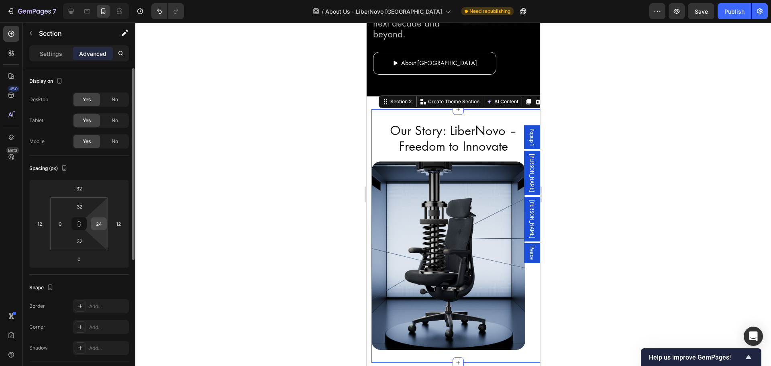
click at [106, 224] on div "24" at bounding box center [99, 223] width 16 height 13
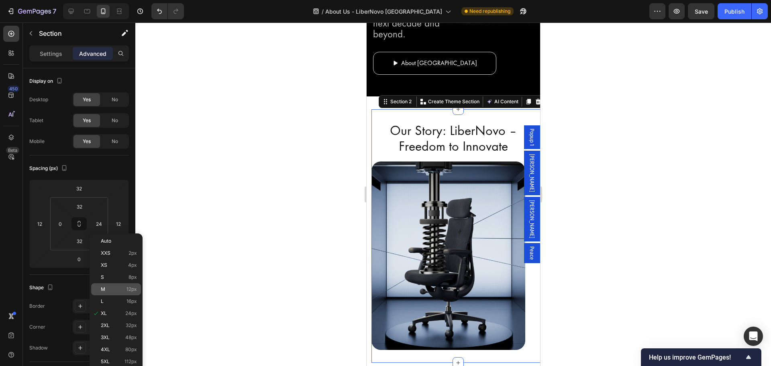
click at [110, 291] on p "M 12px" at bounding box center [119, 289] width 36 height 6
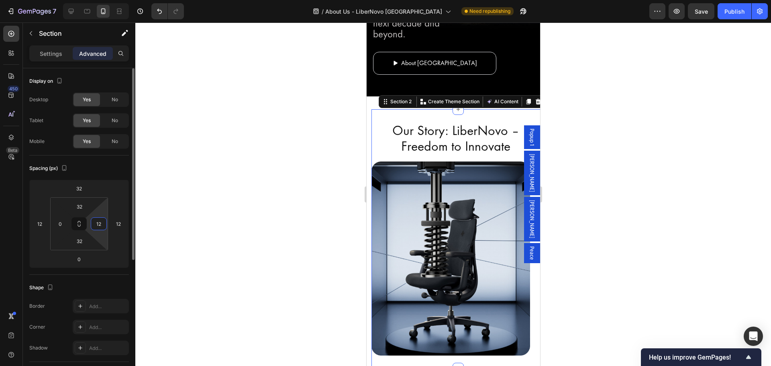
click at [99, 229] on input "12" at bounding box center [99, 224] width 12 height 12
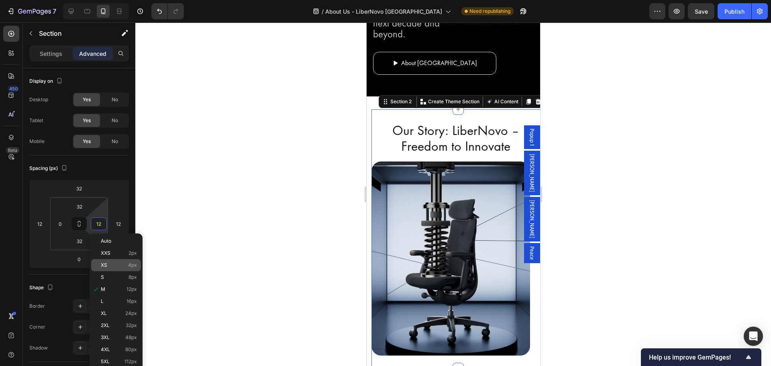
click at [107, 266] on p "XS 4px" at bounding box center [119, 265] width 36 height 6
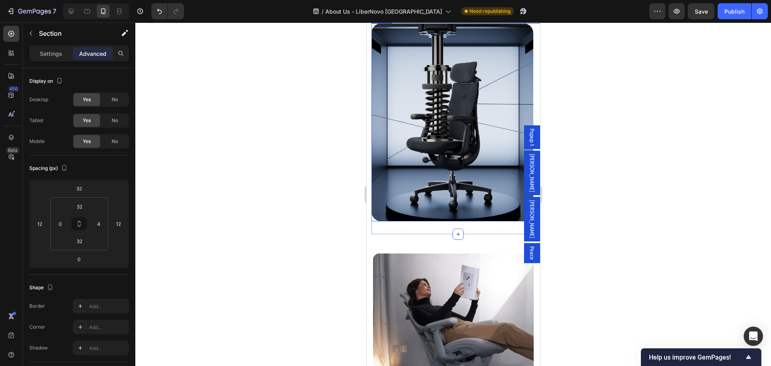
scroll to position [322, 0]
click at [98, 226] on input "4" at bounding box center [99, 224] width 12 height 12
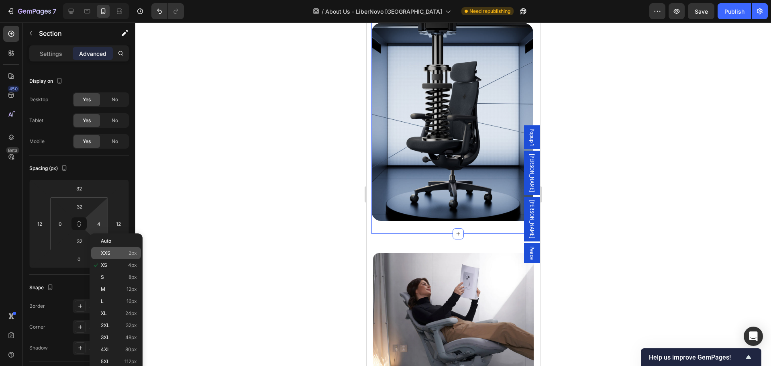
click at [112, 255] on p "XXS 2px" at bounding box center [119, 253] width 36 height 6
type input "2"
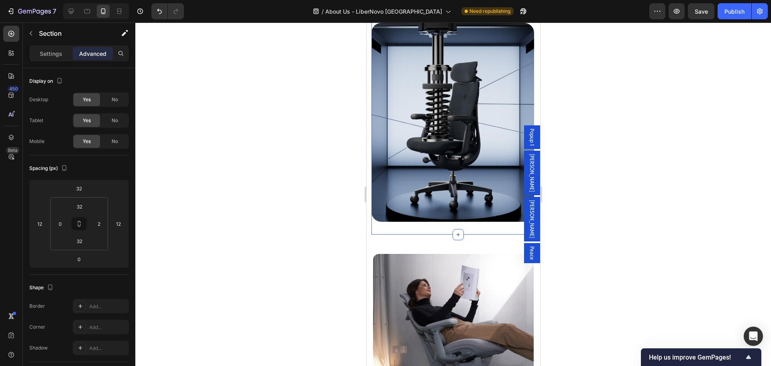
click at [259, 224] on div at bounding box center [453, 193] width 636 height 343
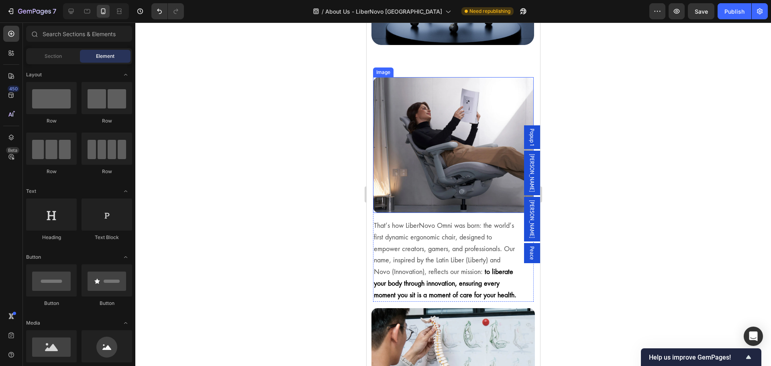
scroll to position [499, 0]
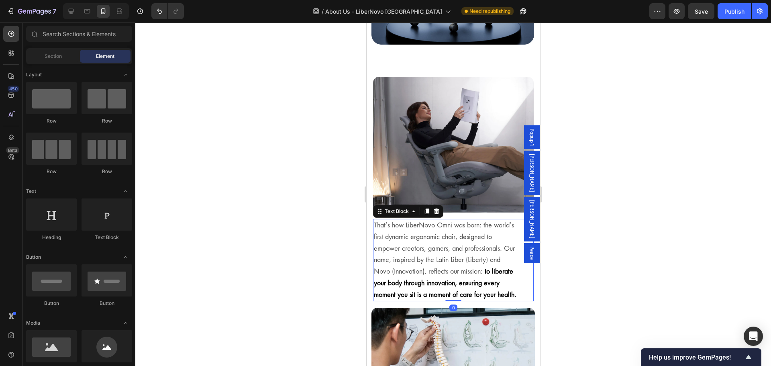
click at [430, 222] on p "That’s how LiberNovo Omni was born: the world’s first dynamic ergonomic chair, …" at bounding box center [444, 260] width 143 height 81
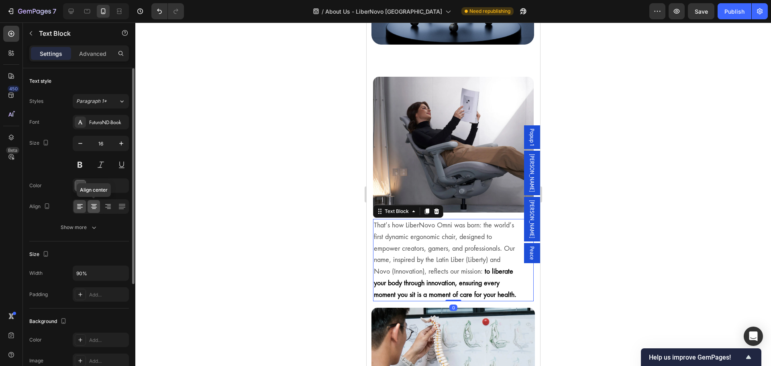
click at [94, 209] on icon at bounding box center [94, 208] width 4 height 1
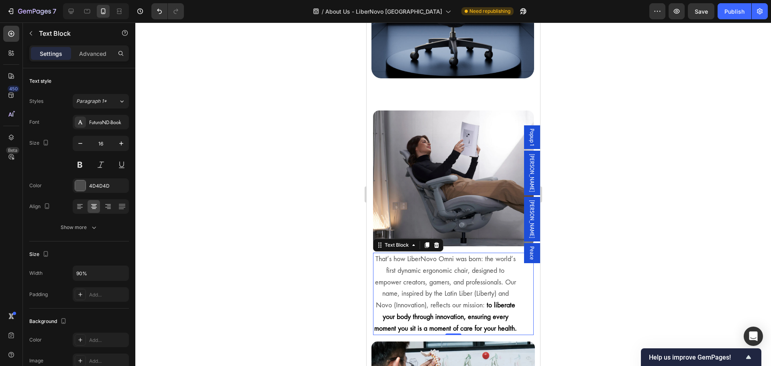
scroll to position [463, 0]
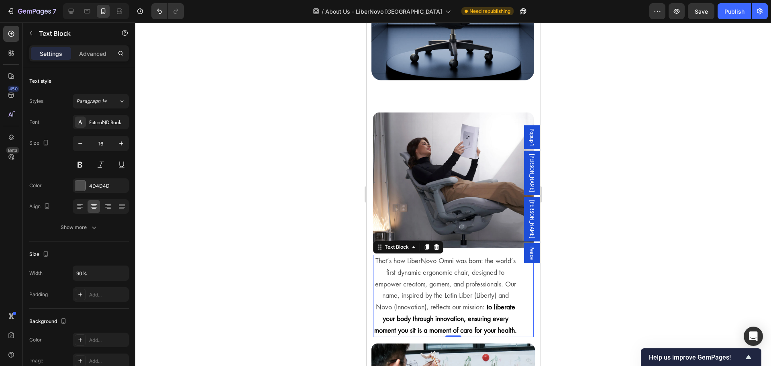
click at [513, 261] on div "That’s how LiberNovo Omni was born: the world’s first dynamic ergonomic chair, …" at bounding box center [453, 296] width 161 height 83
click at [108, 272] on input "90%" at bounding box center [100, 273] width 55 height 14
click at [118, 272] on icon "button" at bounding box center [121, 273] width 8 height 8
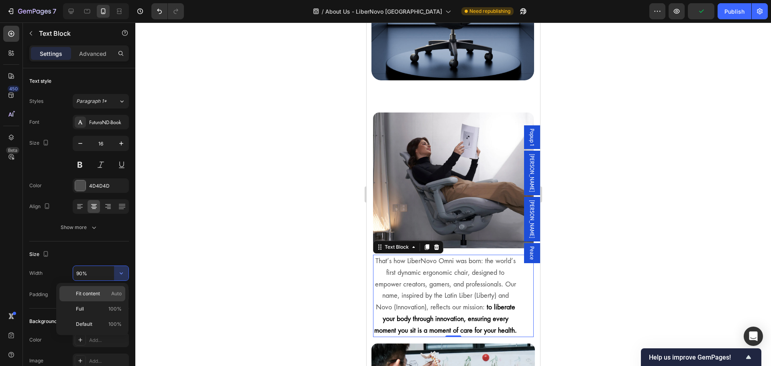
click at [109, 294] on p "Fit content Auto" at bounding box center [99, 293] width 46 height 7
type input "Auto"
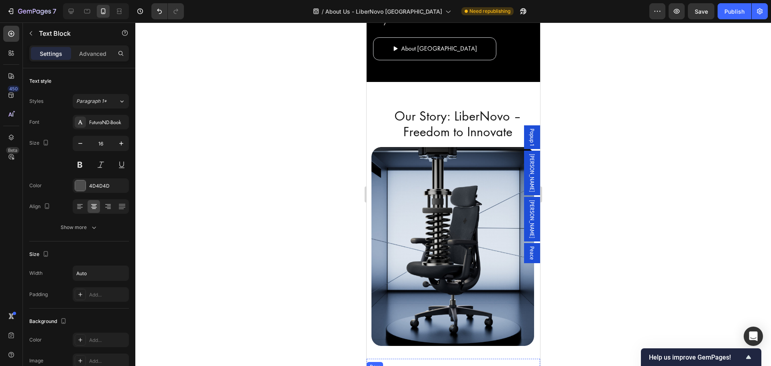
scroll to position [198, 0]
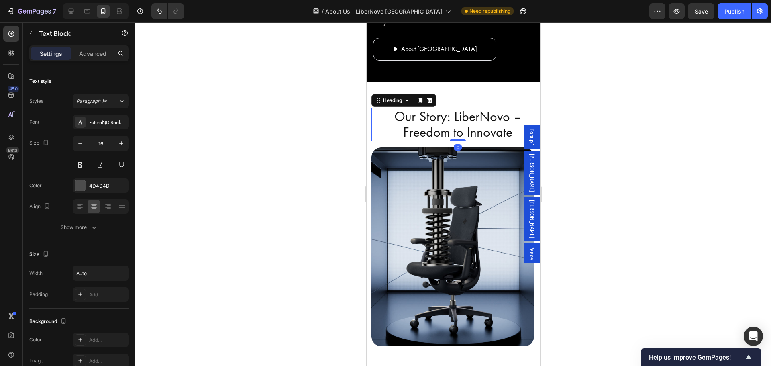
click at [493, 108] on h2 "Our Story: LiberNovo – Freedom to Innovate" at bounding box center [457, 124] width 173 height 33
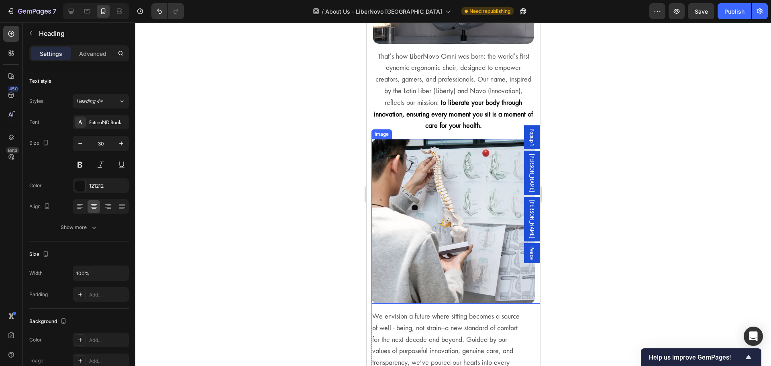
scroll to position [661, 0]
click at [459, 329] on p "We envision a future where sitting becomes a source of well - being, not strain…" at bounding box center [449, 368] width 155 height 116
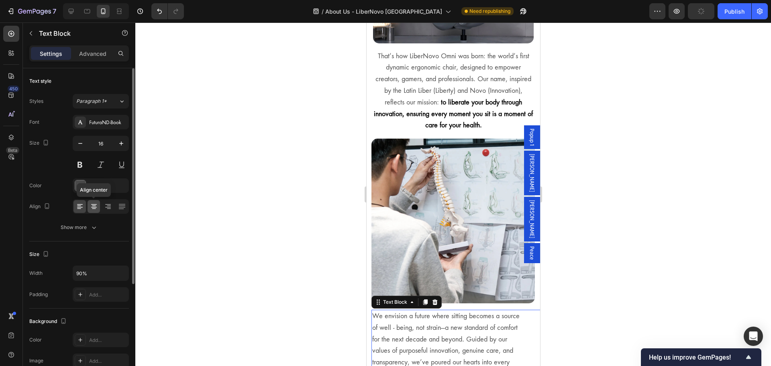
click at [94, 207] on icon at bounding box center [94, 207] width 6 height 1
click at [115, 266] on button "button" at bounding box center [121, 273] width 14 height 14
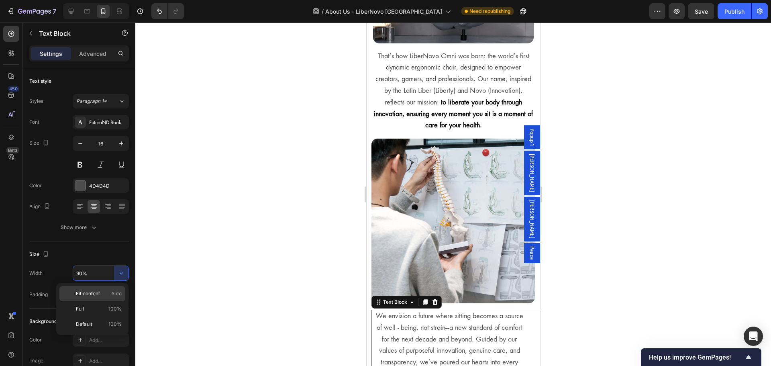
click at [108, 293] on p "Fit content Auto" at bounding box center [99, 293] width 46 height 7
type input "Auto"
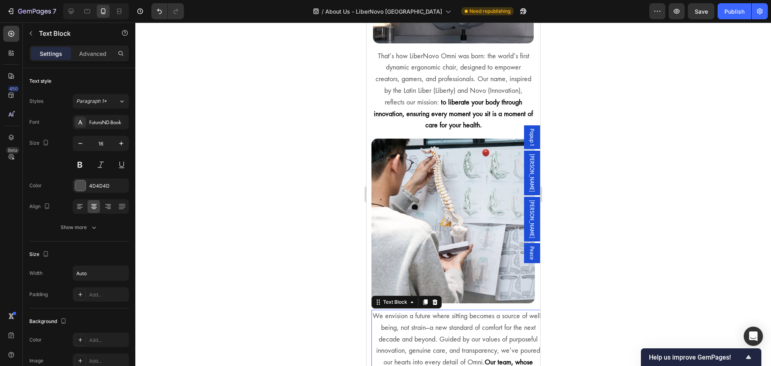
click at [267, 279] on div at bounding box center [453, 193] width 636 height 343
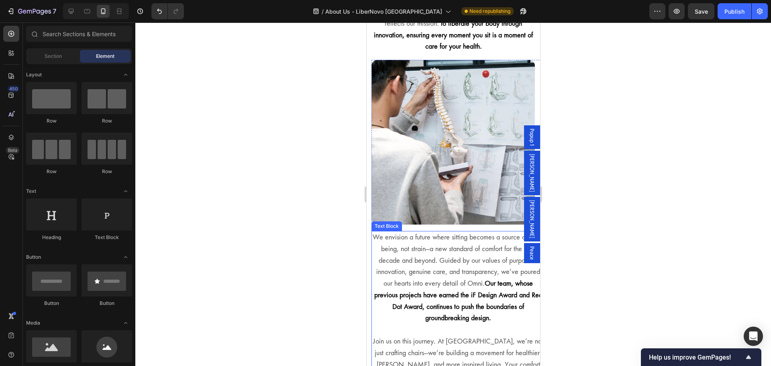
scroll to position [727, 0]
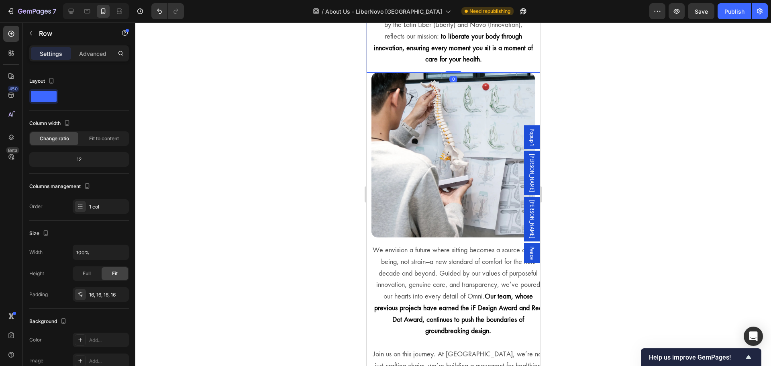
click at [531, 85] on div "Image" at bounding box center [457, 155] width 173 height 165
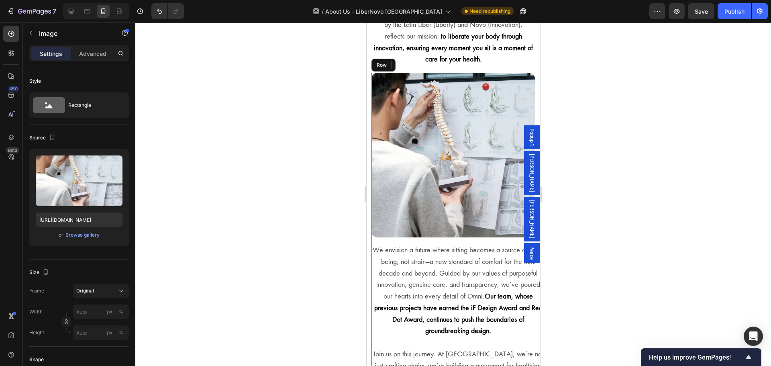
click at [373, 230] on div "Image 0 We envision a future where sitting becomes a source of well - being, no…" at bounding box center [457, 261] width 173 height 377
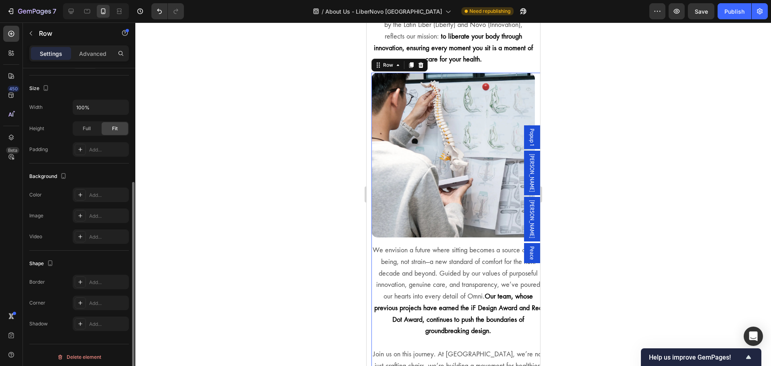
scroll to position [192, 0]
click at [98, 53] on p "Advanced" at bounding box center [92, 53] width 27 height 8
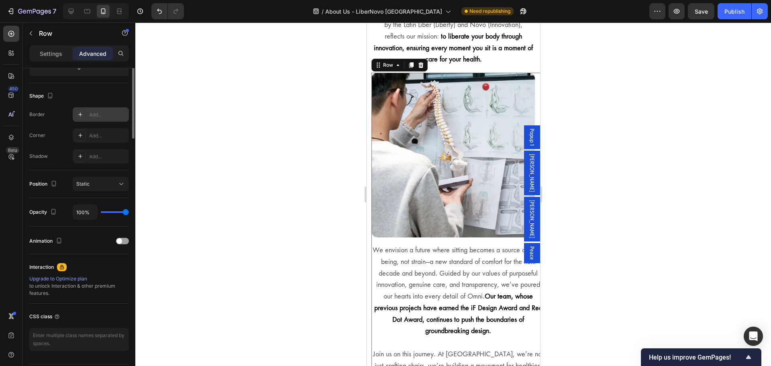
scroll to position [0, 0]
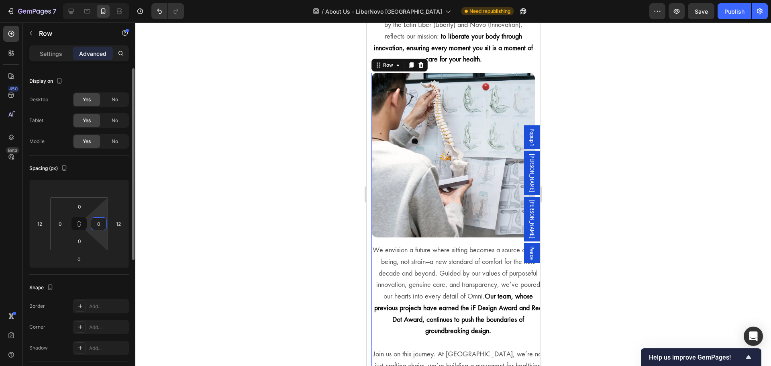
click at [100, 222] on input "0" at bounding box center [99, 224] width 12 height 12
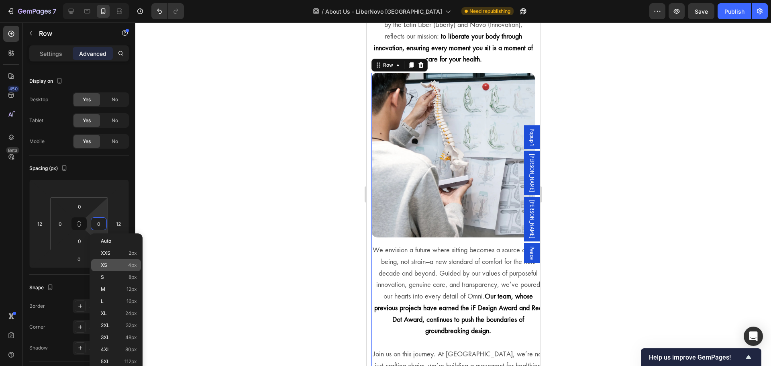
click at [106, 260] on div "XS 4px" at bounding box center [116, 265] width 50 height 12
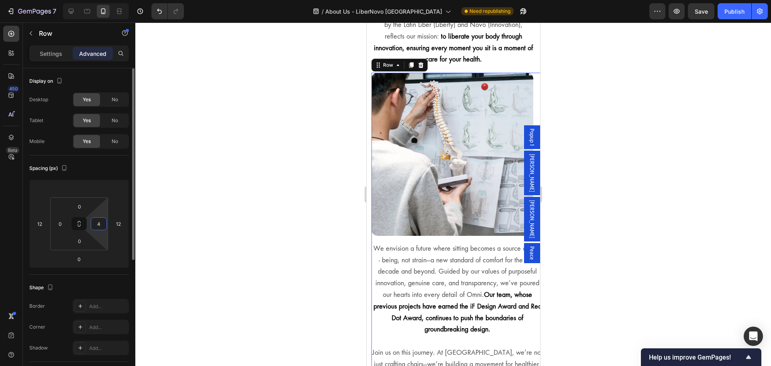
click at [101, 222] on input "4" at bounding box center [99, 224] width 12 height 12
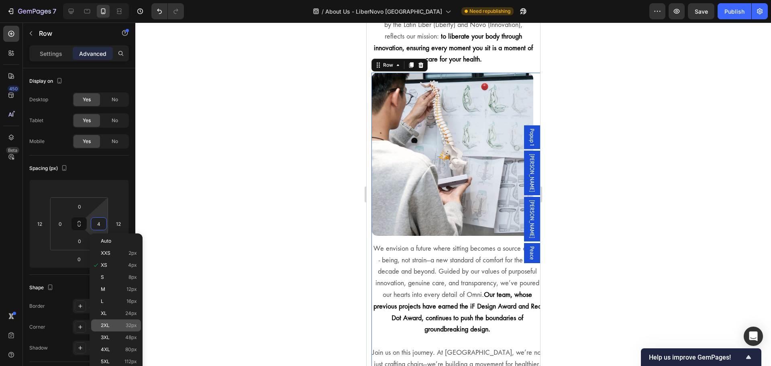
click at [124, 327] on p "2XL 32px" at bounding box center [119, 325] width 36 height 6
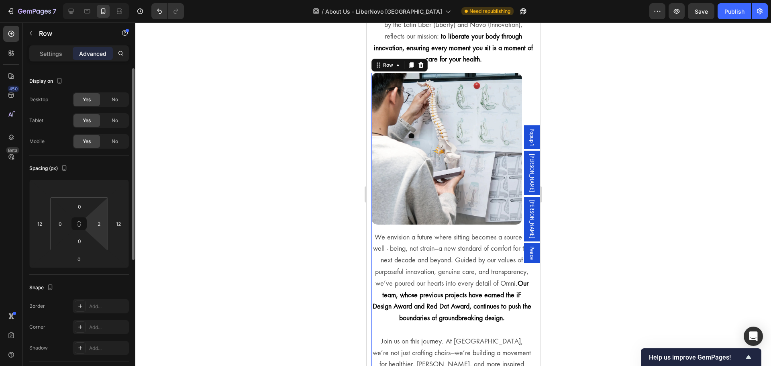
click at [99, 0] on html "7 Version history / About Us - LiberNovo Malaysia Need republishing Preview Sav…" at bounding box center [385, 0] width 771 height 0
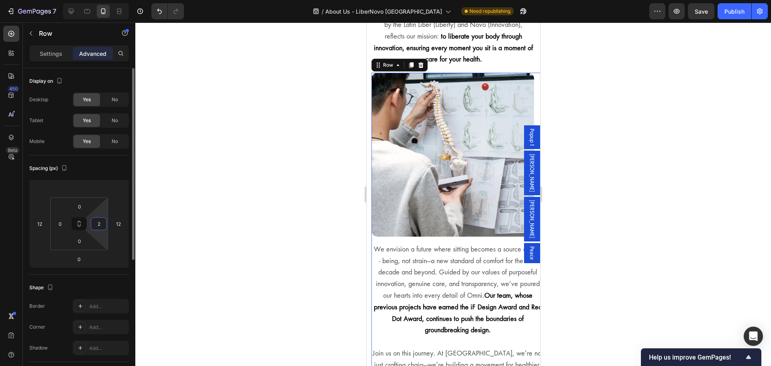
click at [102, 228] on input "2" at bounding box center [99, 224] width 12 height 12
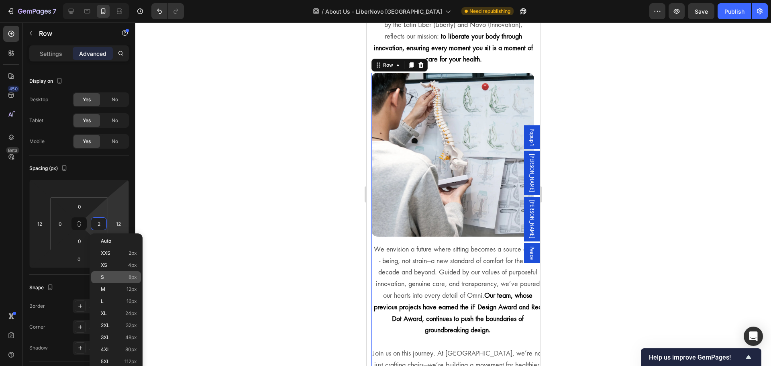
click at [122, 275] on p "S 8px" at bounding box center [119, 277] width 36 height 6
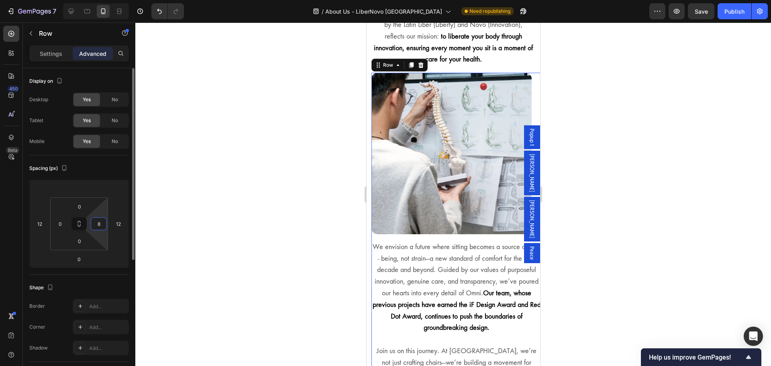
click at [103, 227] on input "8" at bounding box center [99, 224] width 12 height 12
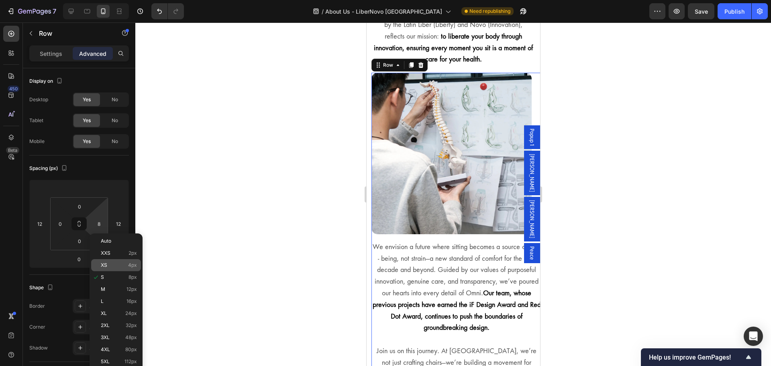
click at [129, 262] on span "4px" at bounding box center [132, 265] width 9 height 6
type input "4"
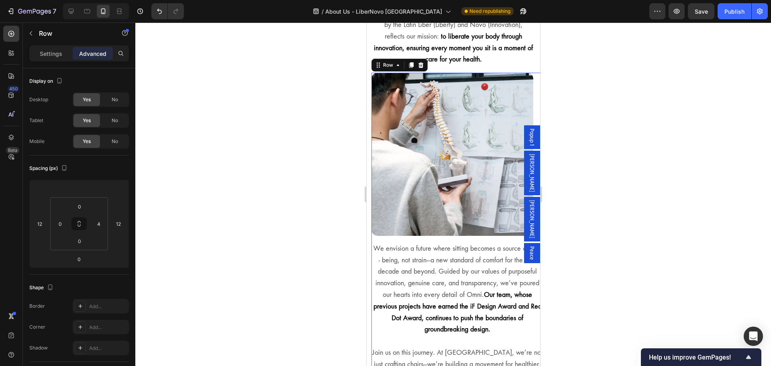
click at [265, 217] on div at bounding box center [453, 193] width 636 height 343
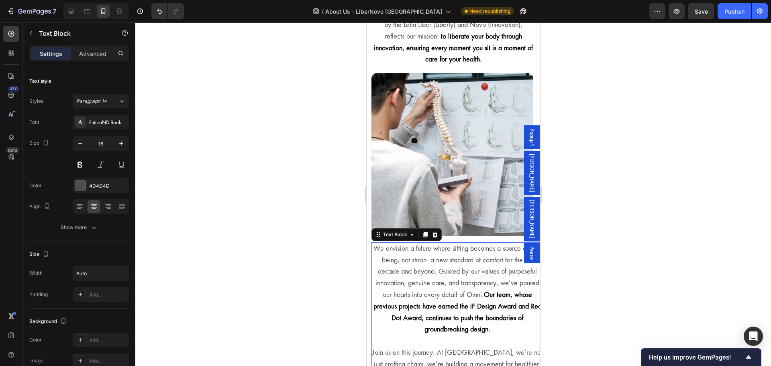
click at [442, 246] on p "We envision a future where sitting becomes a source of well - being, not strain…" at bounding box center [457, 295] width 170 height 104
click at [108, 274] on input "Auto" at bounding box center [100, 273] width 55 height 14
click at [129, 273] on div "Text style Styles Paragraph 1* Font FuturaND-Book Size 16 Color 4D4D4D Align Sh…" at bounding box center [79, 306] width 112 height 476
click at [124, 273] on icon "button" at bounding box center [121, 273] width 8 height 8
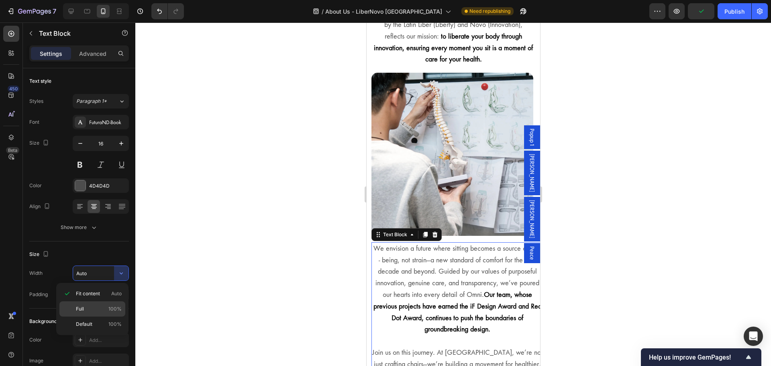
click at [109, 309] on span "100%" at bounding box center [114, 308] width 13 height 7
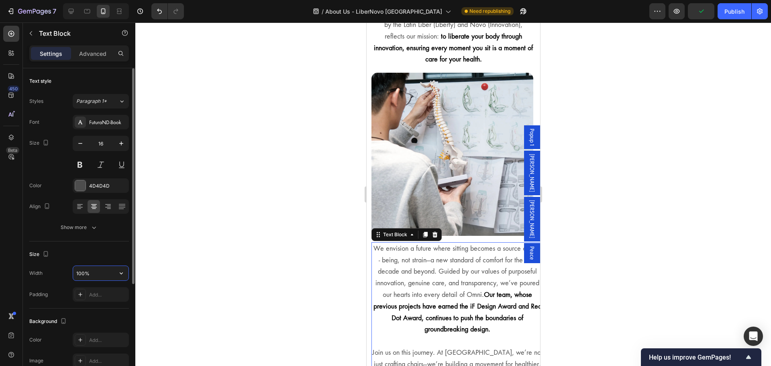
click at [103, 276] on input "100%" at bounding box center [100, 273] width 55 height 14
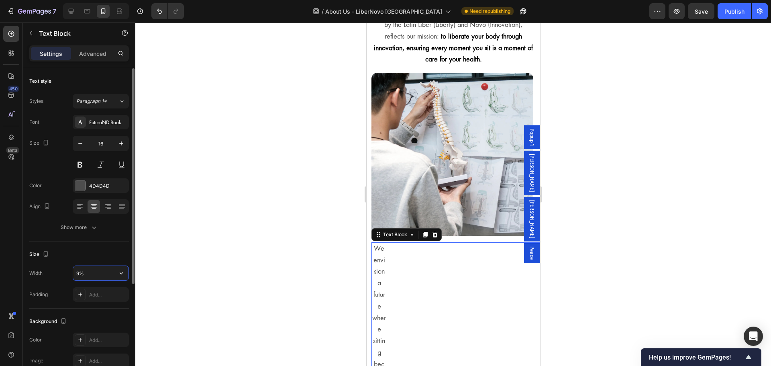
type input "95%"
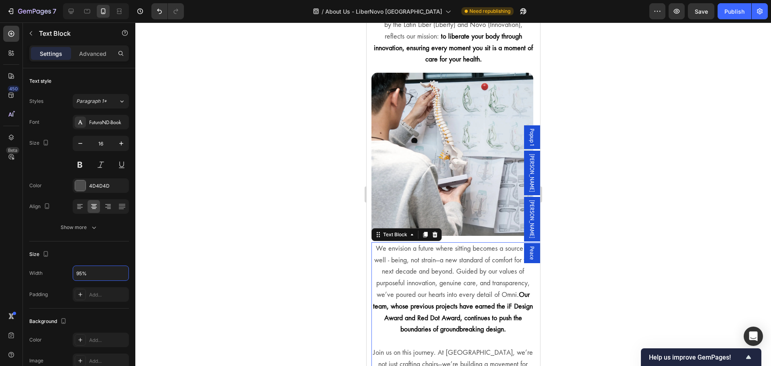
click at [172, 297] on div at bounding box center [453, 193] width 636 height 343
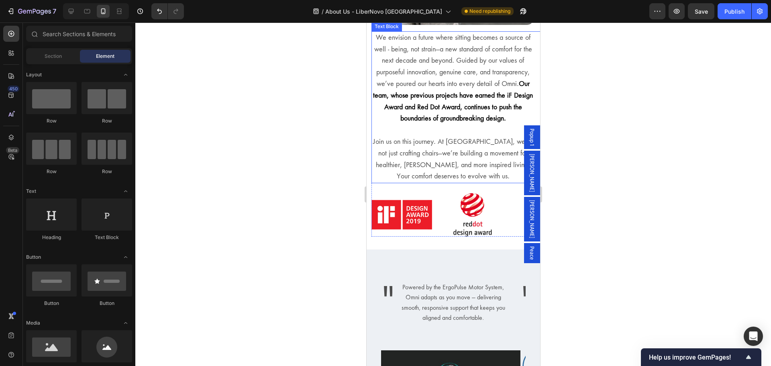
scroll to position [1003, 0]
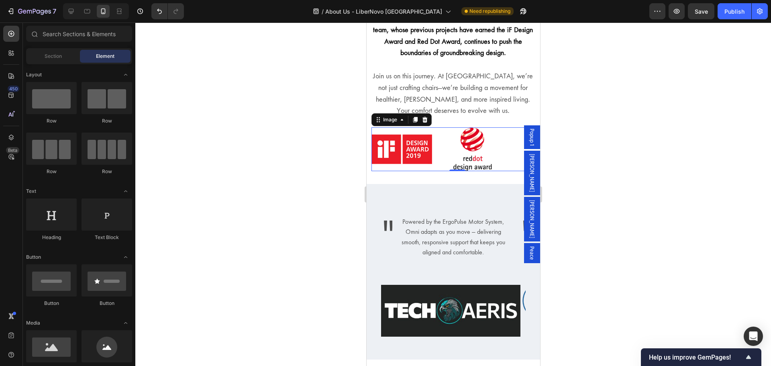
click at [447, 151] on img at bounding box center [431, 149] width 120 height 44
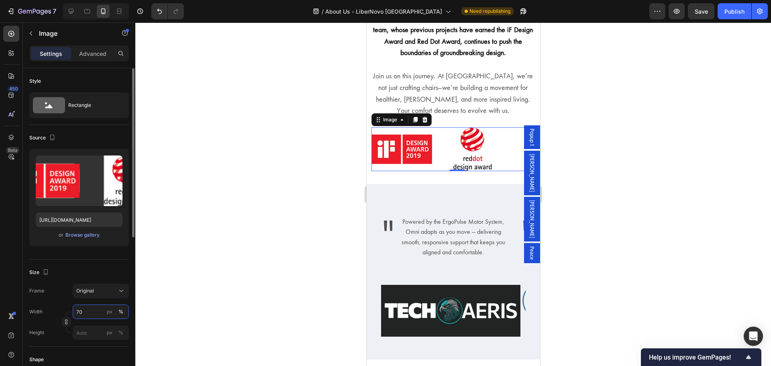
click at [90, 312] on input "70" at bounding box center [101, 311] width 56 height 14
click at [83, 334] on span "Full" at bounding box center [80, 330] width 8 height 7
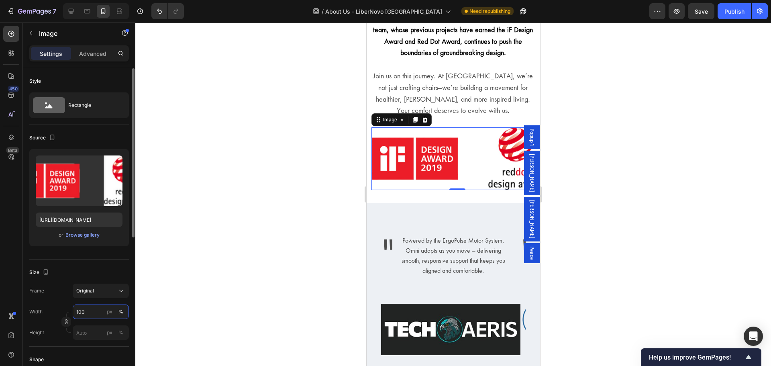
click at [92, 312] on input "100" at bounding box center [101, 311] width 56 height 14
drag, startPoint x: 95, startPoint y: 311, endPoint x: 87, endPoint y: 315, distance: 8.6
click at [87, 315] on input "100" at bounding box center [101, 311] width 56 height 14
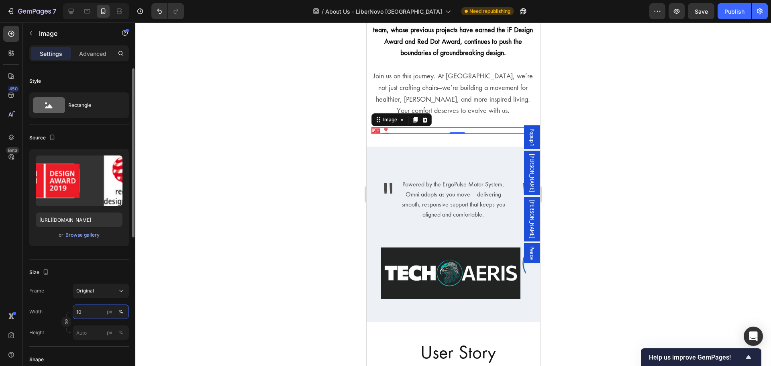
type input "1"
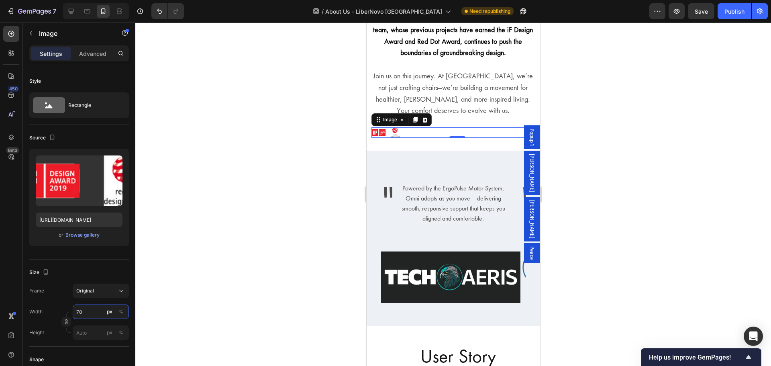
type input "70"
click at [139, 320] on div at bounding box center [453, 193] width 636 height 343
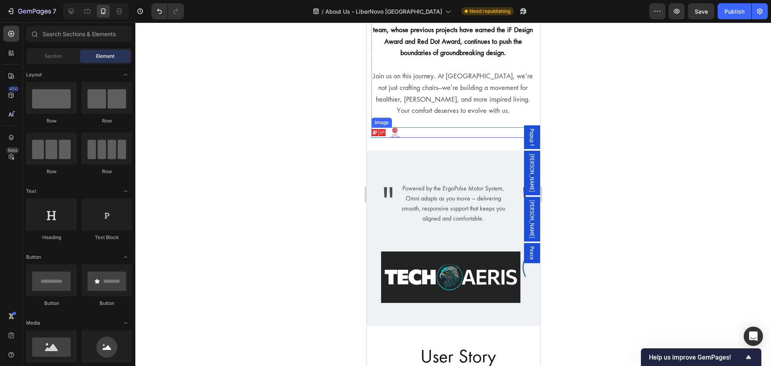
click at [418, 129] on div at bounding box center [457, 132] width 172 height 10
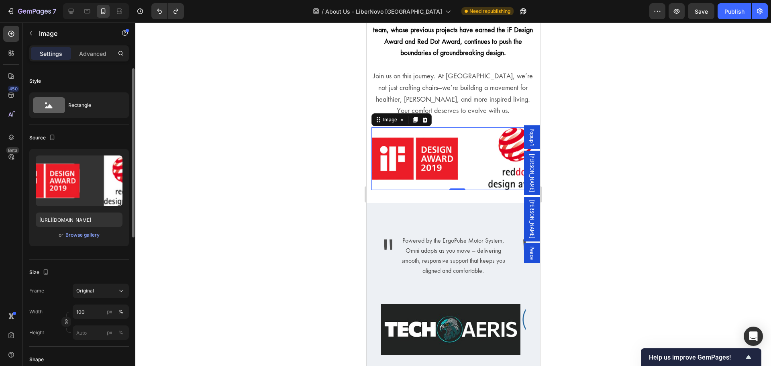
type input "70"
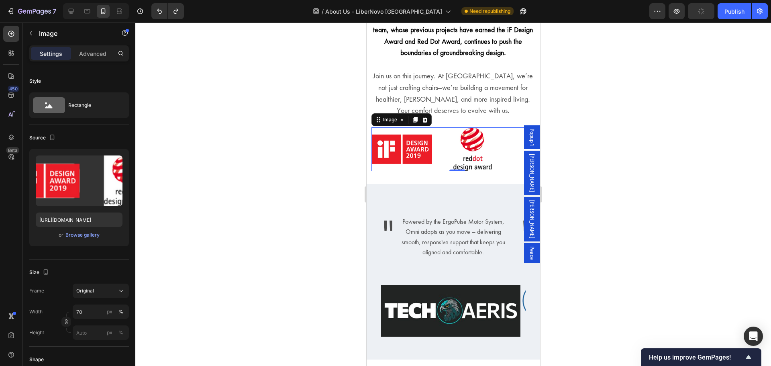
click at [257, 249] on div at bounding box center [453, 193] width 636 height 343
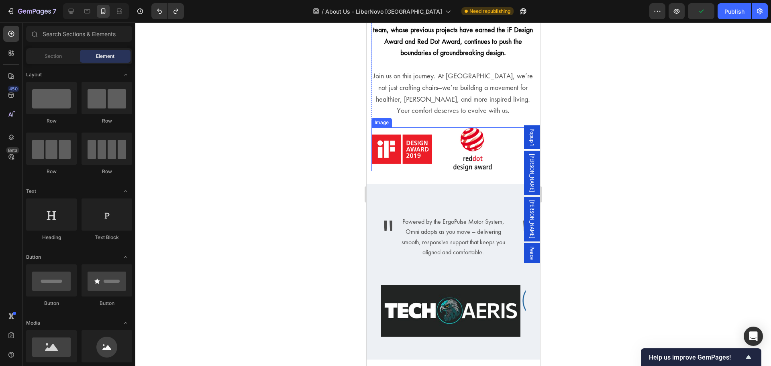
click at [486, 140] on img at bounding box center [431, 149] width 120 height 44
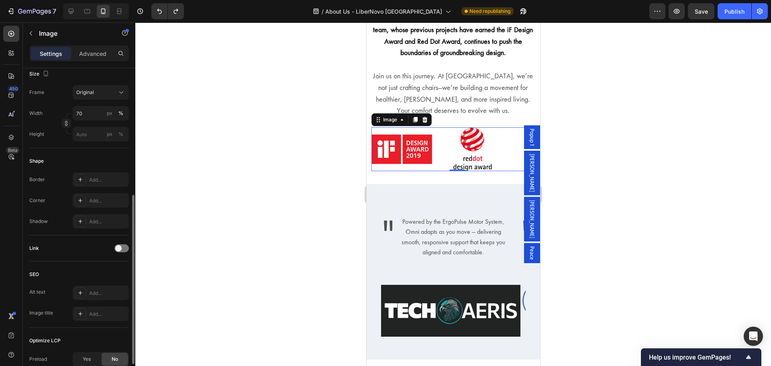
scroll to position [286, 0]
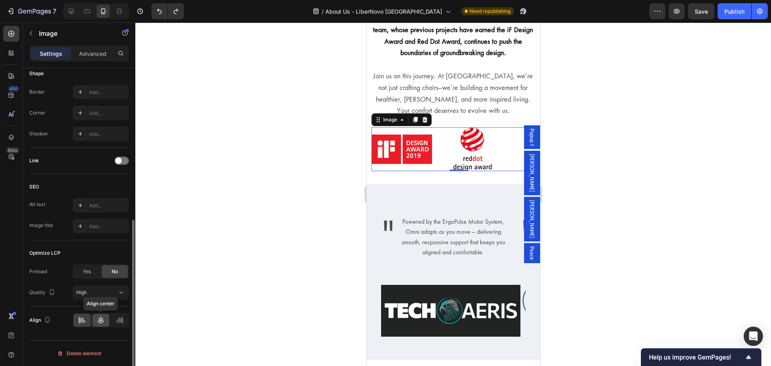
click at [102, 319] on icon at bounding box center [101, 320] width 8 height 8
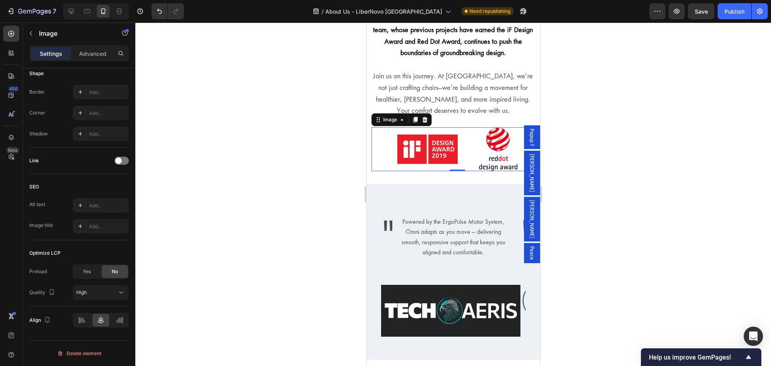
click at [320, 267] on div at bounding box center [453, 193] width 636 height 343
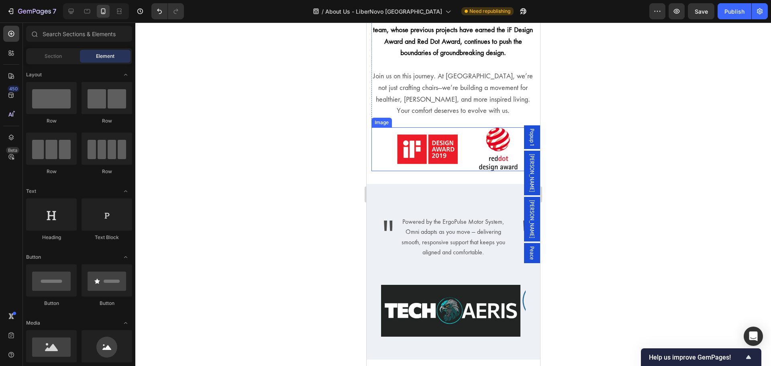
click at [444, 141] on img at bounding box center [457, 149] width 120 height 44
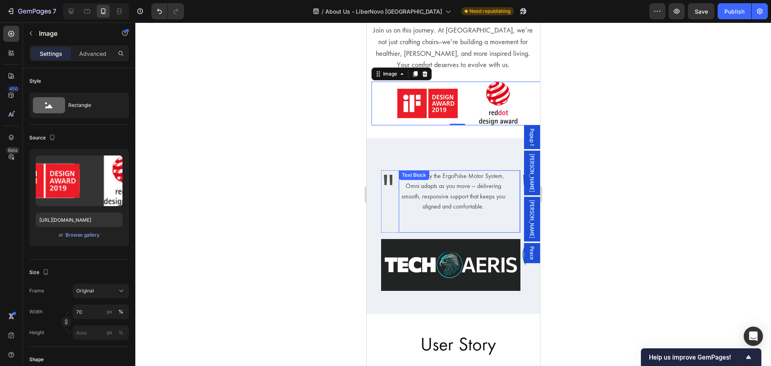
scroll to position [1049, 0]
click at [444, 204] on p "Powered by the ErgoPulse Motor System, Omni adapts as you move — delivering smo…" at bounding box center [453, 191] width 108 height 41
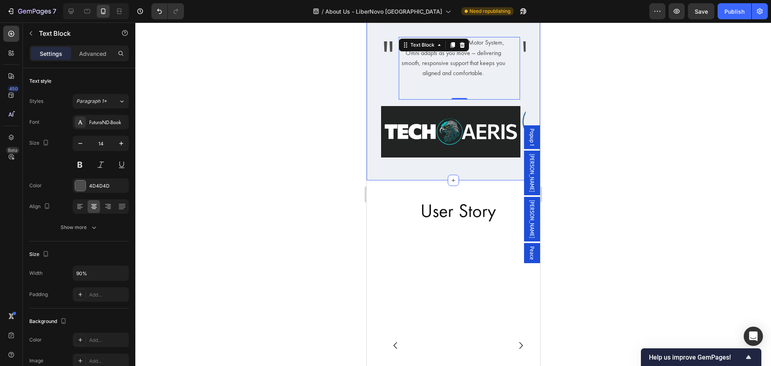
scroll to position [1183, 0]
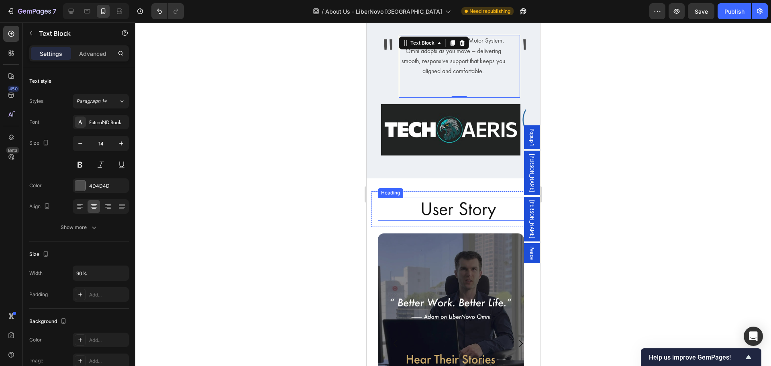
click at [446, 201] on h2 "User Story" at bounding box center [457, 209] width 161 height 23
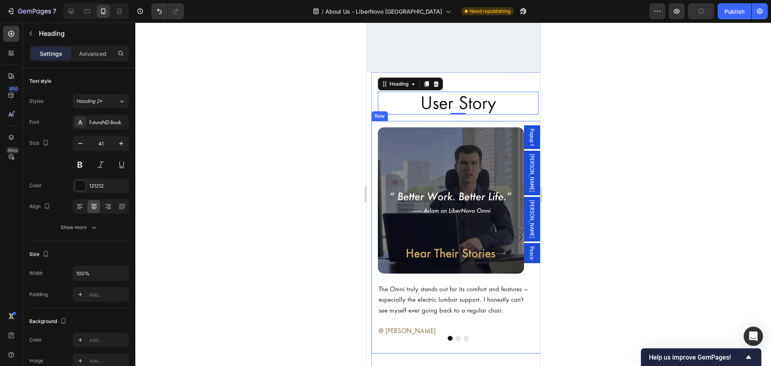
scroll to position [1336, 0]
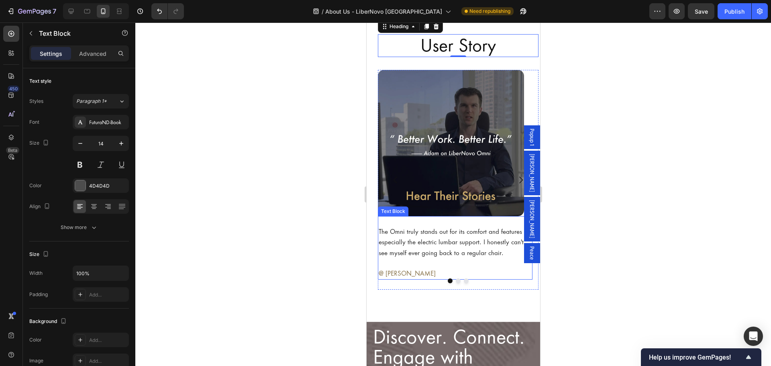
click at [444, 245] on span "The Omni truly stands out for its comfort and features — especially the electri…" at bounding box center [452, 242] width 149 height 29
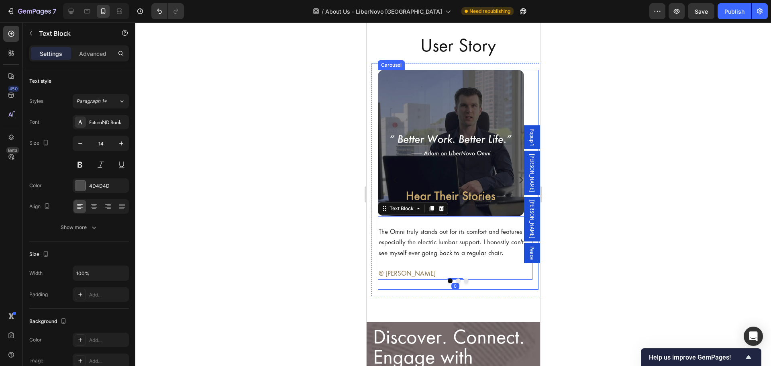
click at [455, 279] on button "Dot" at bounding box center [457, 280] width 5 height 5
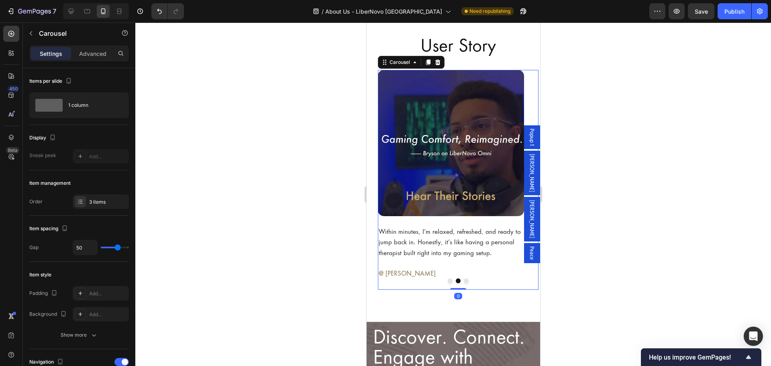
click at [463, 280] on button "Dot" at bounding box center [465, 280] width 5 height 5
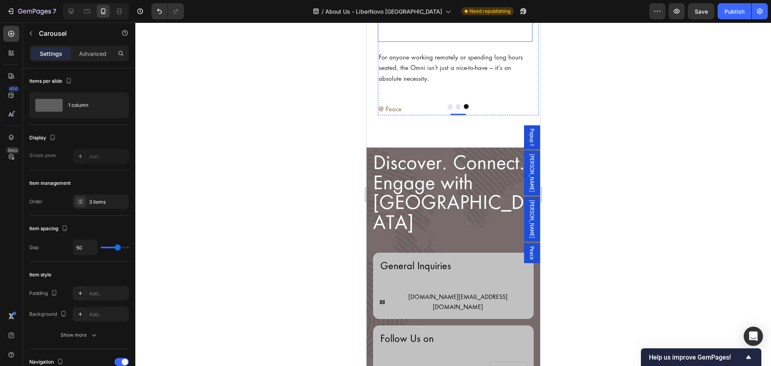
scroll to position [1511, 0]
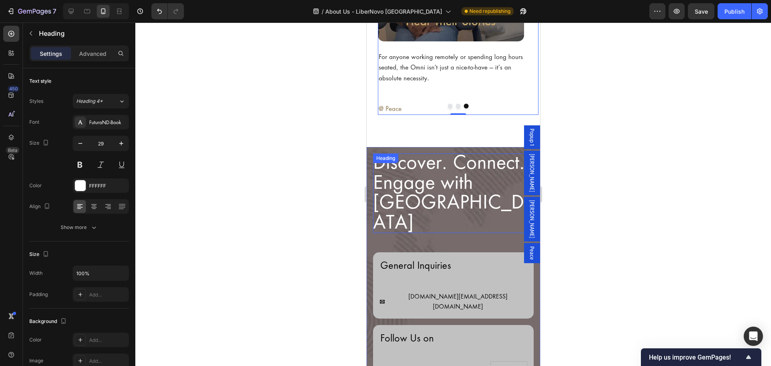
click at [432, 167] on div "Discover. Connect. Engage with LiberNovo Heading" at bounding box center [453, 193] width 161 height 80
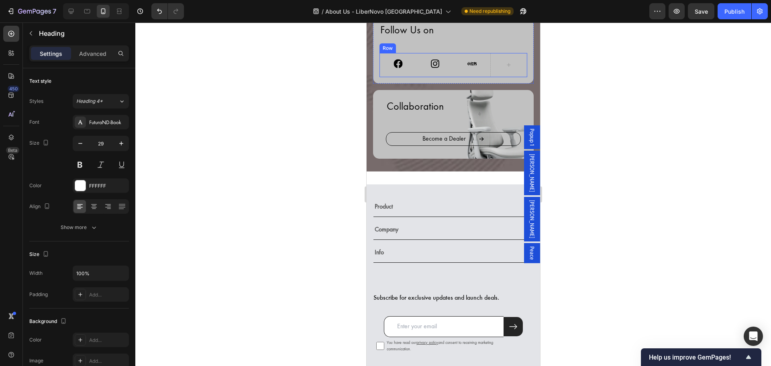
scroll to position [1819, 0]
click at [74, 10] on icon at bounding box center [71, 11] width 8 height 8
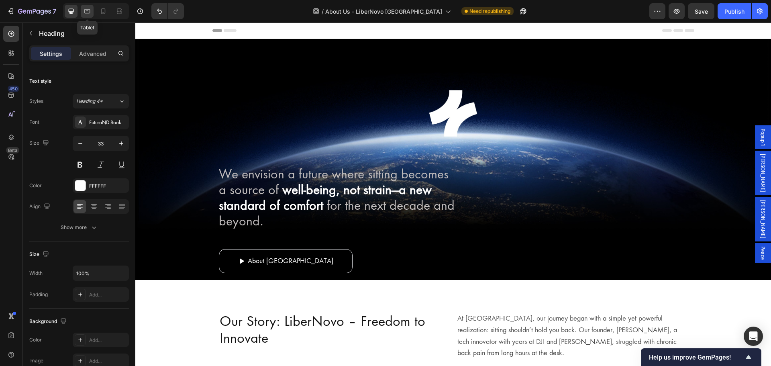
click at [91, 7] on div at bounding box center [87, 11] width 13 height 13
type input "32"
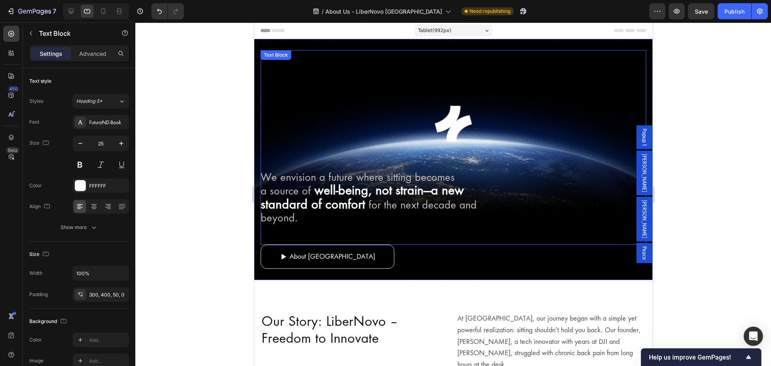
click at [398, 197] on p "We envision a future where sitting becomes a source of well-being, not strain—a…" at bounding box center [372, 198] width 225 height 54
click at [383, 188] on strong "well-being, not strain—a new" at bounding box center [388, 189] width 149 height 15
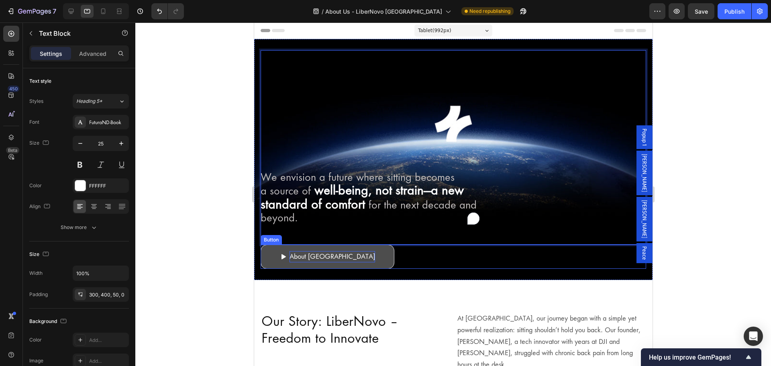
click at [360, 255] on p "About [GEOGRAPHIC_DATA]" at bounding box center [332, 257] width 86 height 12
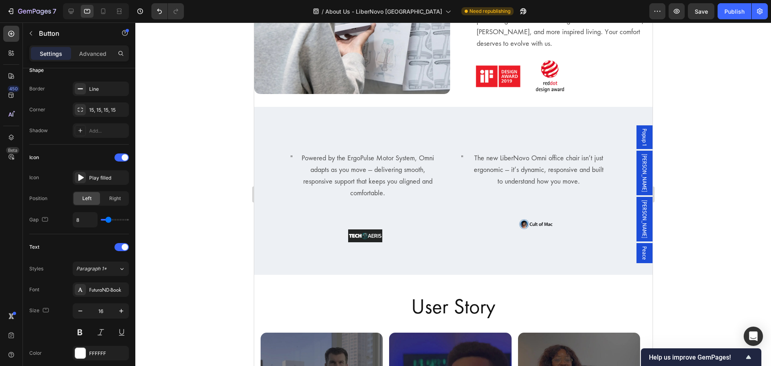
scroll to position [925, 0]
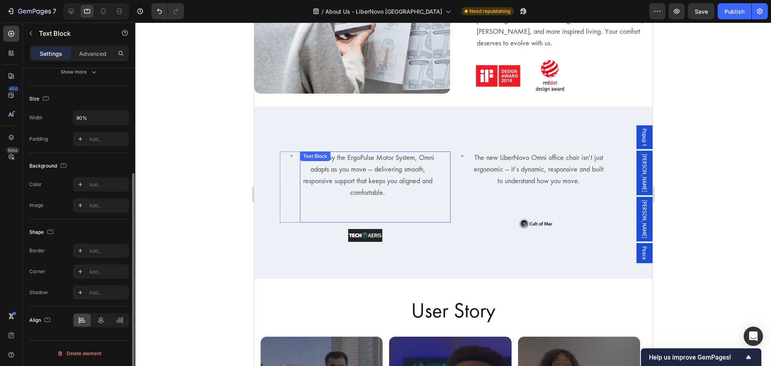
click at [373, 155] on p "Powered by the ErgoPulse Motor System, Omni adapts as you move — delivering smo…" at bounding box center [367, 175] width 134 height 46
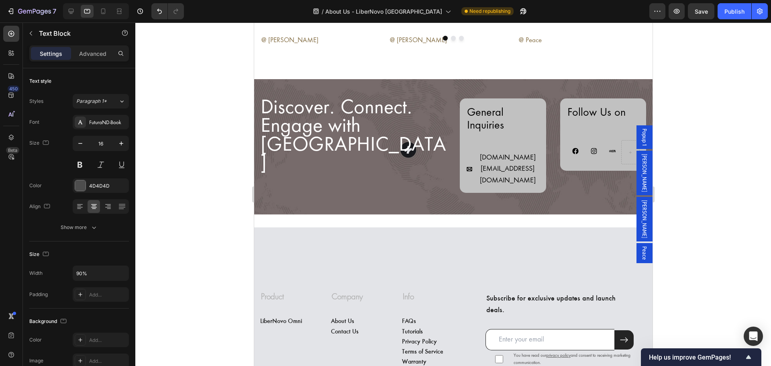
scroll to position [1401, 0]
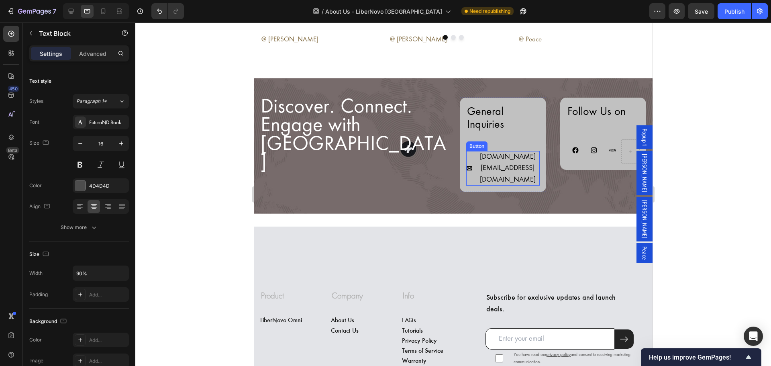
click at [504, 151] on p "[DOMAIN_NAME][EMAIL_ADDRESS][DOMAIN_NAME]" at bounding box center [507, 168] width 64 height 35
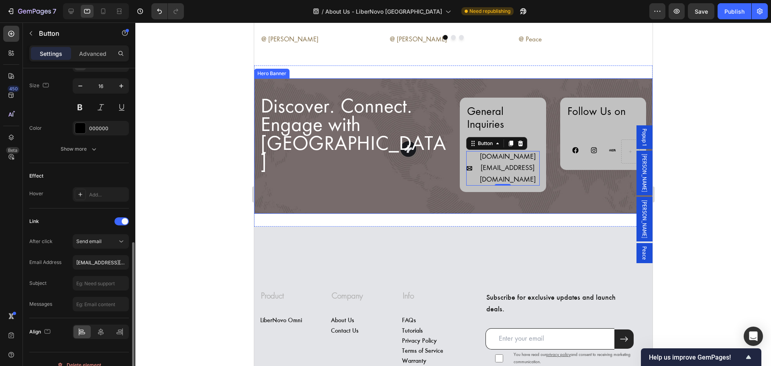
scroll to position [392, 0]
click at [472, 170] on div "[DOMAIN_NAME][EMAIL_ADDRESS][DOMAIN_NAME]" at bounding box center [502, 168] width 73 height 35
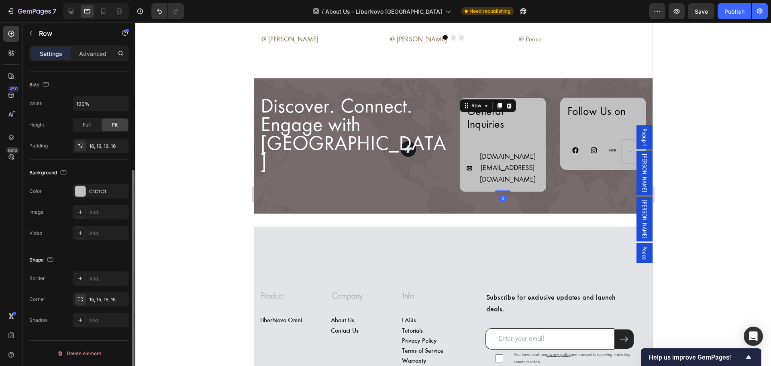
click at [472, 179] on div "General Inquiries Heading Libernovo.my@libernovo.my Button Row 0" at bounding box center [502, 145] width 86 height 94
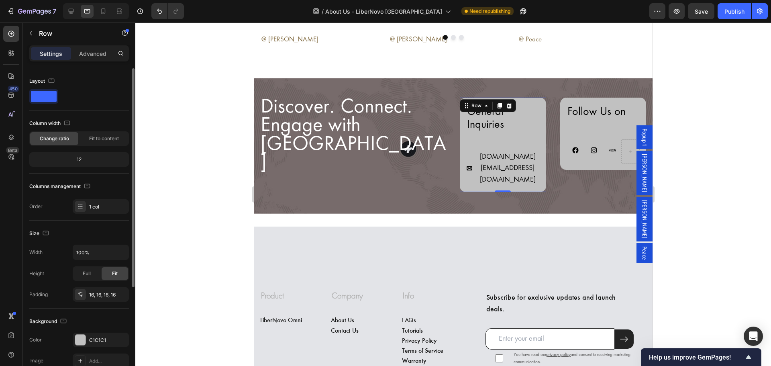
click at [81, 157] on div "12" at bounding box center [79, 159] width 96 height 11
click at [100, 202] on div "1 col" at bounding box center [101, 206] width 56 height 14
click at [194, 136] on div at bounding box center [453, 193] width 636 height 343
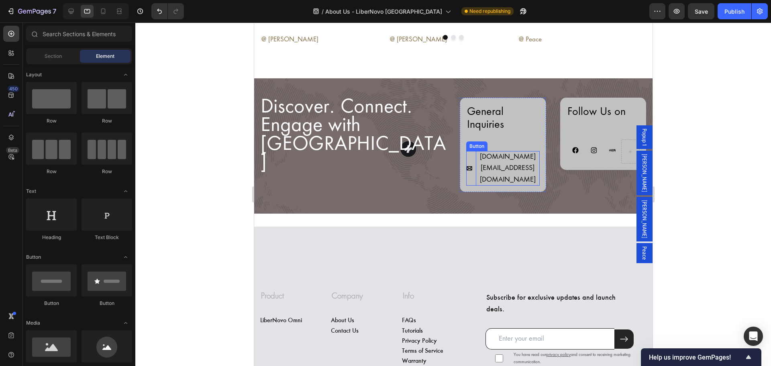
click at [522, 165] on p "[DOMAIN_NAME][EMAIL_ADDRESS][DOMAIN_NAME]" at bounding box center [507, 168] width 64 height 35
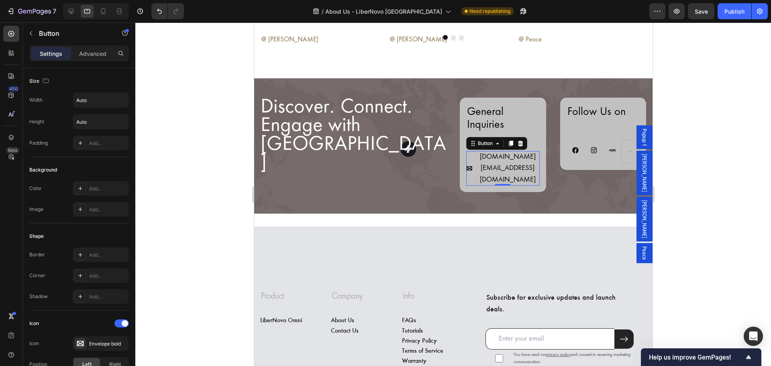
click at [469, 173] on div "[DOMAIN_NAME][EMAIL_ADDRESS][DOMAIN_NAME]" at bounding box center [502, 168] width 73 height 35
click at [104, 94] on input "Auto" at bounding box center [100, 100] width 55 height 14
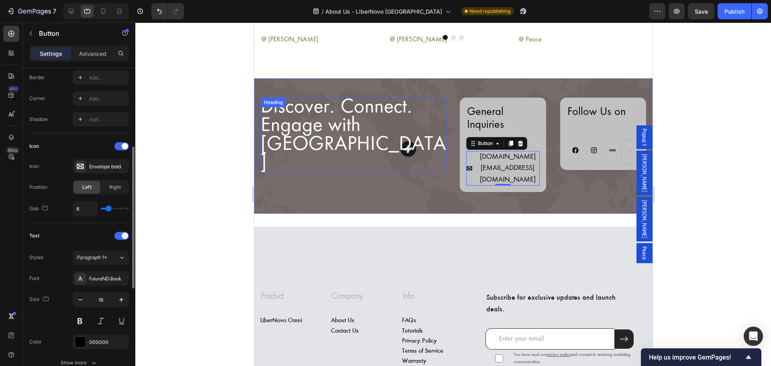
scroll to position [177, 0]
click at [108, 182] on div "Right" at bounding box center [115, 186] width 27 height 13
click at [90, 190] on span "Left" at bounding box center [86, 186] width 9 height 7
type input "10"
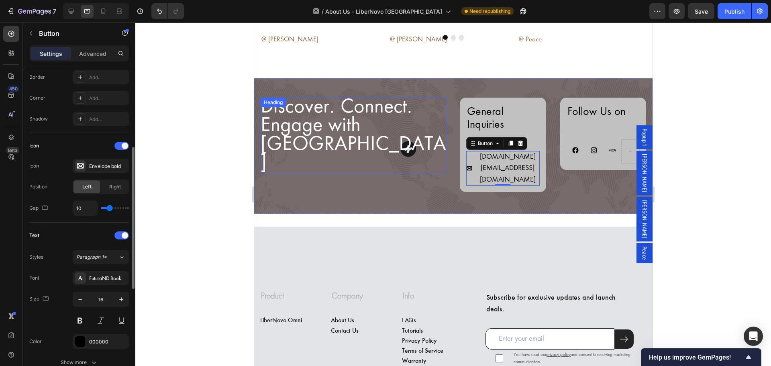
type input "29"
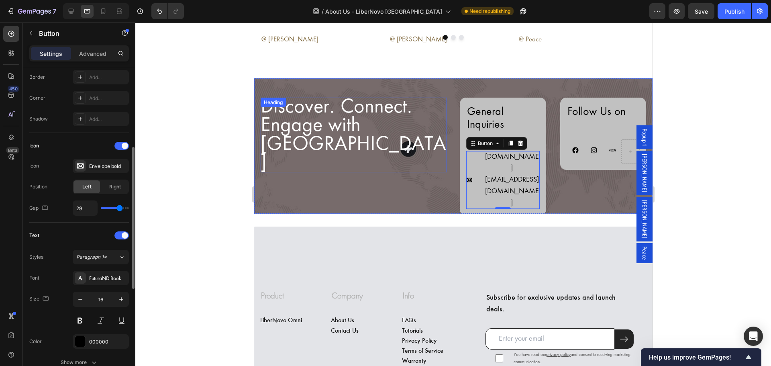
type input "33"
type input "35"
type input "36"
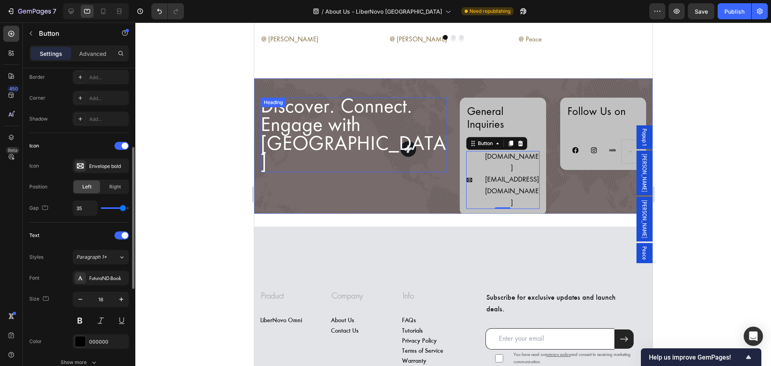
type input "36"
type input "37"
type input "38"
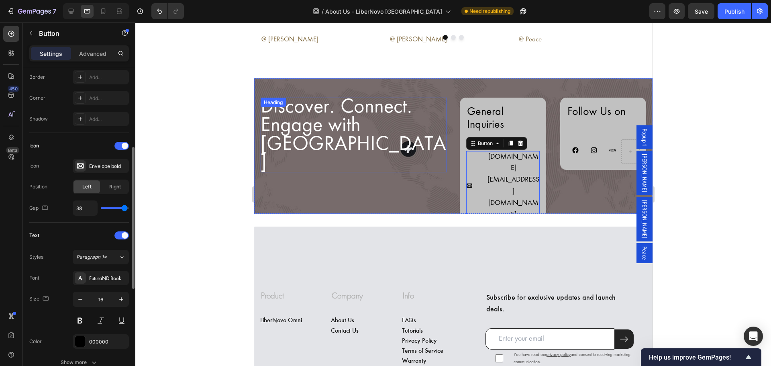
type input "39"
type input "7"
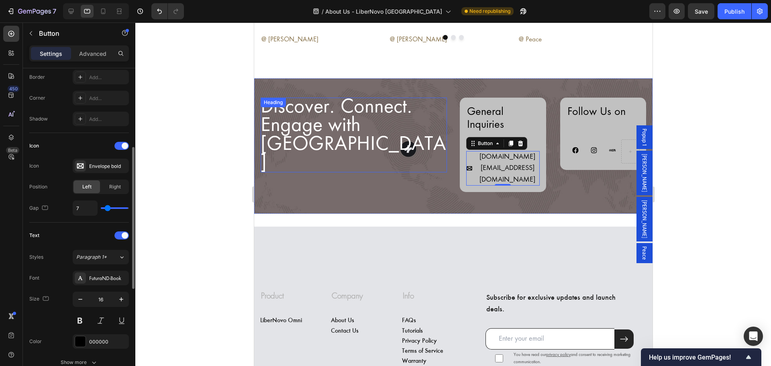
type input "0"
type input "5"
type input "7"
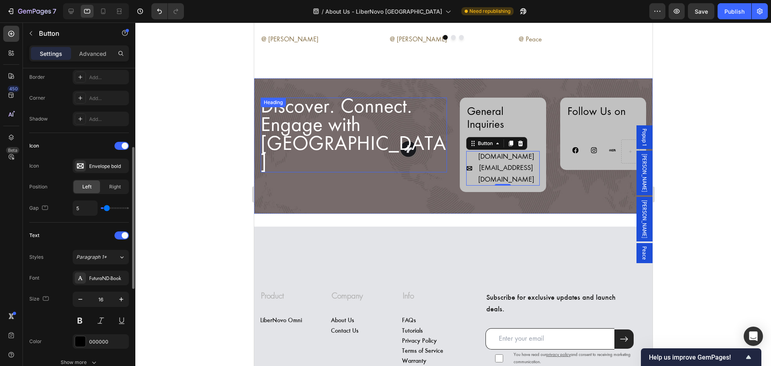
type input "7"
type input "9"
type input "10"
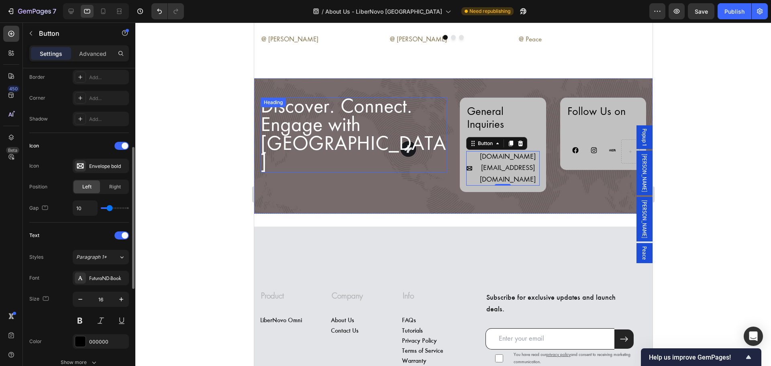
type input "11"
type input "12"
type input "13"
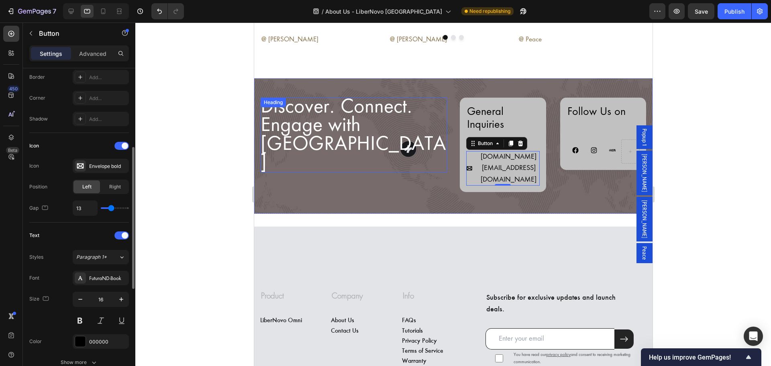
drag, startPoint x: 108, startPoint y: 207, endPoint x: 111, endPoint y: 210, distance: 4.3
type input "13"
click at [111, 209] on input "range" at bounding box center [115, 208] width 28 height 2
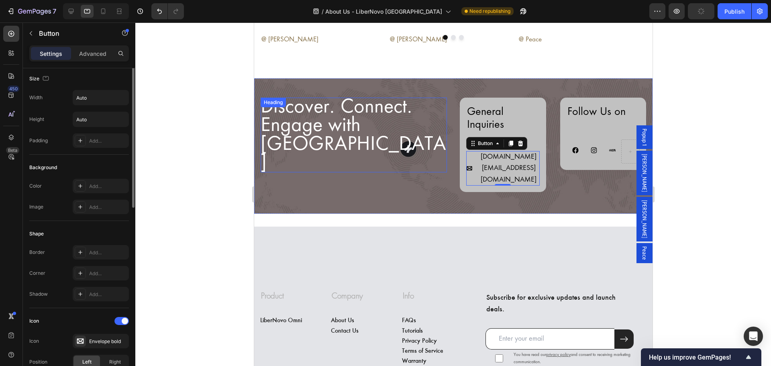
scroll to position [0, 0]
click at [102, 102] on input "Auto" at bounding box center [100, 100] width 55 height 14
click at [119, 101] on icon "button" at bounding box center [121, 100] width 8 height 8
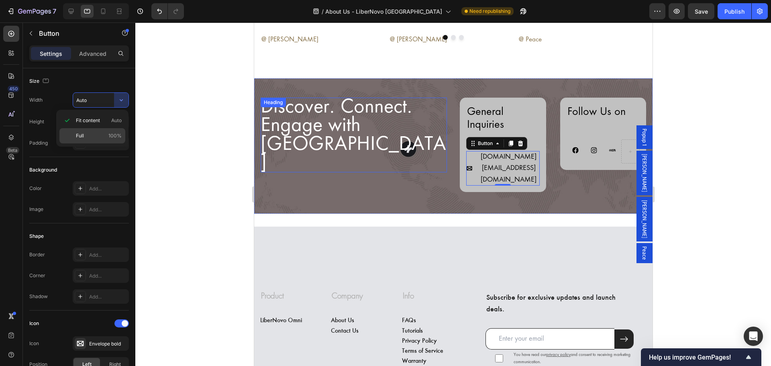
click at [104, 135] on p "Full 100%" at bounding box center [99, 135] width 46 height 7
type input "100%"
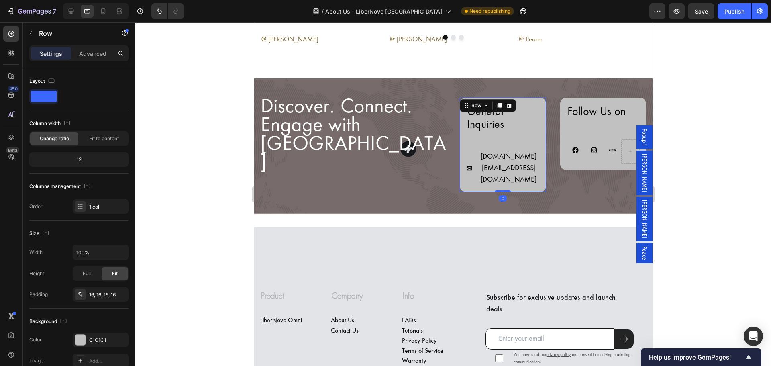
click at [534, 133] on div "General Inquiries Heading Libernovo.my@libernovo.my Button Row 0" at bounding box center [502, 145] width 86 height 94
click at [76, 159] on div "12" at bounding box center [79, 159] width 96 height 11
click at [98, 137] on span "Fit to content" at bounding box center [104, 138] width 30 height 7
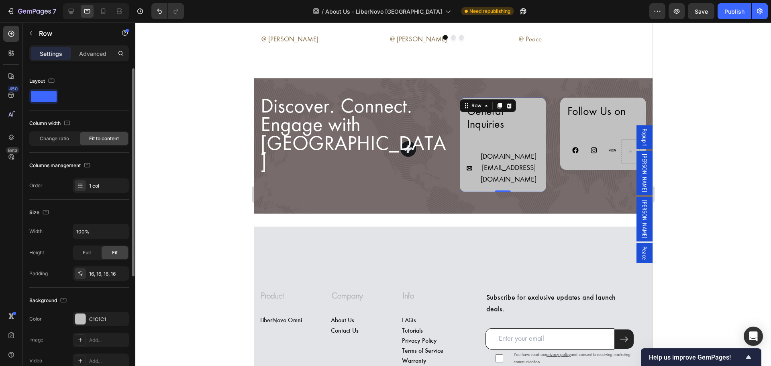
click at [98, 137] on span "Fit to content" at bounding box center [104, 138] width 30 height 7
click at [61, 141] on span "Change ratio" at bounding box center [54, 138] width 29 height 7
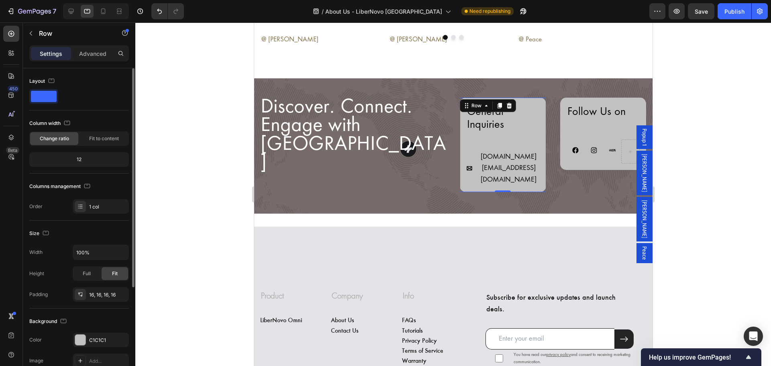
click at [96, 157] on div "12" at bounding box center [79, 159] width 96 height 11
click at [79, 162] on div "12" at bounding box center [79, 159] width 96 height 11
click at [42, 101] on span at bounding box center [44, 96] width 26 height 11
click at [674, 160] on div at bounding box center [453, 193] width 636 height 343
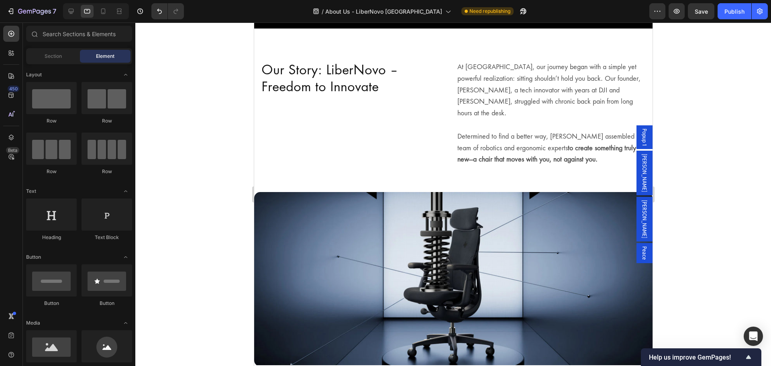
scroll to position [2, 0]
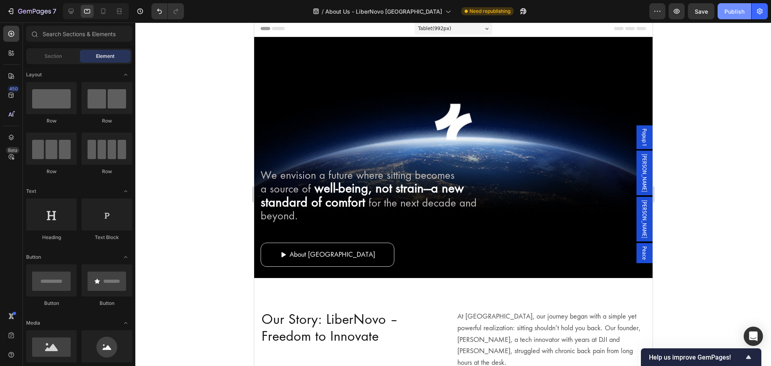
click at [726, 15] on div "Publish" at bounding box center [734, 11] width 20 height 8
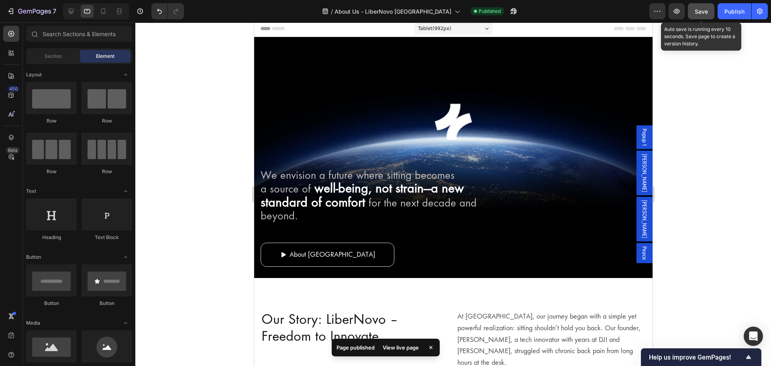
click at [696, 10] on span "Save" at bounding box center [701, 11] width 13 height 7
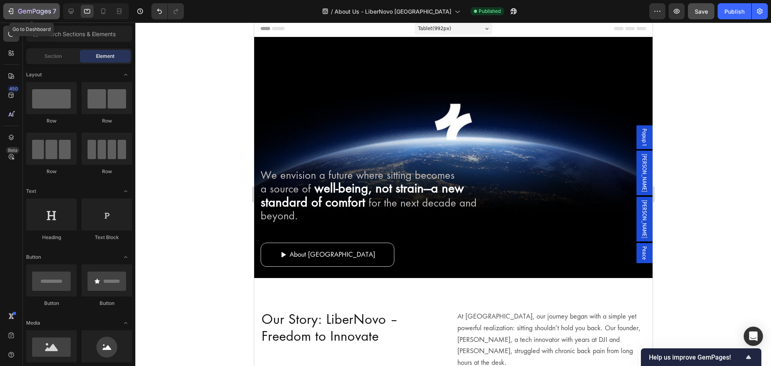
click at [36, 10] on icon "button" at bounding box center [34, 11] width 33 height 7
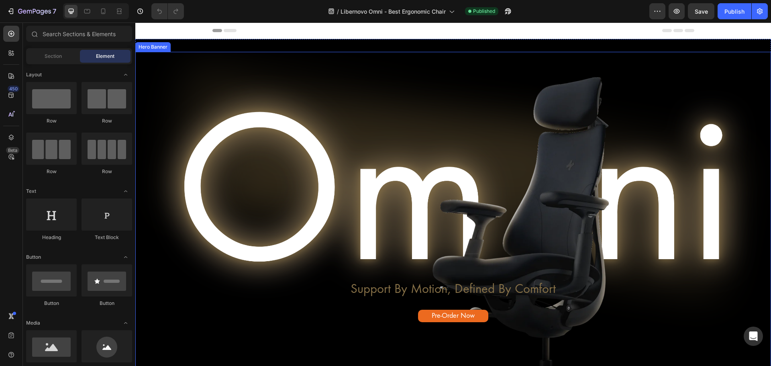
click at [681, 108] on div "Background Image" at bounding box center [453, 242] width 636 height 381
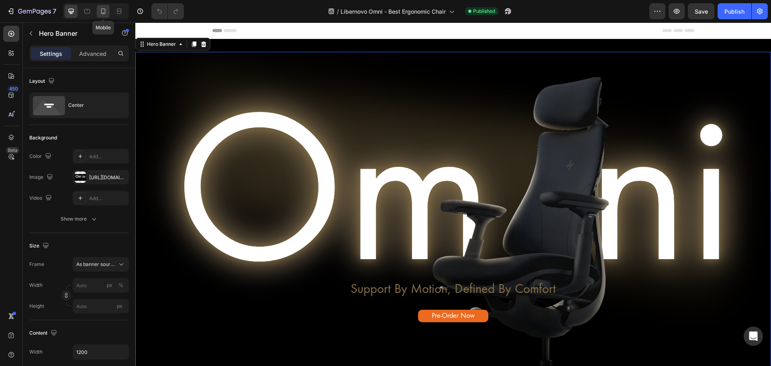
click at [100, 7] on icon at bounding box center [103, 11] width 8 height 8
type input "100%"
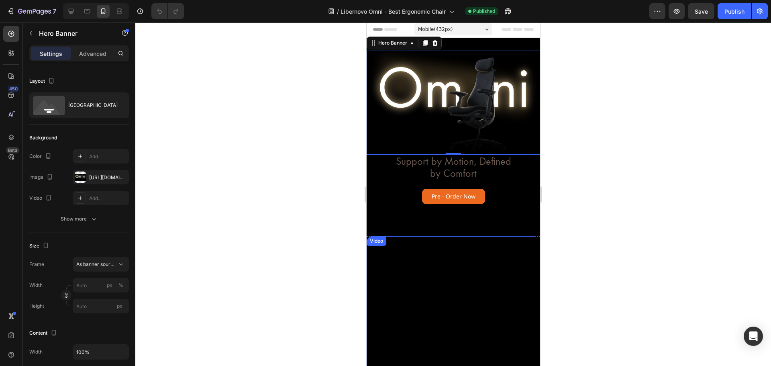
scroll to position [120, 0]
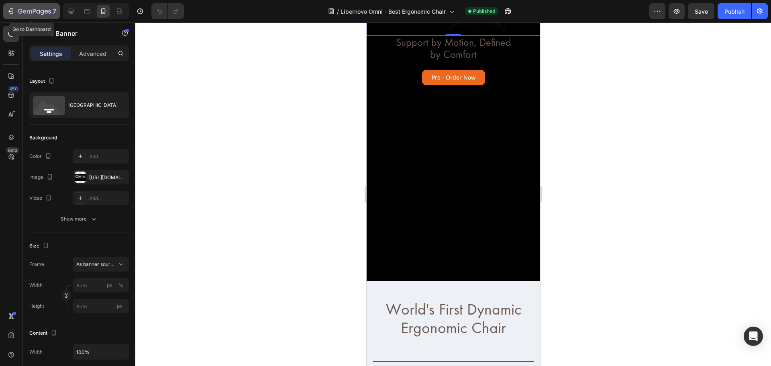
click at [41, 12] on icon "button" at bounding box center [43, 12] width 4 height 5
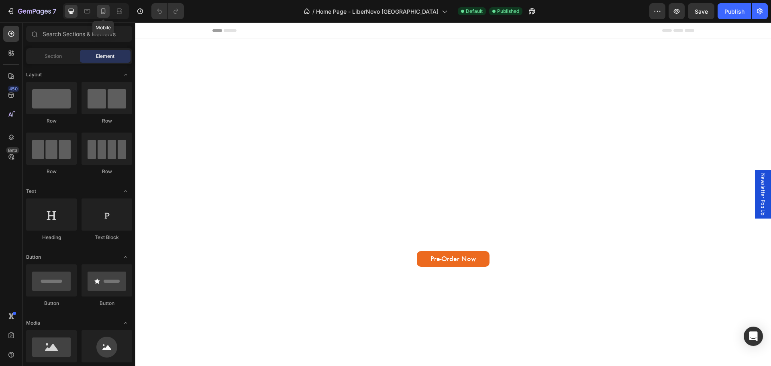
click at [106, 7] on div at bounding box center [103, 11] width 13 height 13
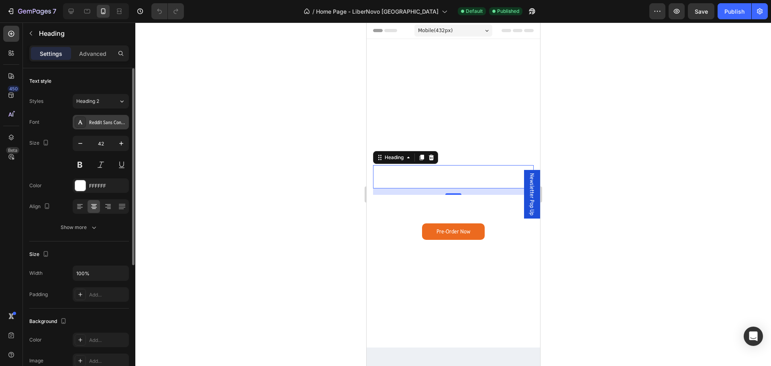
click at [93, 126] on div "Reddit Sans Condensed" at bounding box center [101, 122] width 56 height 14
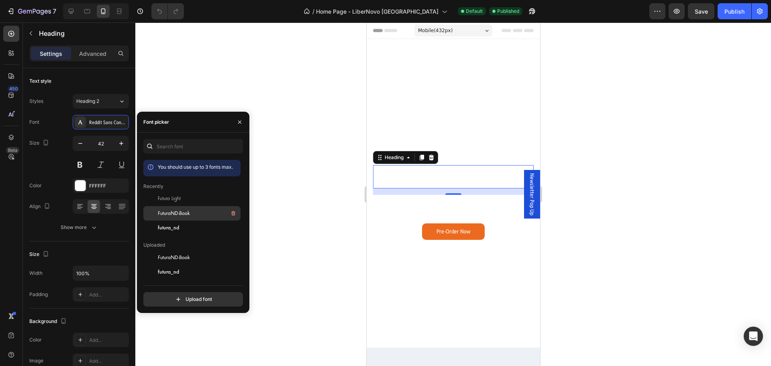
click at [200, 212] on div "FuturaND-Book" at bounding box center [198, 213] width 81 height 10
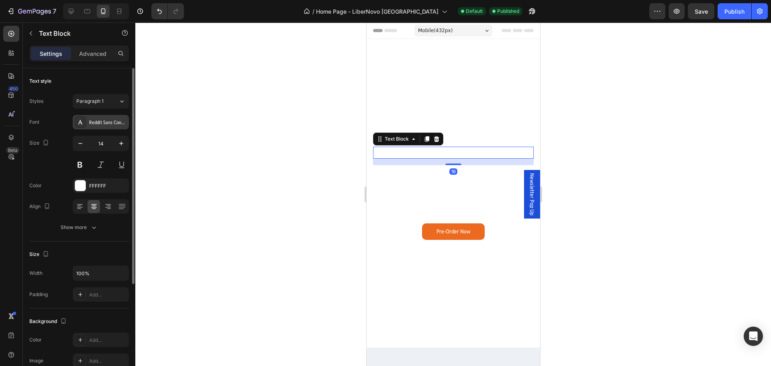
click at [108, 126] on div "Reddit Sans Condensed" at bounding box center [101, 122] width 56 height 14
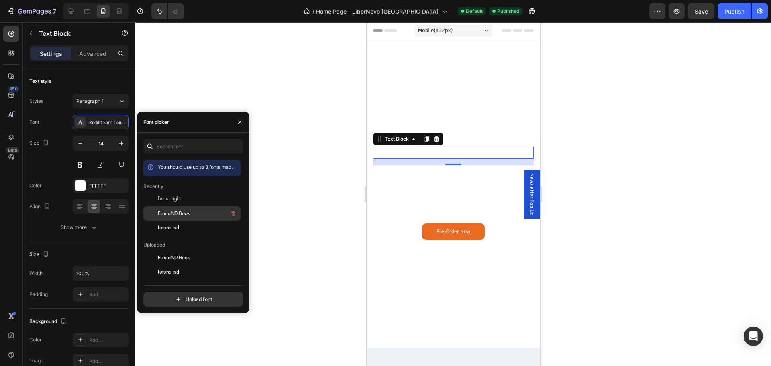
click at [158, 210] on span "FuturaND-Book" at bounding box center [174, 213] width 32 height 7
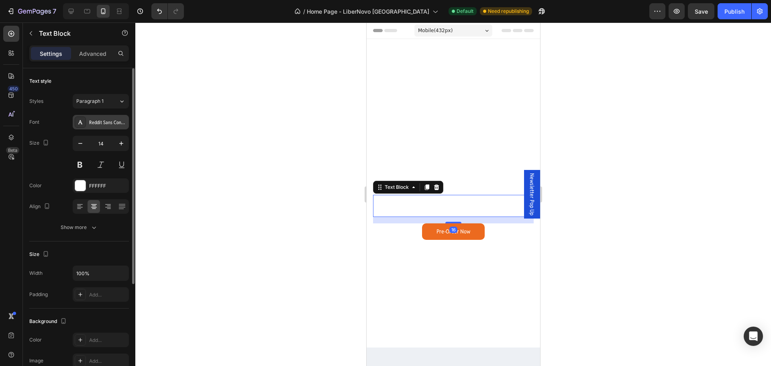
click at [93, 120] on div "Reddit Sans Condensed" at bounding box center [108, 122] width 38 height 7
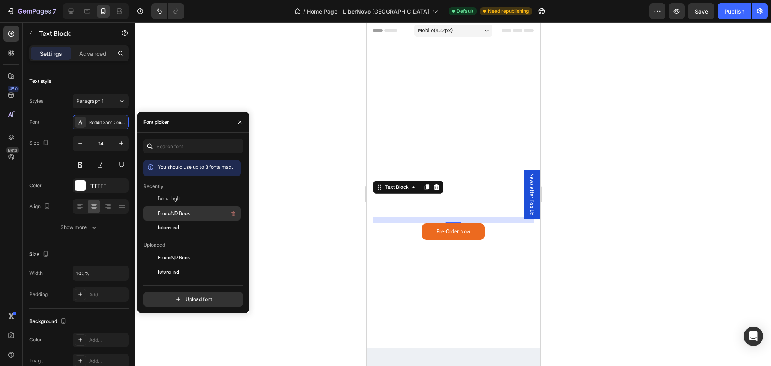
click at [169, 215] on span "FuturaND-Book" at bounding box center [174, 213] width 32 height 7
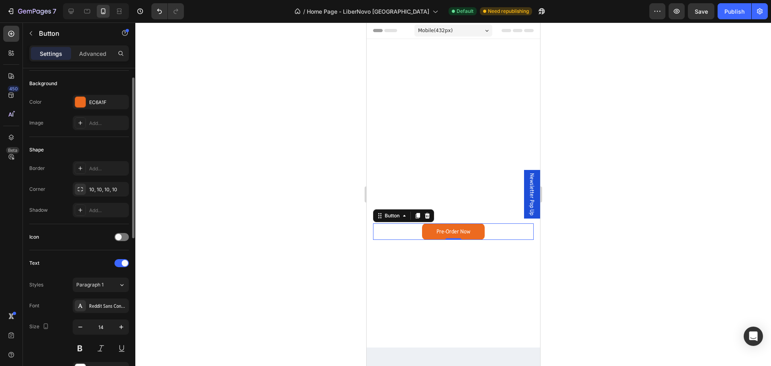
scroll to position [113, 0]
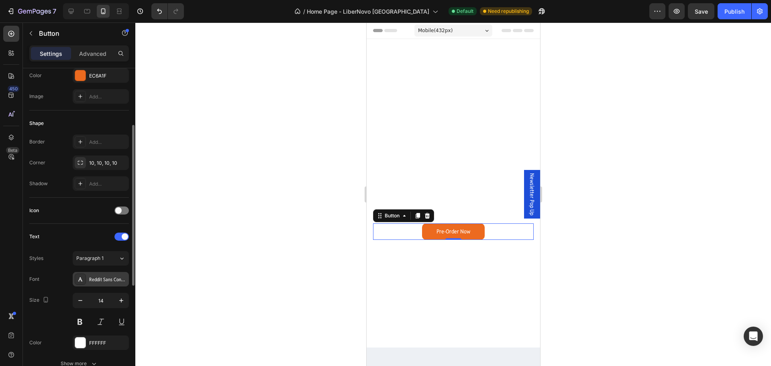
click at [110, 282] on div "Reddit Sans Condensed" at bounding box center [108, 279] width 38 height 7
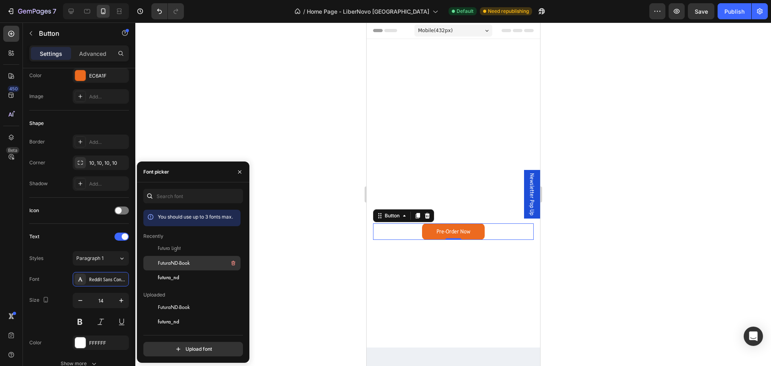
click at [168, 264] on span "FuturaND-Book" at bounding box center [174, 262] width 32 height 7
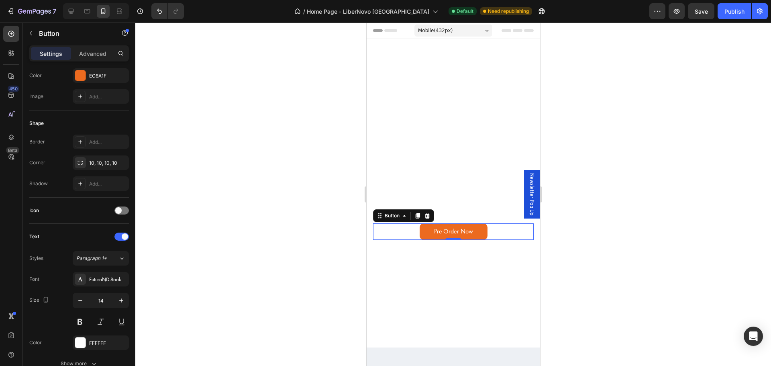
click at [267, 214] on div at bounding box center [453, 193] width 636 height 343
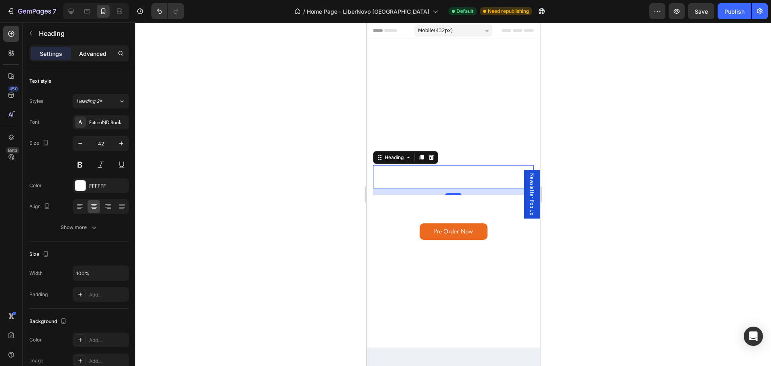
click at [97, 58] on div "Advanced" at bounding box center [93, 53] width 40 height 13
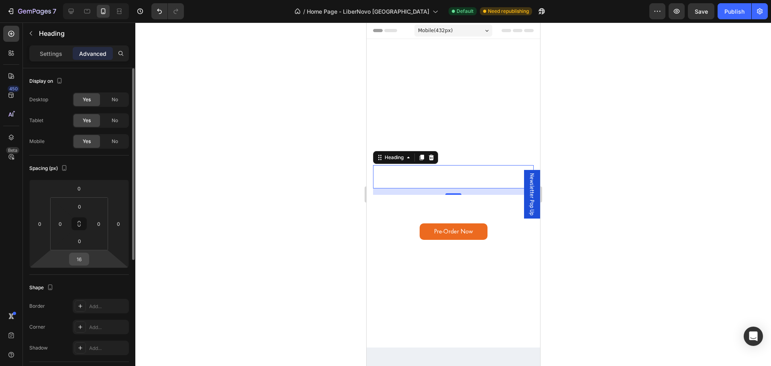
click at [83, 261] on input "16" at bounding box center [79, 259] width 16 height 12
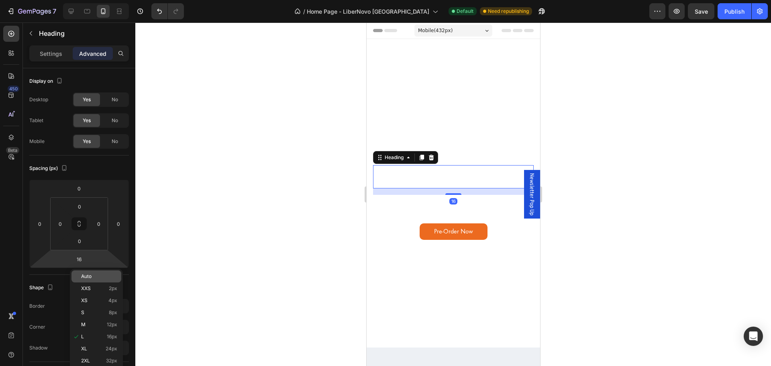
click at [86, 275] on span "Auto" at bounding box center [86, 276] width 10 height 6
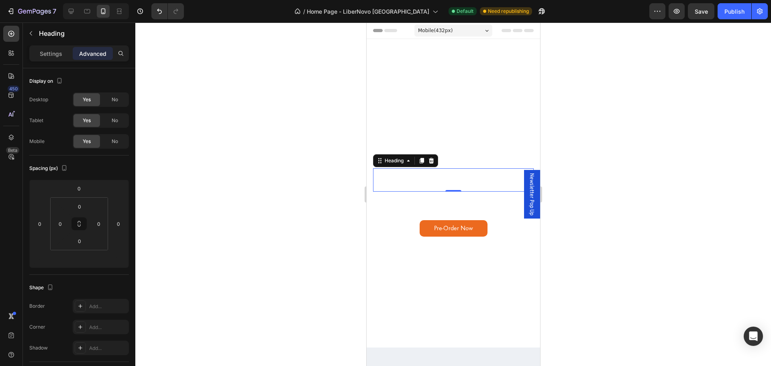
click at [426, 170] on h2 "LiberNovo Omni" at bounding box center [453, 180] width 161 height 24
click at [323, 187] on div at bounding box center [453, 193] width 636 height 343
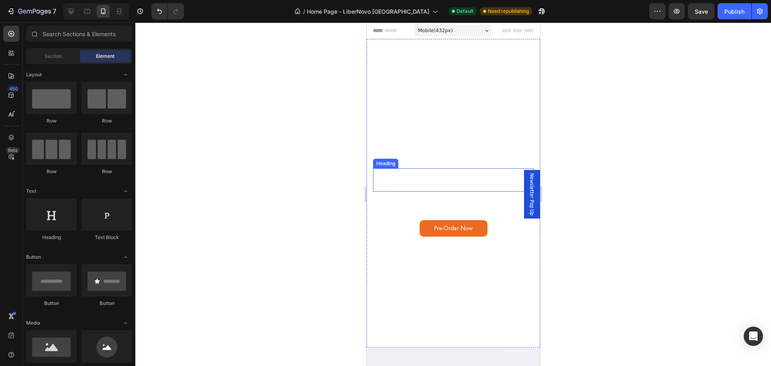
click at [410, 174] on p "LiberNovo Omni" at bounding box center [452, 180] width 159 height 22
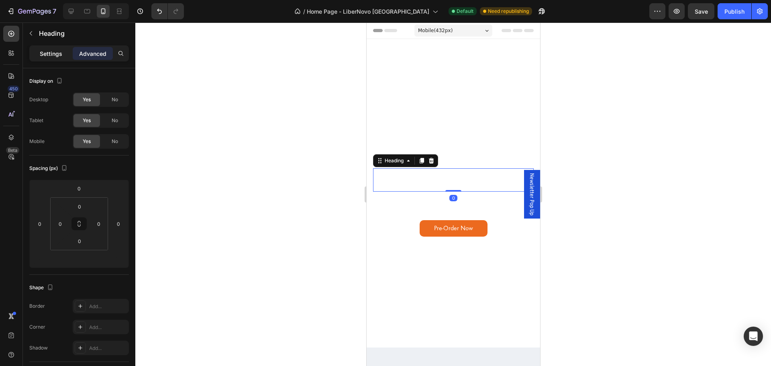
click at [53, 55] on p "Settings" at bounding box center [51, 53] width 22 height 8
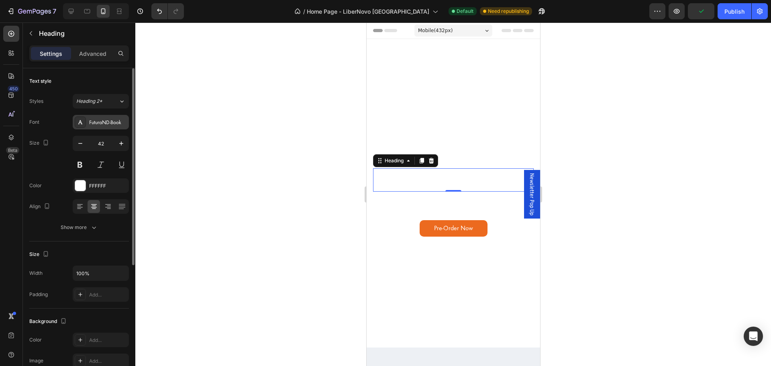
click at [123, 119] on div "FuturaND-Book" at bounding box center [108, 122] width 38 height 7
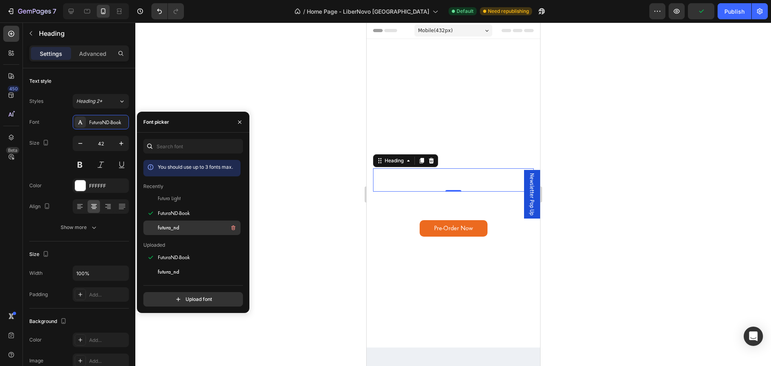
click at [161, 227] on span "futura_nd" at bounding box center [168, 227] width 21 height 7
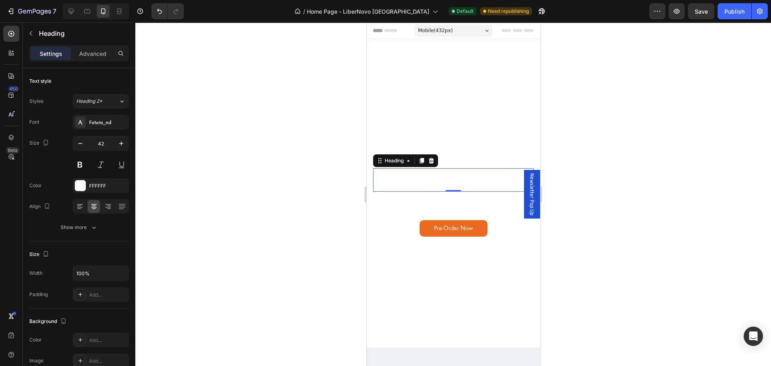
click at [193, 67] on div at bounding box center [453, 193] width 636 height 343
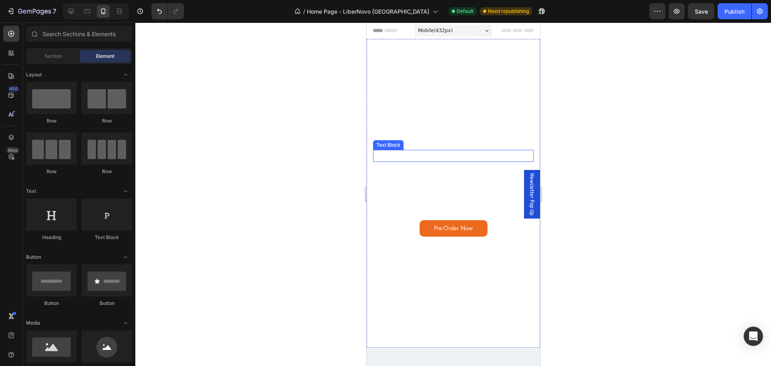
click at [425, 151] on p "The World's First Dynamic Ergonomic Chair" at bounding box center [452, 156] width 159 height 10
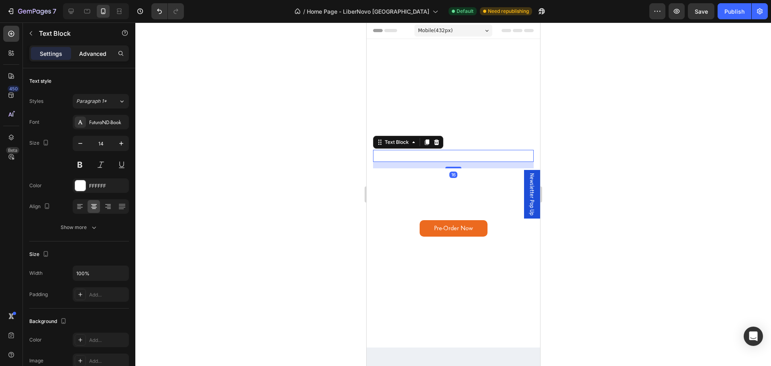
click at [90, 56] on p "Advanced" at bounding box center [92, 53] width 27 height 8
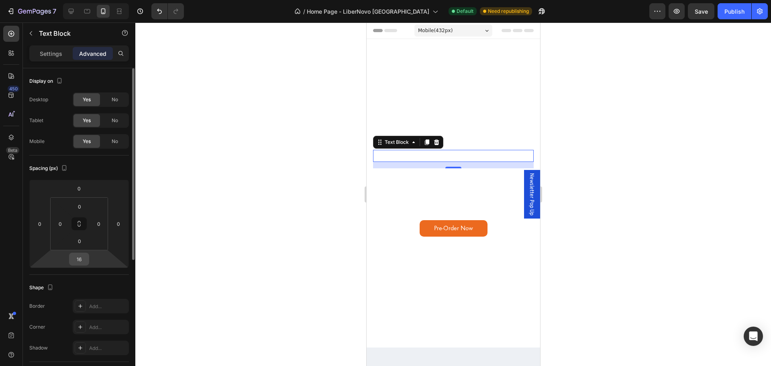
click at [87, 261] on div "16" at bounding box center [79, 259] width 20 height 13
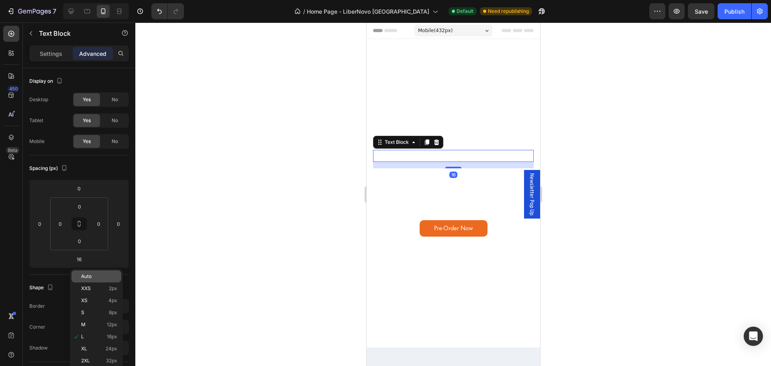
click at [85, 272] on div "Auto" at bounding box center [96, 276] width 50 height 12
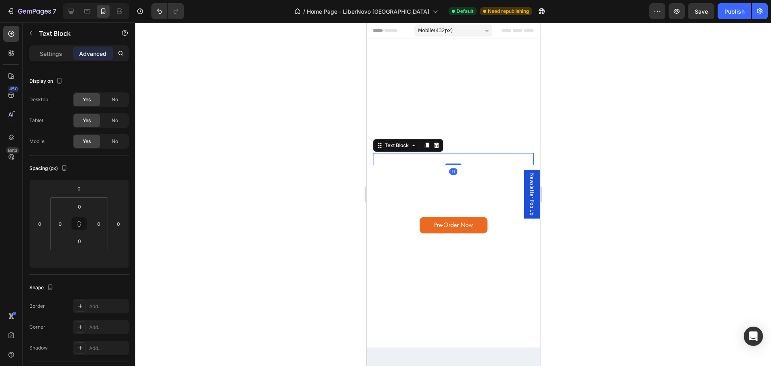
click at [274, 165] on div at bounding box center [453, 193] width 636 height 343
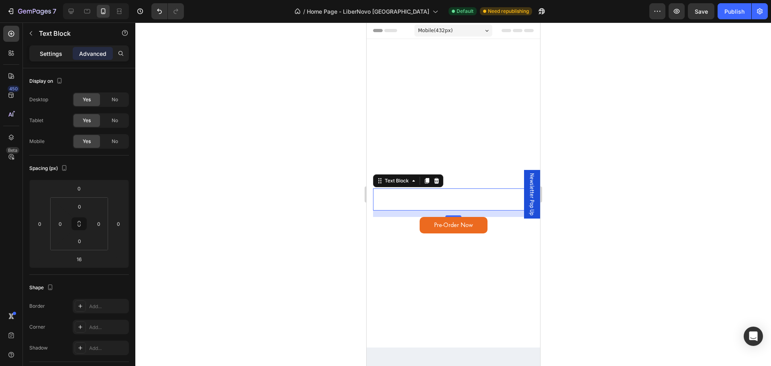
click at [55, 59] on div "Settings" at bounding box center [51, 53] width 40 height 13
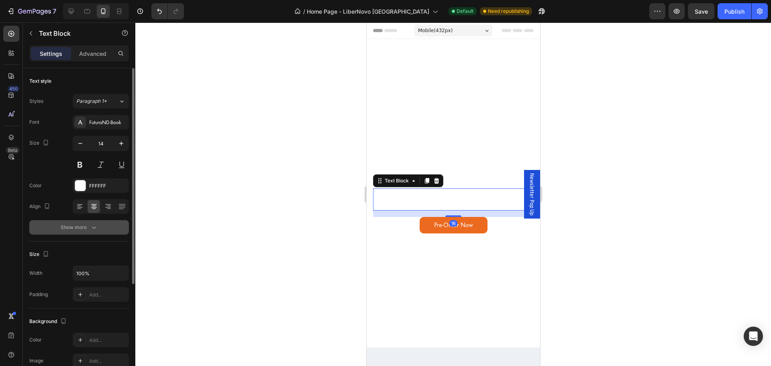
click at [74, 226] on div "Show more" at bounding box center [79, 227] width 37 height 8
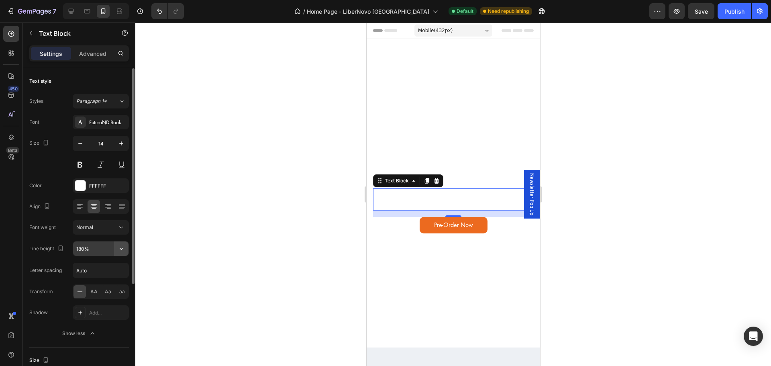
click at [121, 246] on icon "button" at bounding box center [121, 249] width 8 height 8
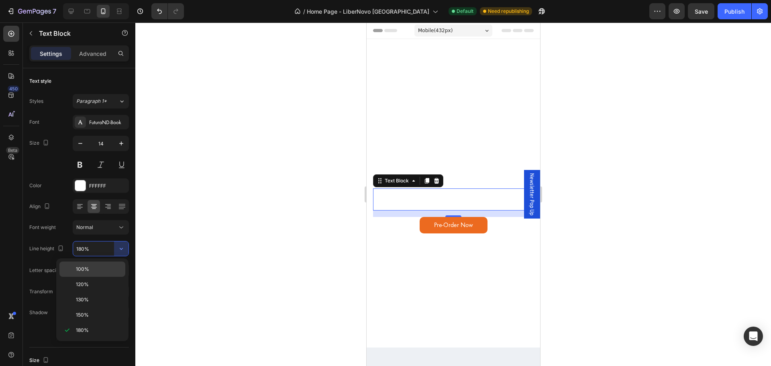
click at [106, 266] on p "100%" at bounding box center [99, 268] width 46 height 7
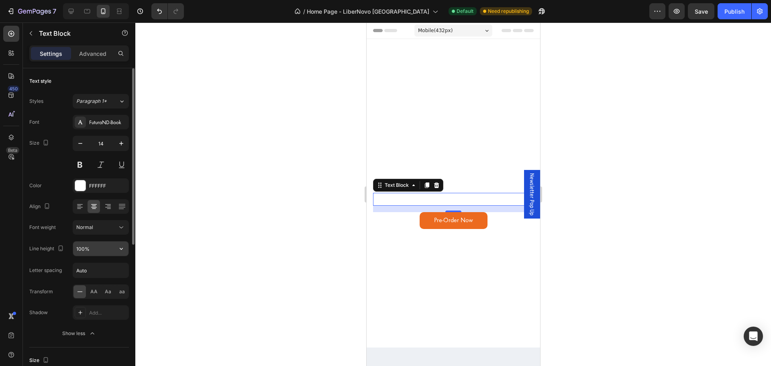
click at [82, 251] on input "100%" at bounding box center [100, 248] width 55 height 14
click at [95, 250] on input "100%" at bounding box center [100, 248] width 55 height 14
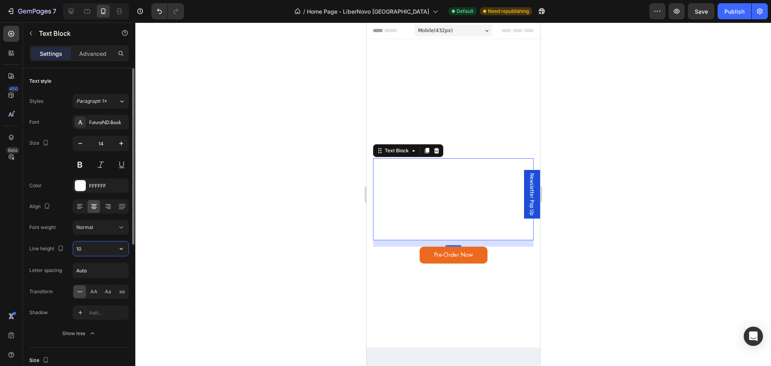
type input "1"
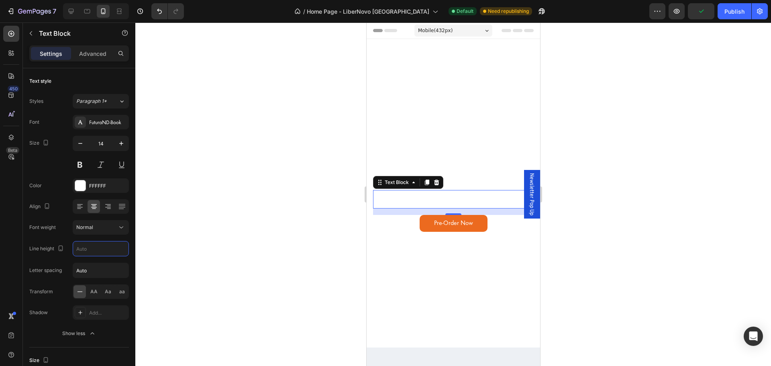
click at [306, 289] on div at bounding box center [453, 193] width 636 height 343
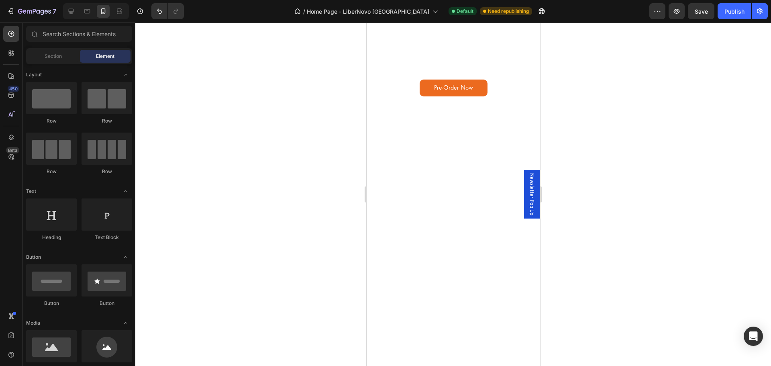
scroll to position [0, 0]
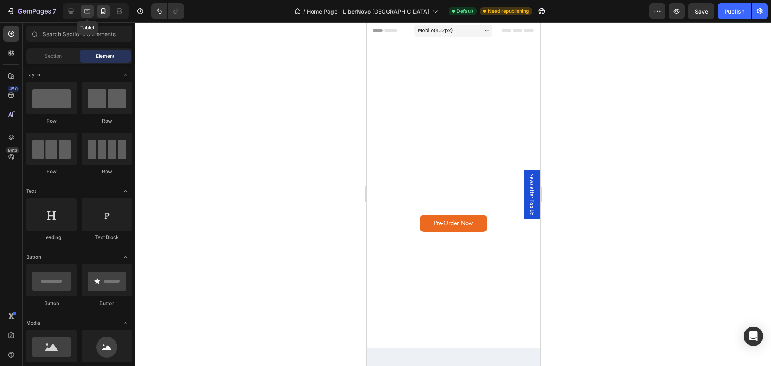
click at [84, 14] on icon at bounding box center [87, 11] width 8 height 8
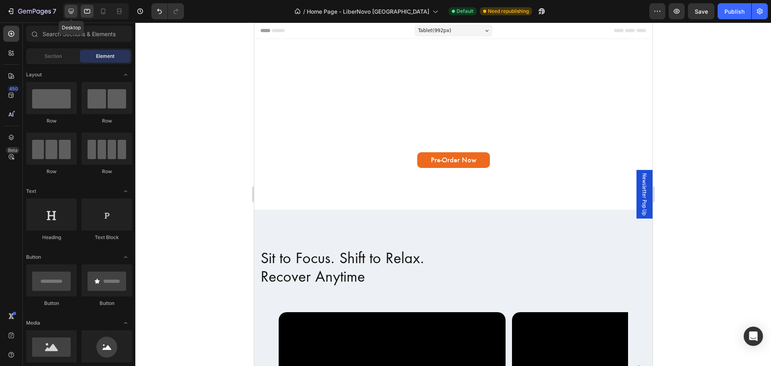
click at [75, 12] on icon at bounding box center [71, 11] width 8 height 8
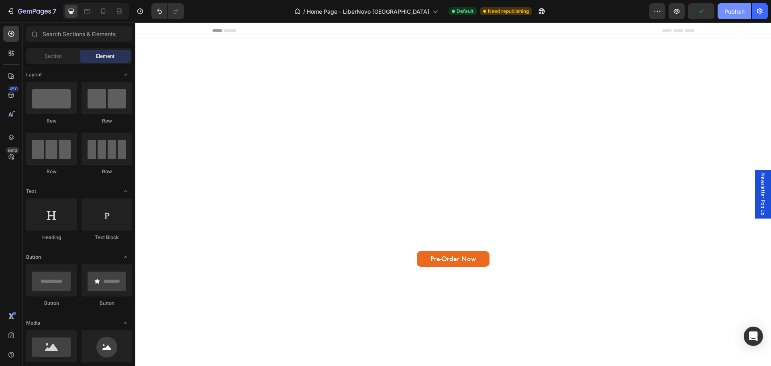
click at [727, 10] on div "Publish" at bounding box center [734, 11] width 20 height 8
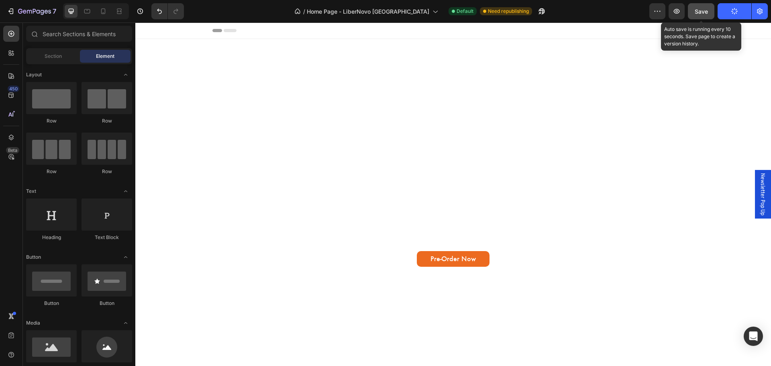
click at [709, 12] on button "Save" at bounding box center [701, 11] width 27 height 16
